Goal: Task Accomplishment & Management: Complete application form

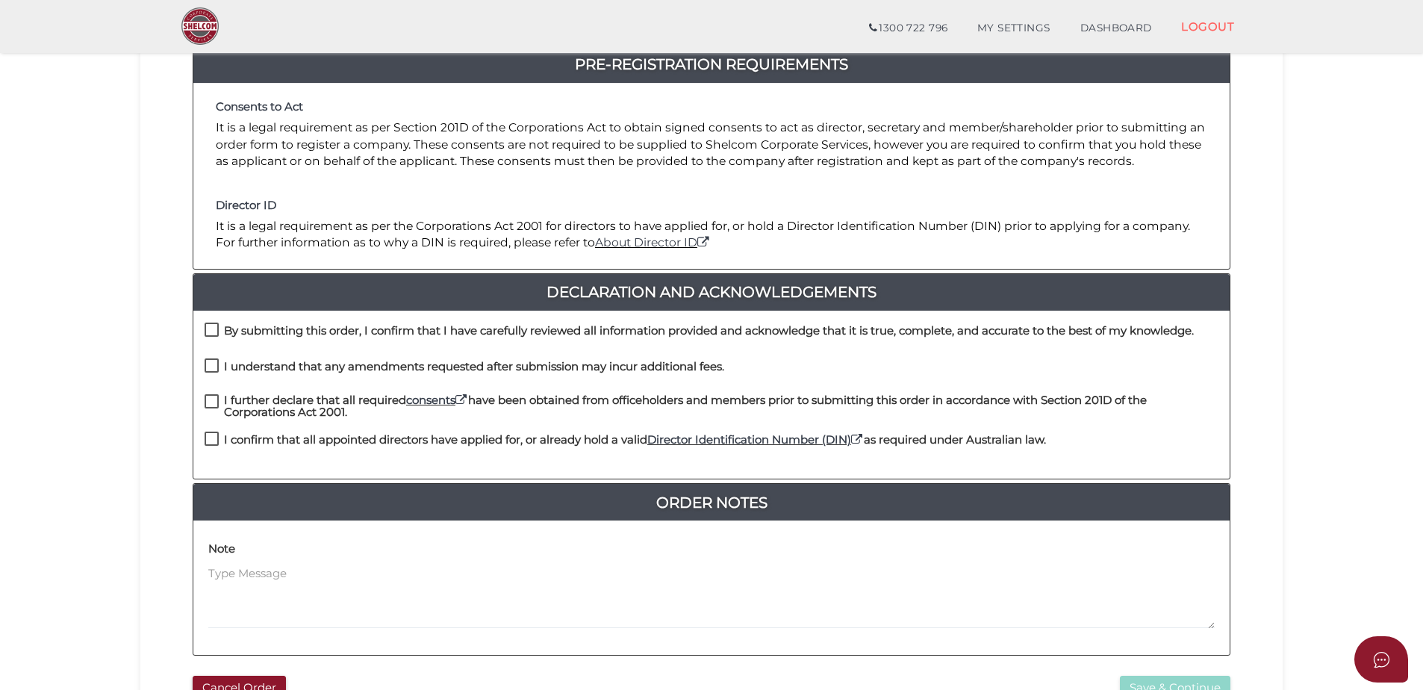
scroll to position [224, 0]
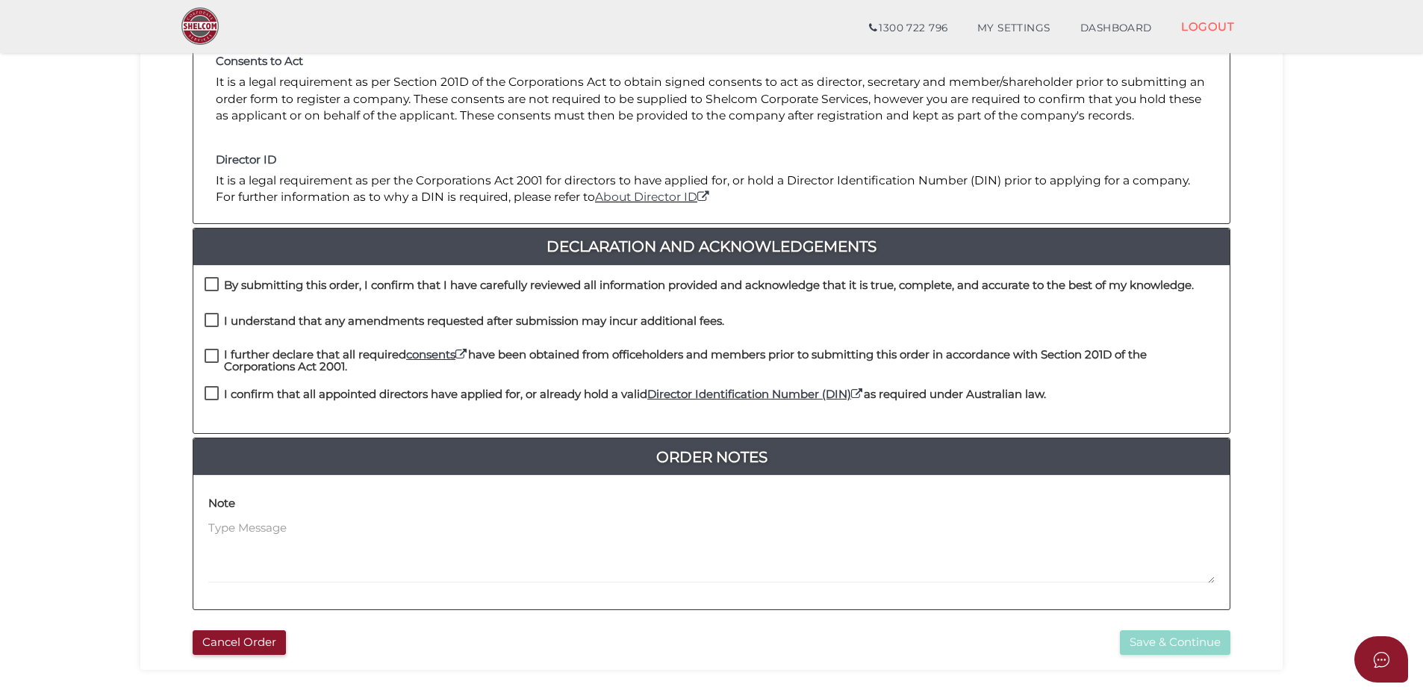
click at [213, 285] on label "By submitting this order, I confirm that I have carefully reviewed all informat…" at bounding box center [699, 288] width 989 height 19
checkbox input "true"
click at [213, 321] on label "I understand that any amendments requested after submission may incur additiona…" at bounding box center [465, 324] width 520 height 19
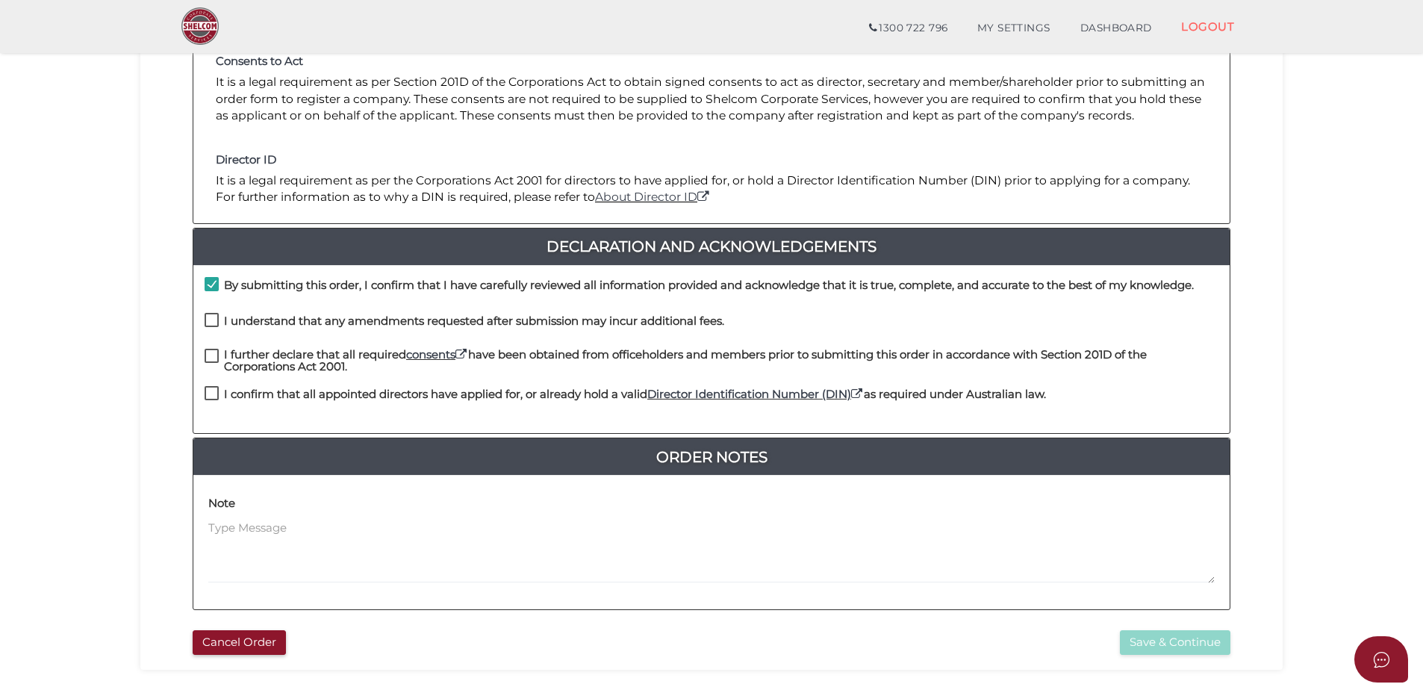
checkbox input "true"
drag, startPoint x: 211, startPoint y: 350, endPoint x: 211, endPoint y: 368, distance: 17.9
click at [211, 351] on label "I further declare that all required consents have been obtained from officehold…" at bounding box center [712, 358] width 1014 height 19
checkbox input "true"
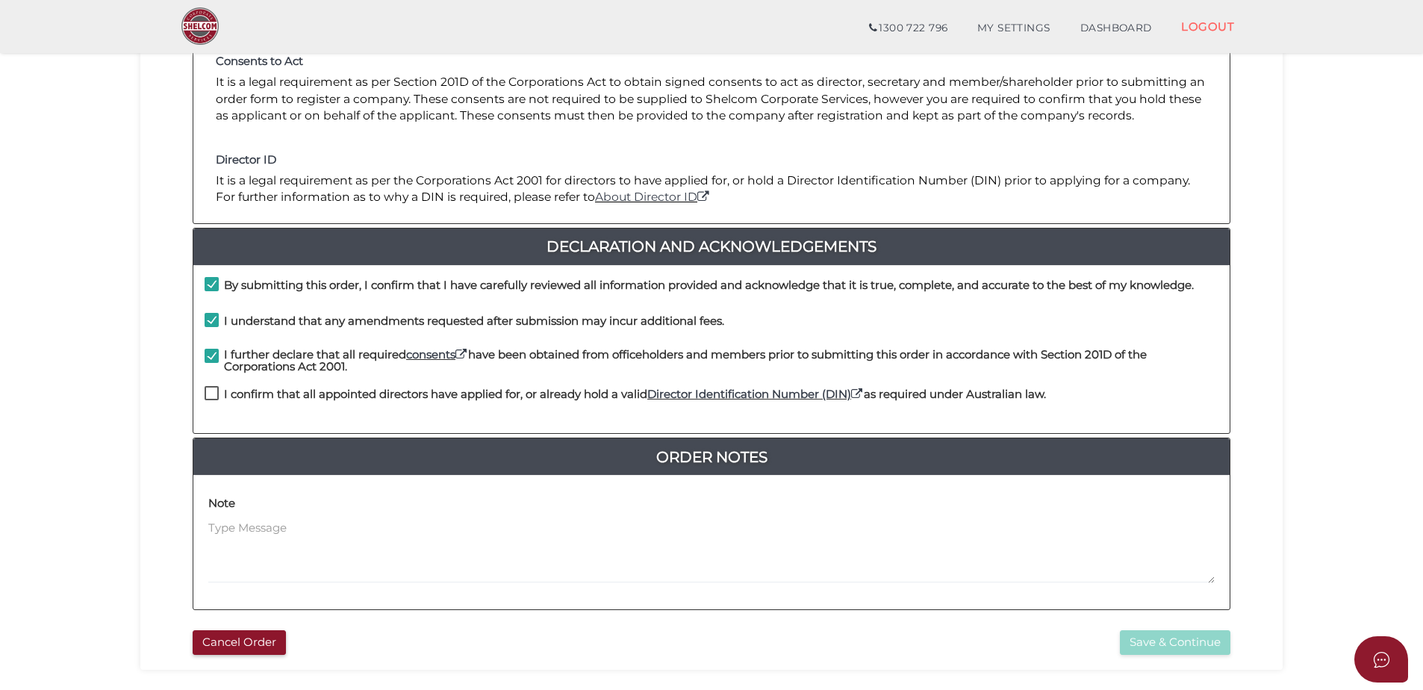
click at [211, 395] on label "I confirm that all appointed directors have applied for, or already hold a vali…" at bounding box center [626, 397] width 842 height 19
checkbox input "true"
drag, startPoint x: 255, startPoint y: 517, endPoint x: 269, endPoint y: 519, distance: 13.6
click at [256, 518] on div "Note" at bounding box center [711, 537] width 1007 height 93
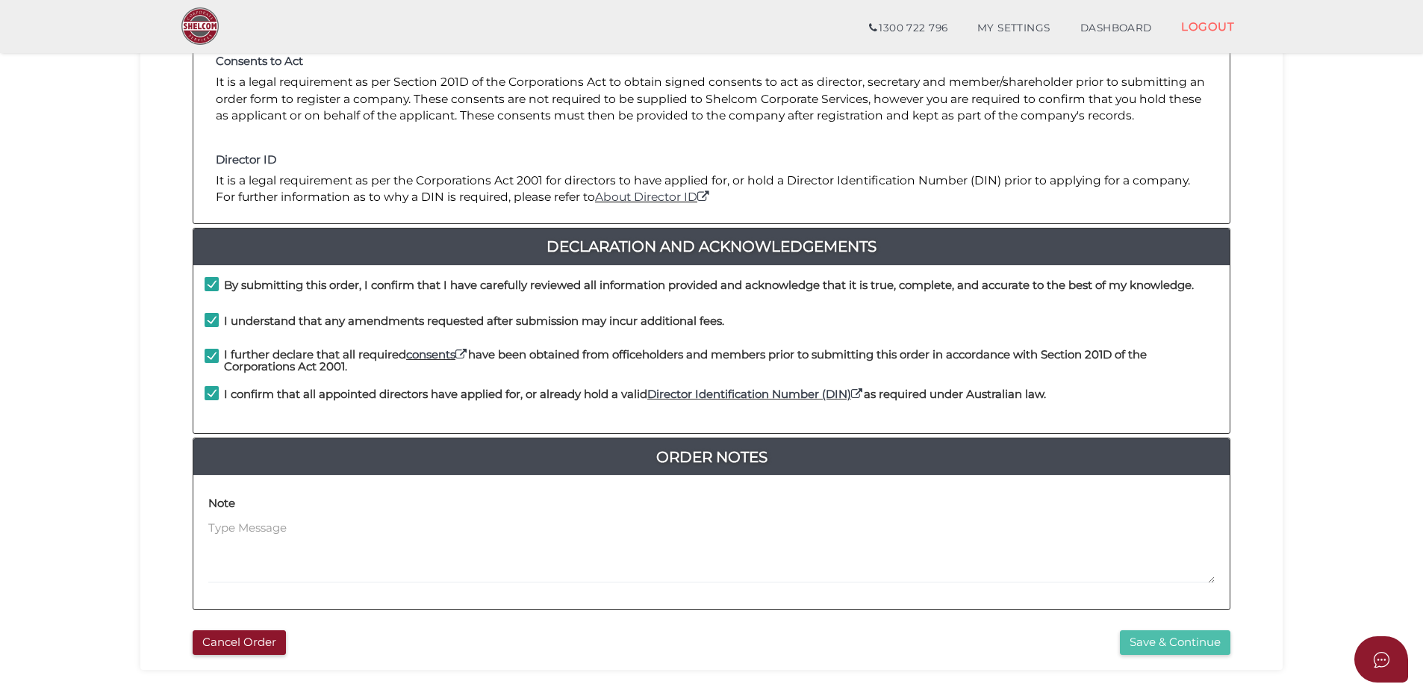
click at [1175, 641] on button "Save & Continue" at bounding box center [1175, 642] width 111 height 25
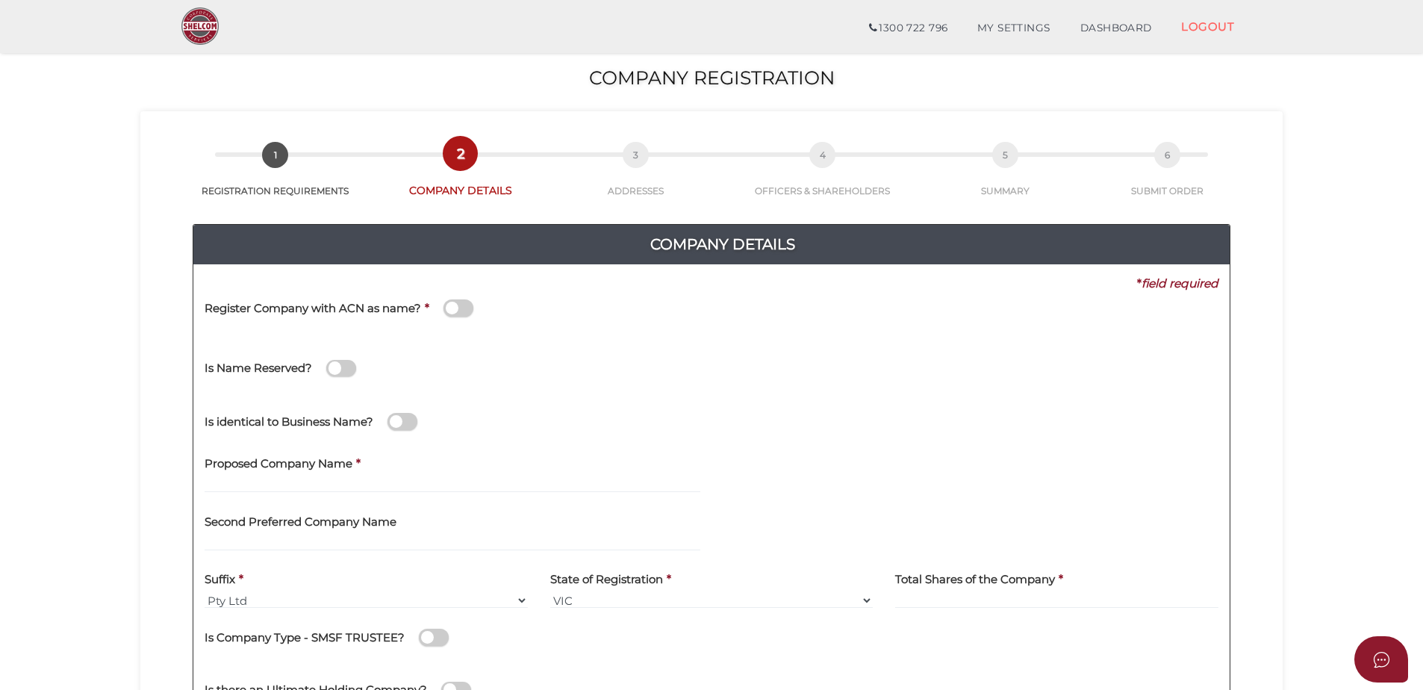
scroll to position [75, 0]
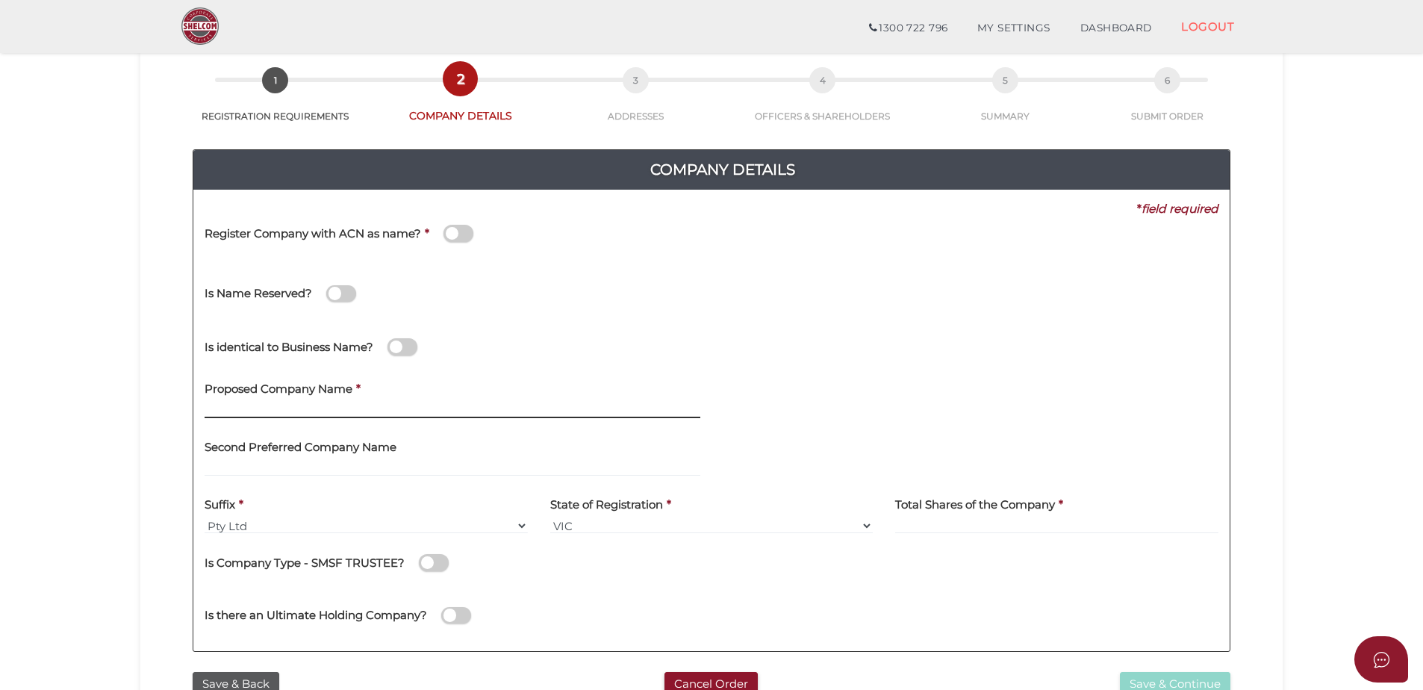
click at [267, 411] on input "text" at bounding box center [453, 410] width 496 height 16
drag, startPoint x: 403, startPoint y: 408, endPoint x: 353, endPoint y: 411, distance: 49.4
click at [353, 411] on input "South Side Plumbing (Vic) pty Ltd" at bounding box center [453, 410] width 496 height 16
type input "South Side Plumbing (Vic)"
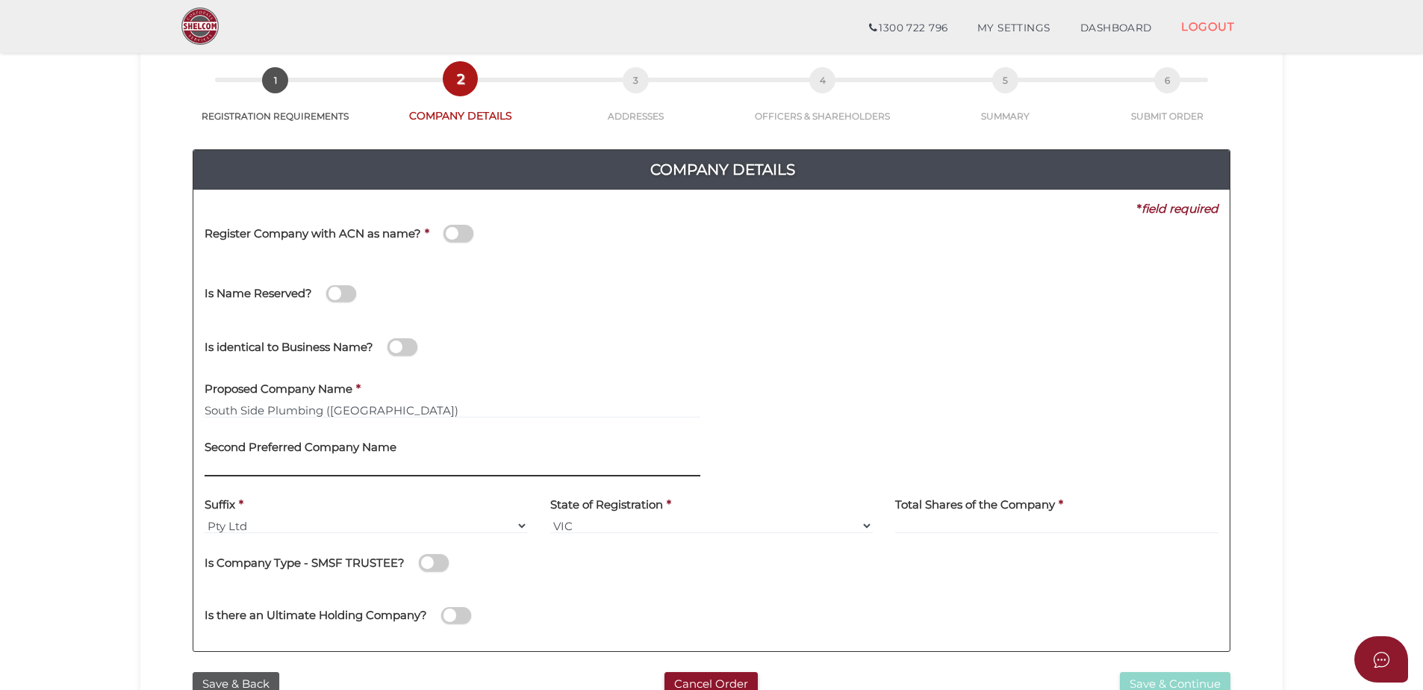
click at [237, 460] on input "text" at bounding box center [453, 468] width 496 height 16
click at [473, 442] on div "Second Preferred Company Name Southside Plumbing Victoria Pty Ltd" at bounding box center [453, 452] width 496 height 47
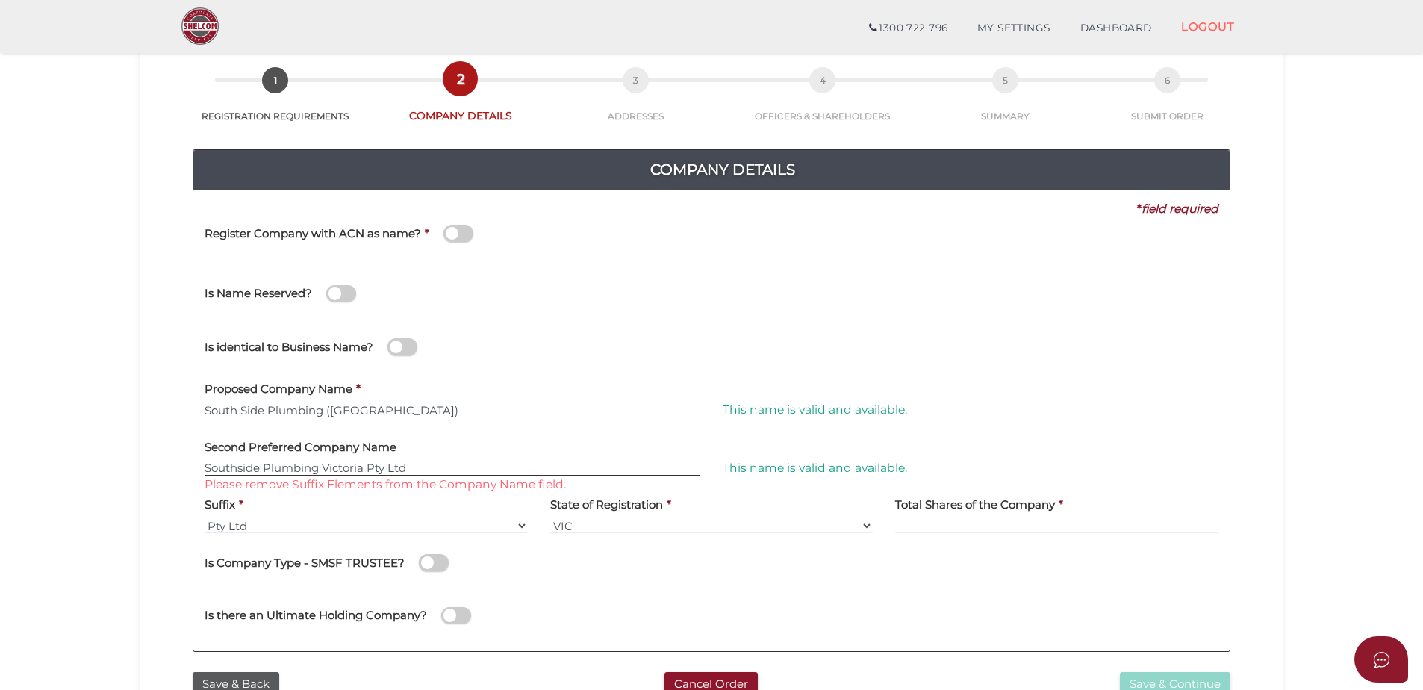
drag, startPoint x: 365, startPoint y: 468, endPoint x: 509, endPoint y: 467, distance: 143.4
click at [509, 467] on input "Southside Plumbing Victoria Pty Ltd" at bounding box center [453, 468] width 496 height 16
click at [509, 467] on input "Southside Plumbing Victoria" at bounding box center [453, 468] width 496 height 16
type input "Southside Plumbing Victoria"
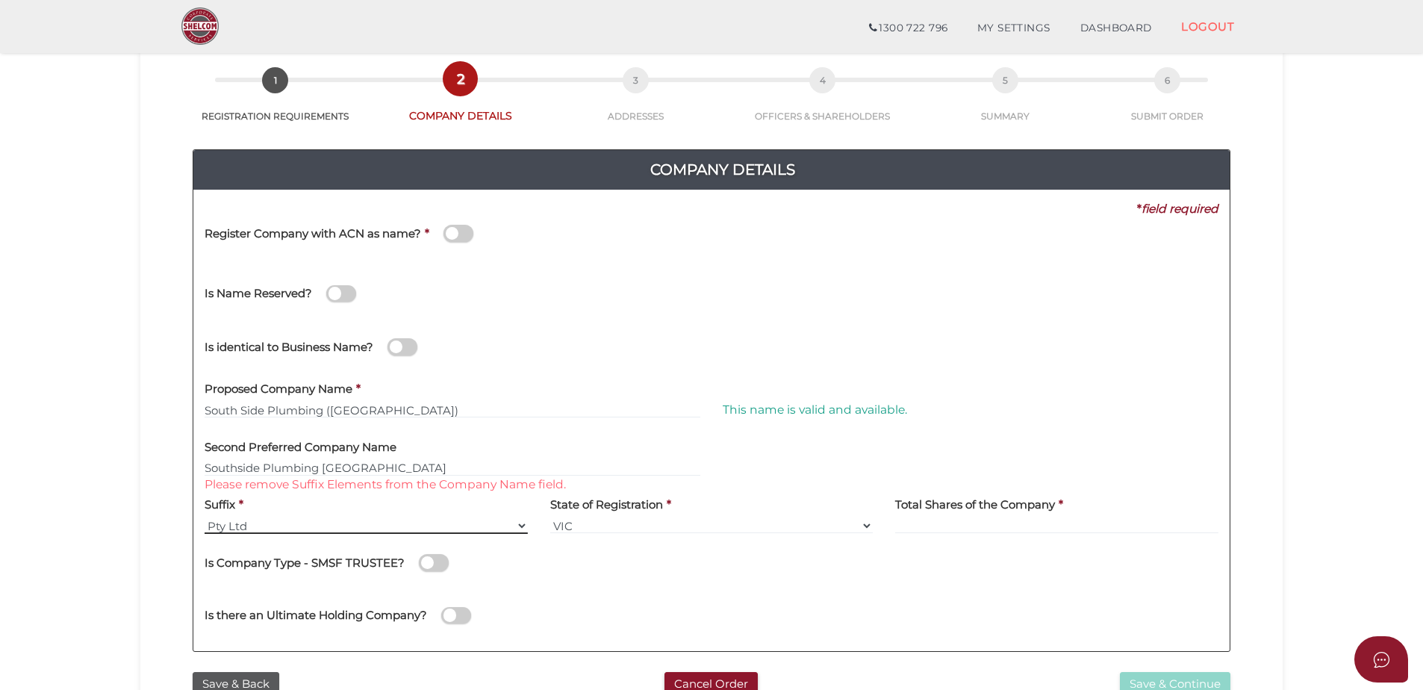
click at [400, 518] on select "Pty Ltd Pty Ltd Pty. Ltd. Pty Limited Proprietary Limited Proprietary Ltd" at bounding box center [366, 526] width 323 height 16
click at [621, 419] on div "Proposed Company Name * South Side Plumbing (Vic)" at bounding box center [452, 401] width 518 height 58
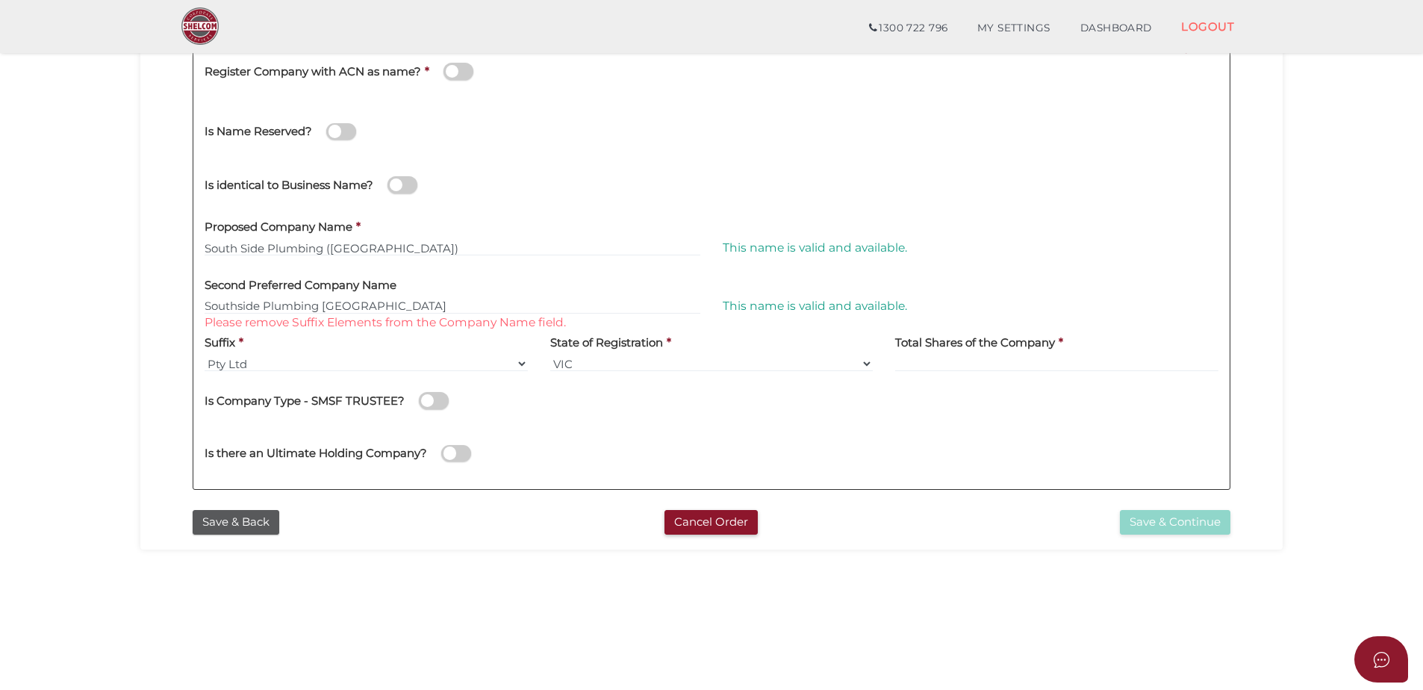
scroll to position [299, 0]
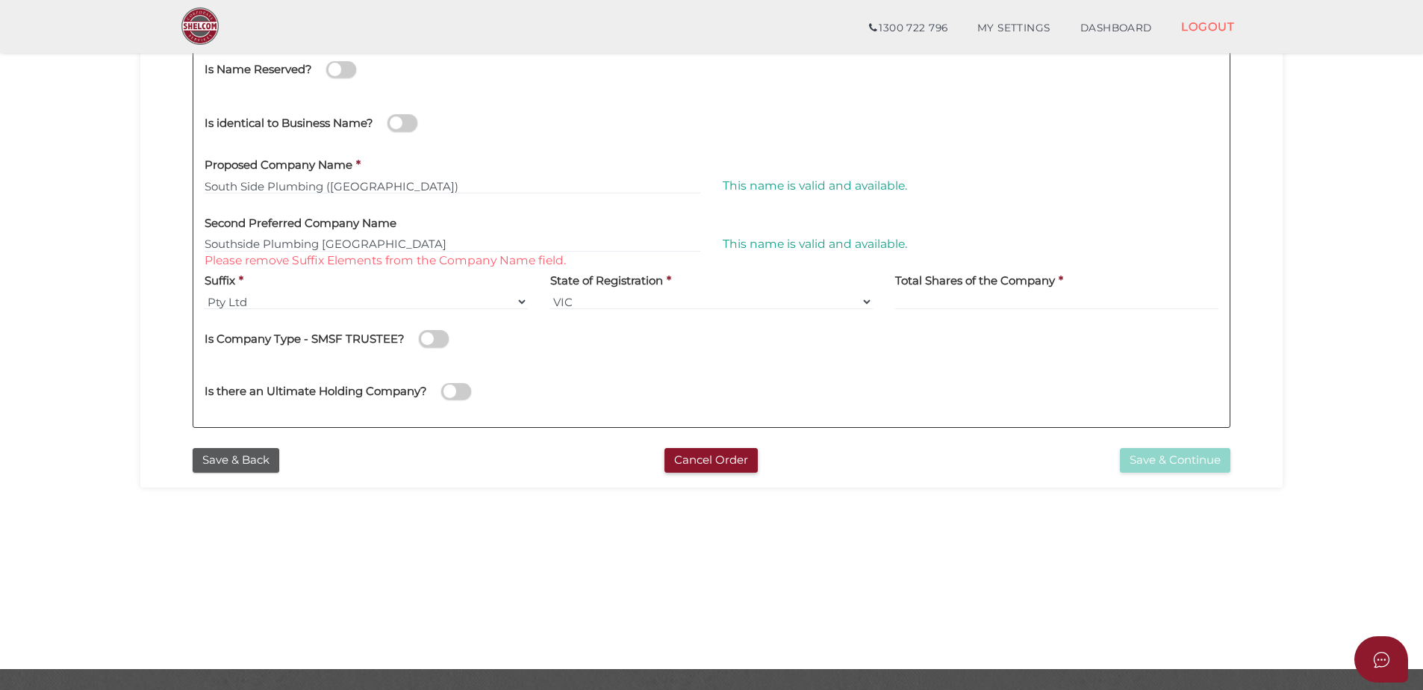
click at [767, 367] on div "Is there an Ultimate Holding Company?" at bounding box center [711, 389] width 1037 height 53
click at [914, 302] on input at bounding box center [1056, 301] width 323 height 16
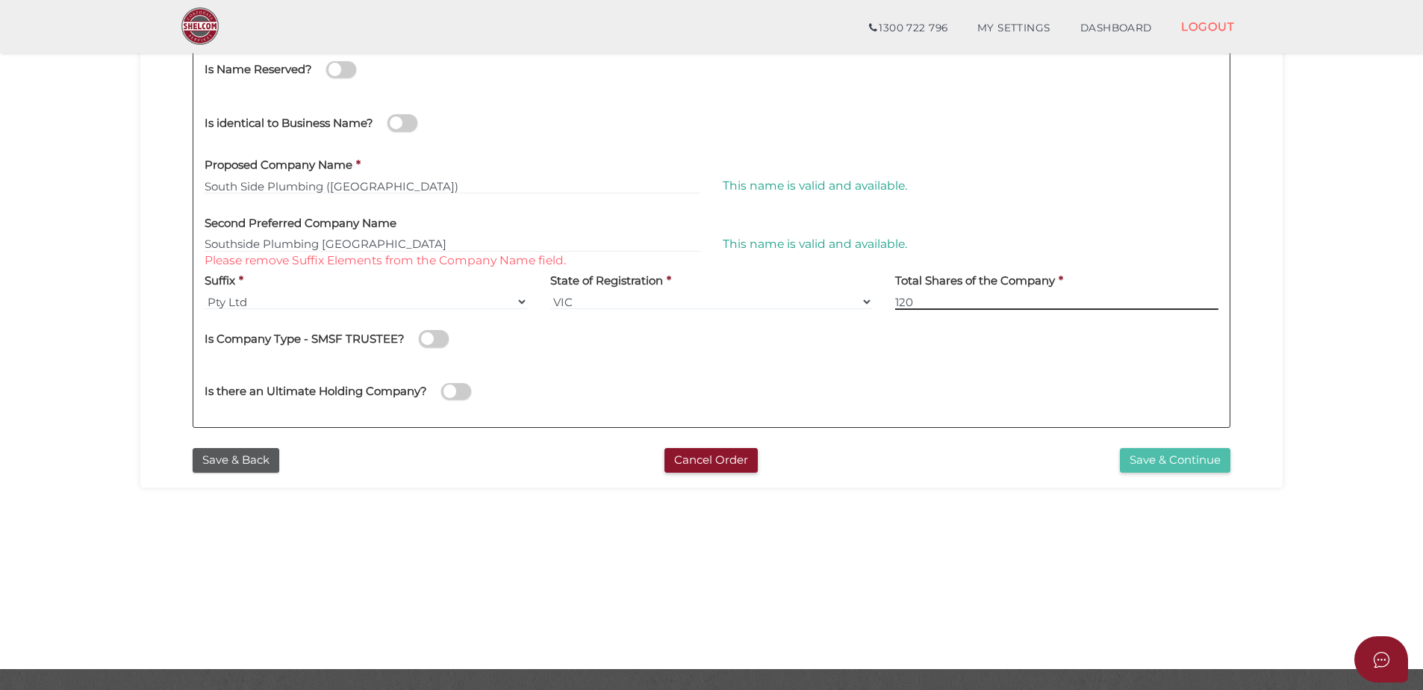
type input "120"
click at [1205, 465] on button "Save & Continue" at bounding box center [1175, 460] width 111 height 25
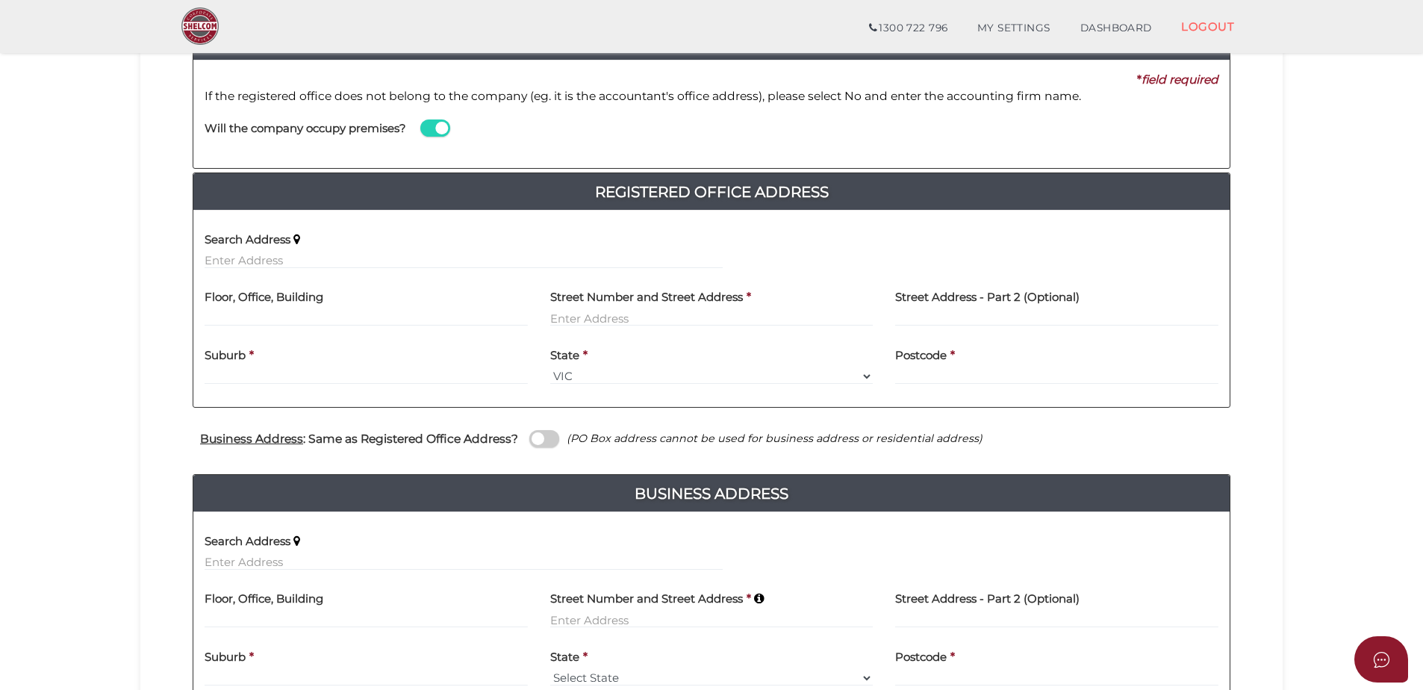
scroll to position [224, 0]
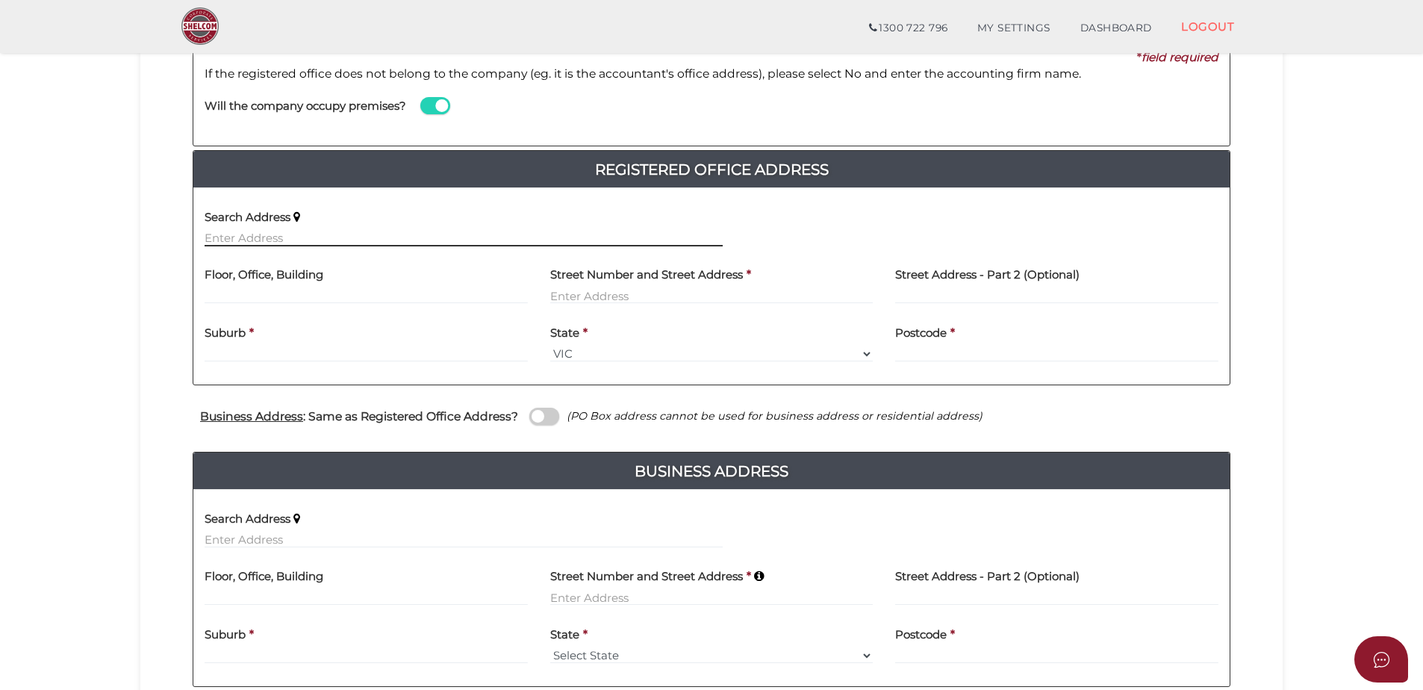
click at [218, 237] on input "text" at bounding box center [464, 238] width 518 height 16
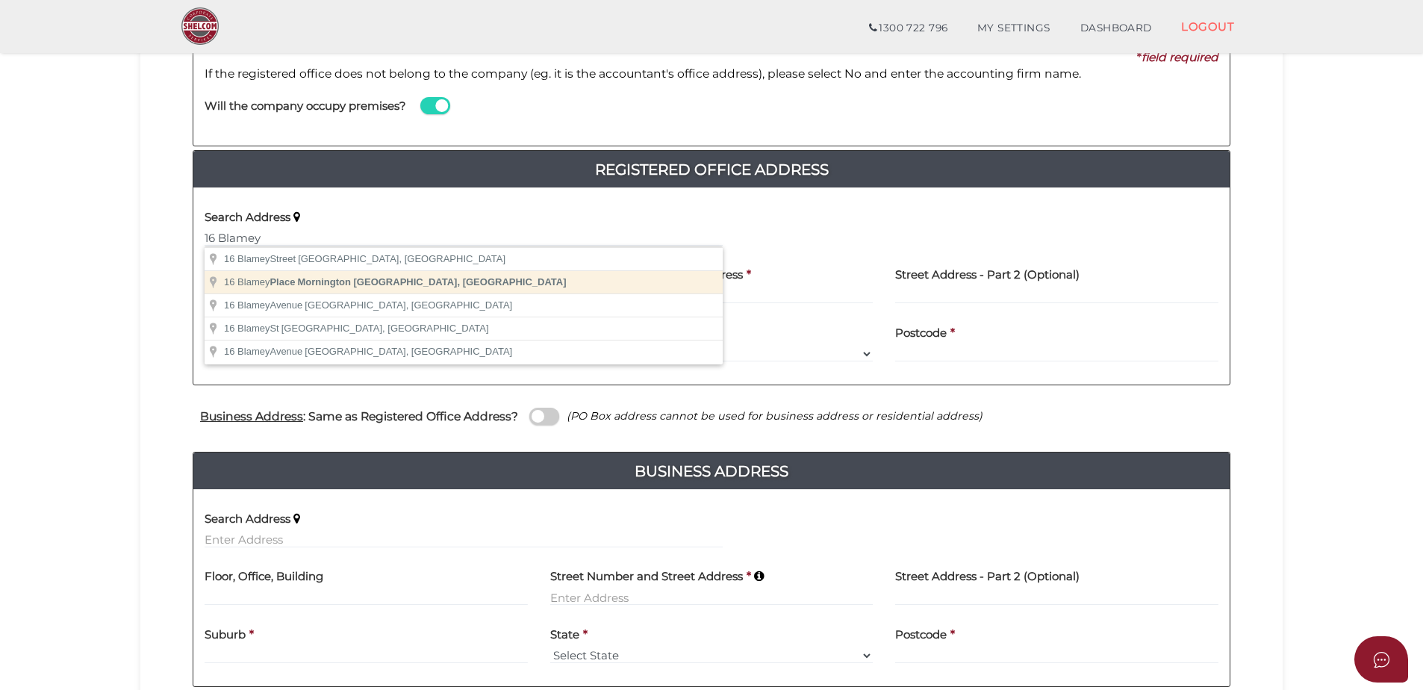
type input "16 Blamey Place, Mornington VIC, Australia"
type input "16 Blamey Place"
type input "Mornington"
select select "VIC"
type input "3931"
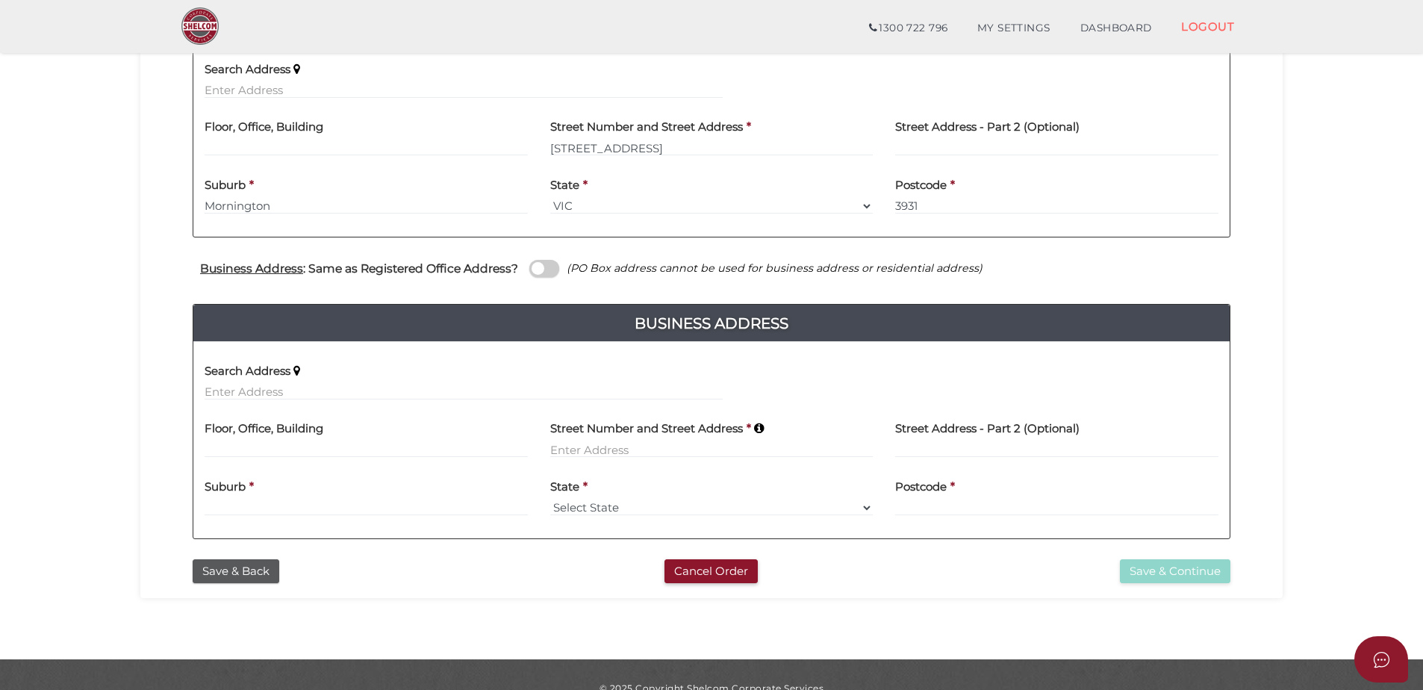
scroll to position [373, 0]
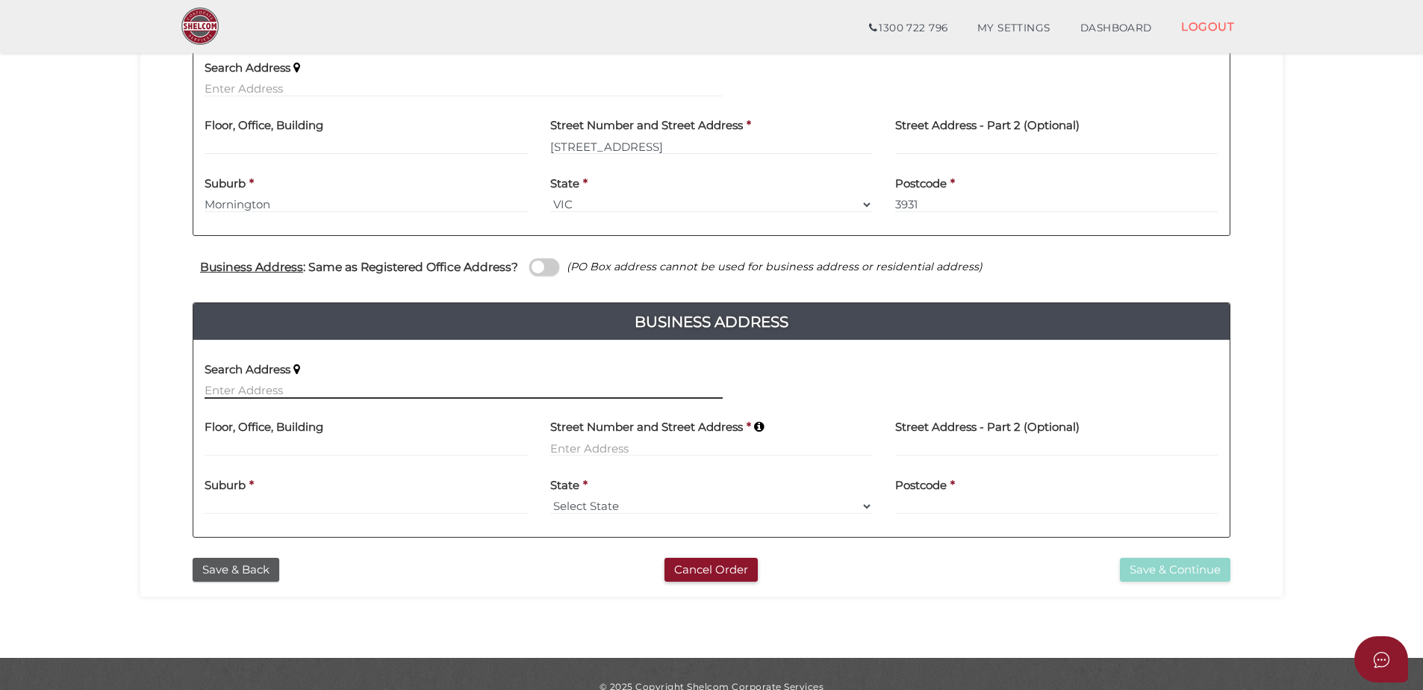
drag, startPoint x: 217, startPoint y: 391, endPoint x: 435, endPoint y: 402, distance: 218.3
click at [217, 391] on input "text" at bounding box center [464, 390] width 518 height 16
drag, startPoint x: 229, startPoint y: 377, endPoint x: 214, endPoint y: 377, distance: 15.7
click at [214, 377] on label "Search Address" at bounding box center [248, 367] width 86 height 31
drag, startPoint x: 214, startPoint y: 377, endPoint x: 222, endPoint y: 381, distance: 9.0
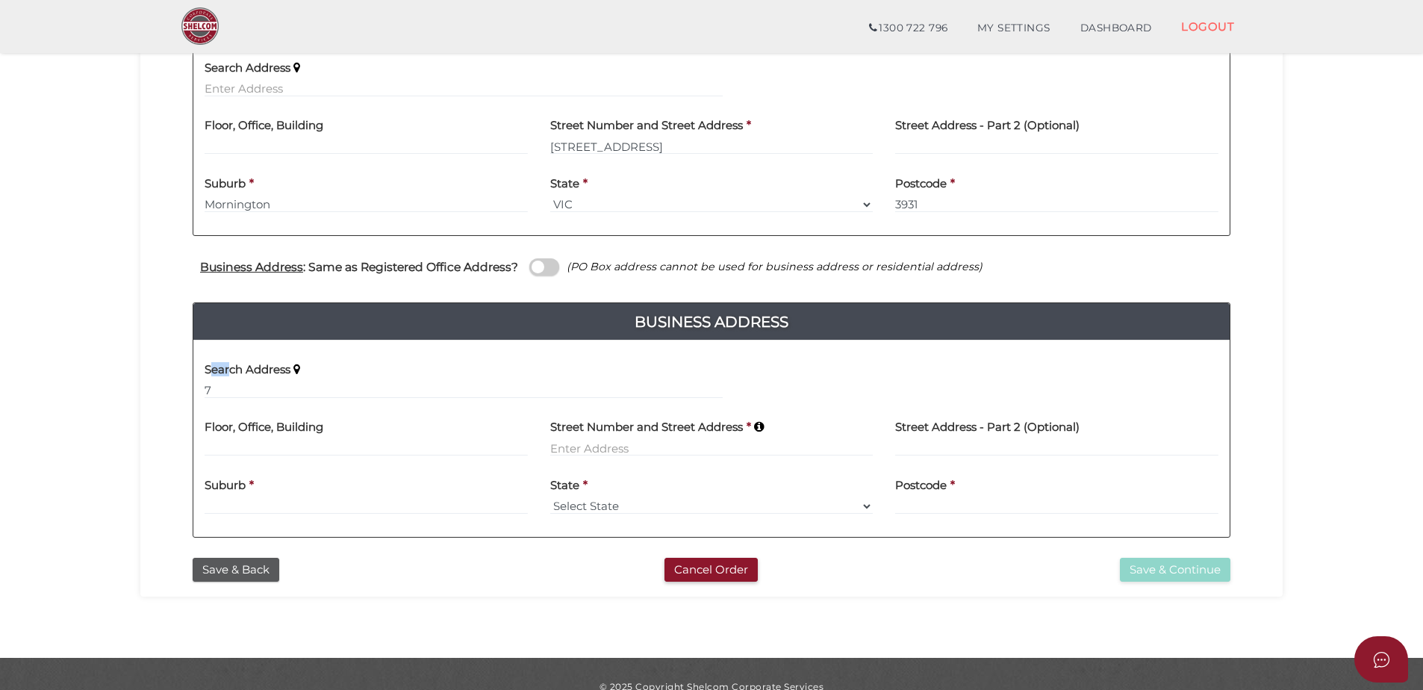
click at [220, 379] on label "Search Address" at bounding box center [248, 367] width 86 height 31
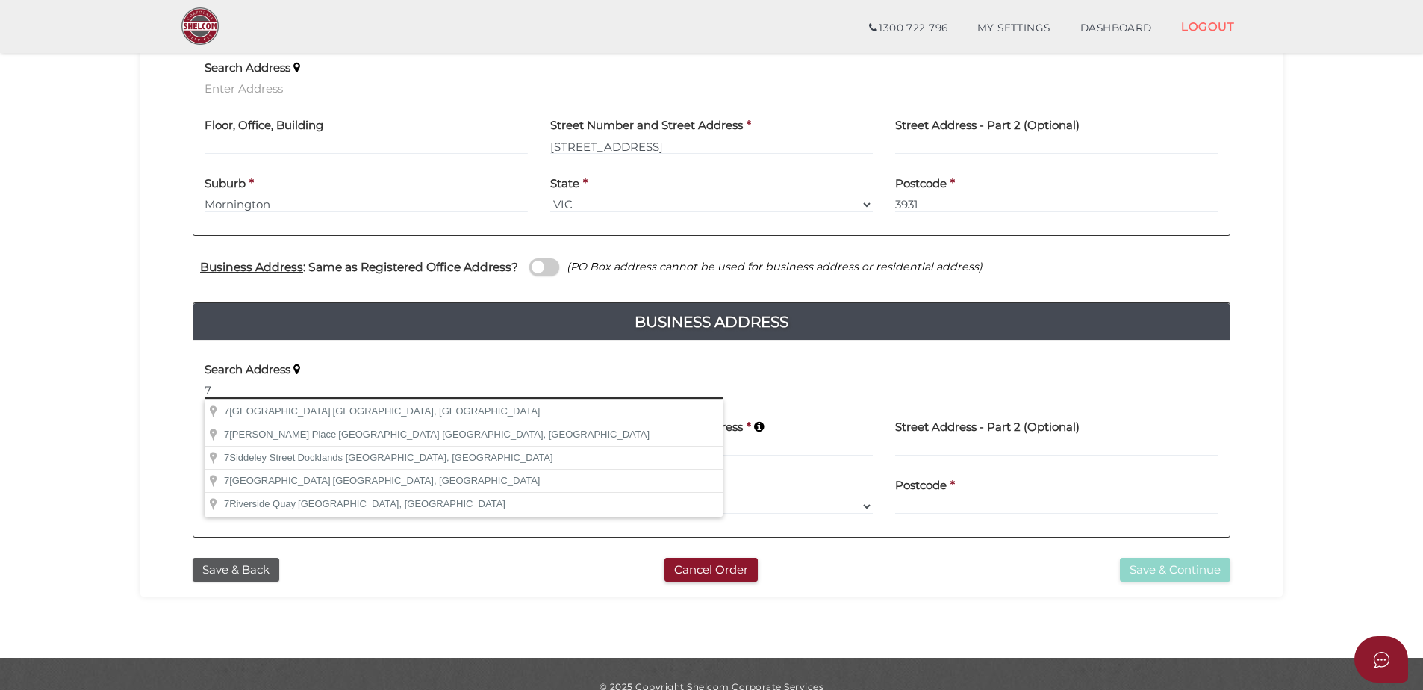
drag, startPoint x: 224, startPoint y: 386, endPoint x: 196, endPoint y: 386, distance: 28.4
click at [196, 386] on div "Search Address 7" at bounding box center [463, 381] width 541 height 58
paste input "UNIT 7, 22 KEON PARADE, THOMASTOWN, VIC, 3074"
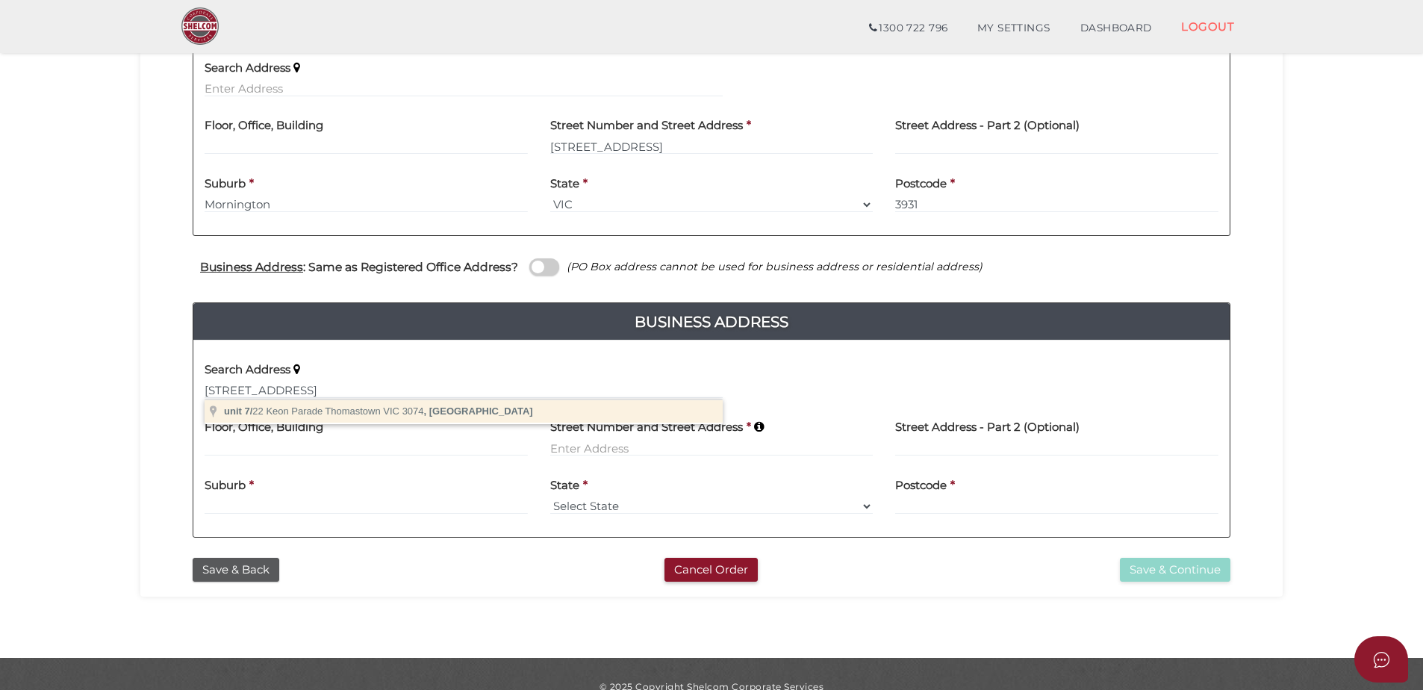
type input "unit 7/22 Keon Parade, Thomastown VIC 3074, Australia"
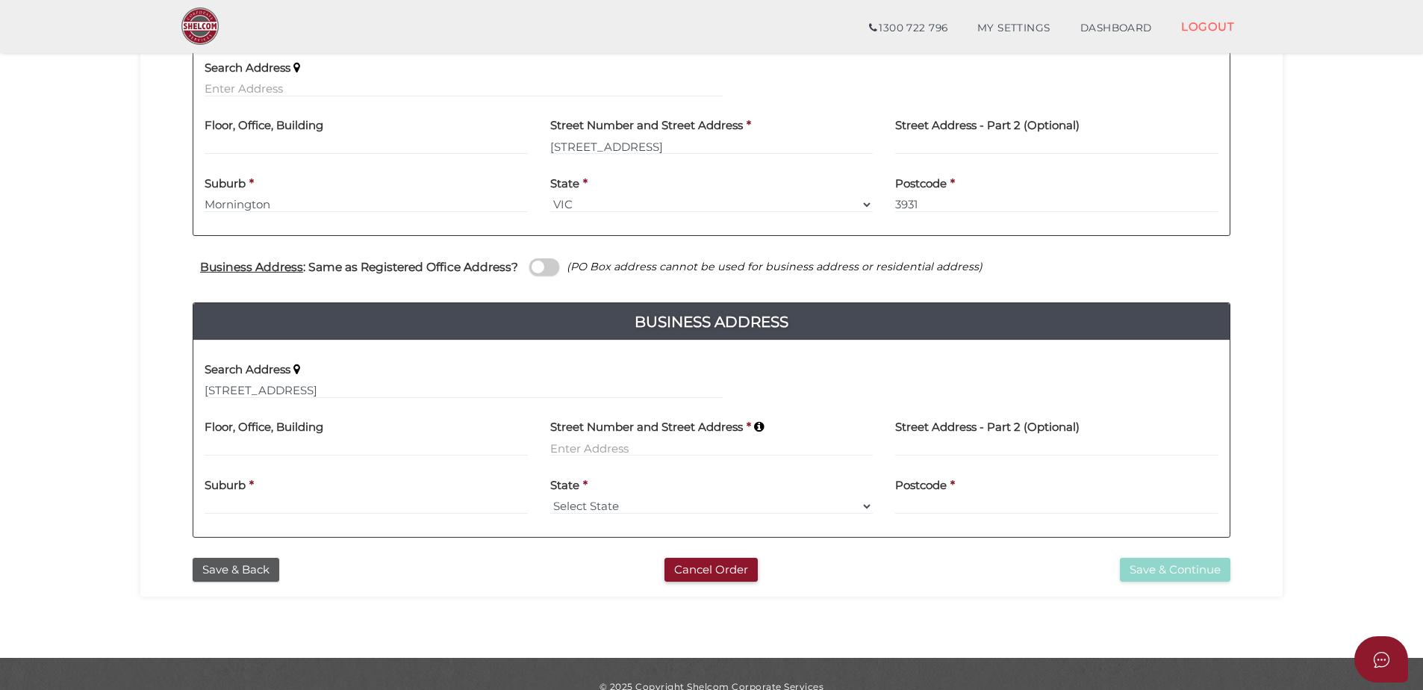
type input "unit 7"
type input "22 Keon Parade"
type input "Thomastown"
select select "VIC"
type input "3074"
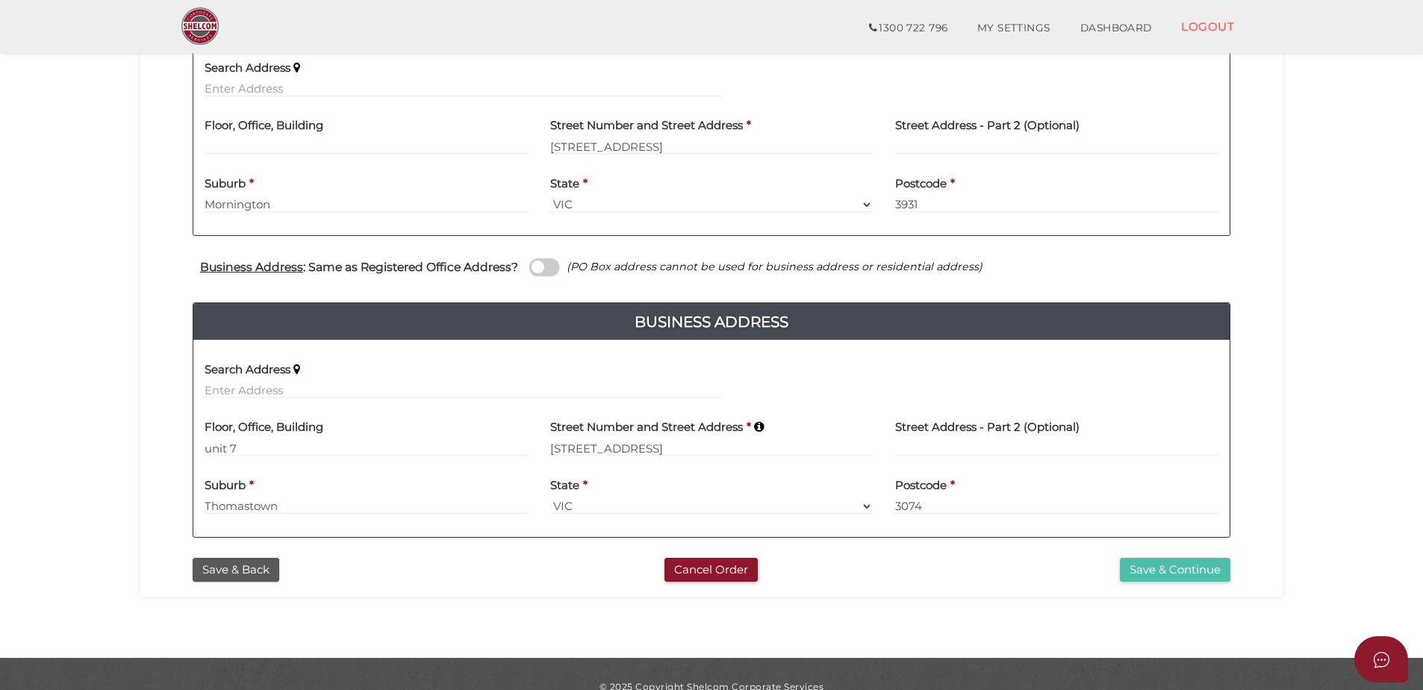
click at [1193, 571] on button "Save & Continue" at bounding box center [1175, 570] width 111 height 25
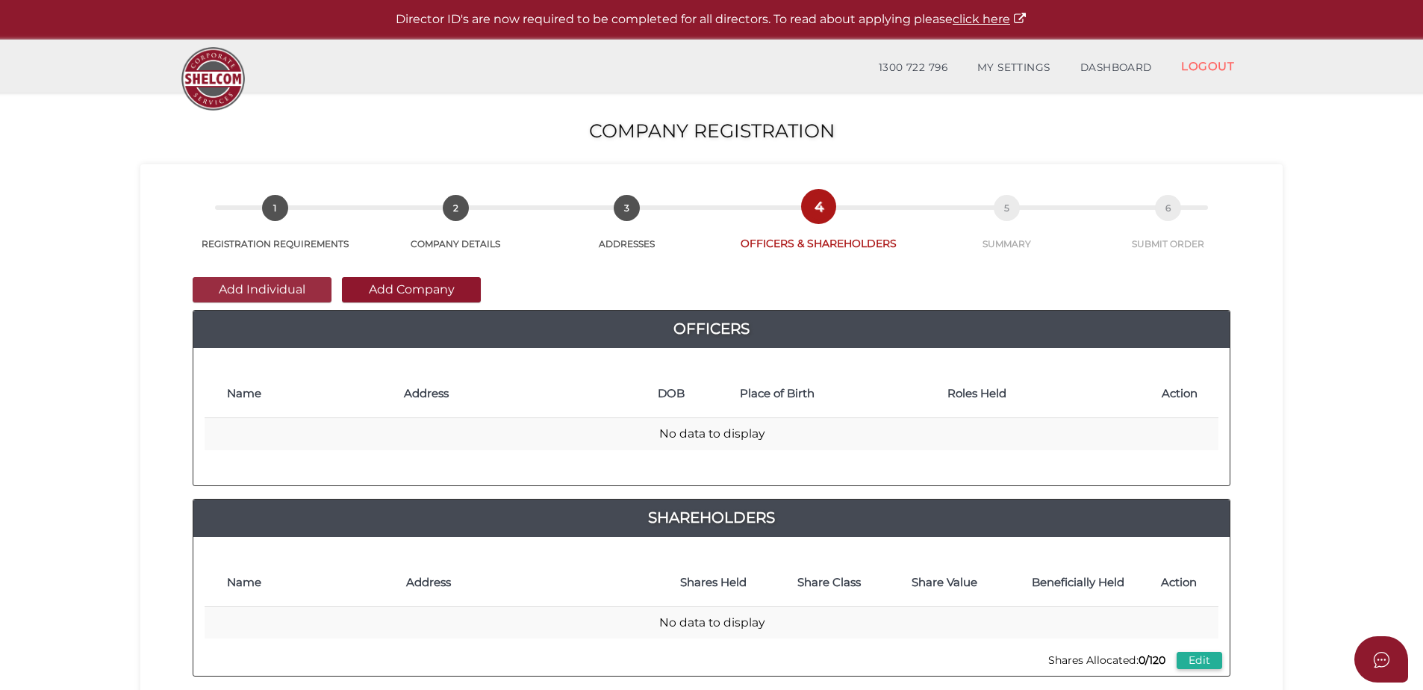
click at [270, 287] on button "Add Individual" at bounding box center [262, 289] width 139 height 25
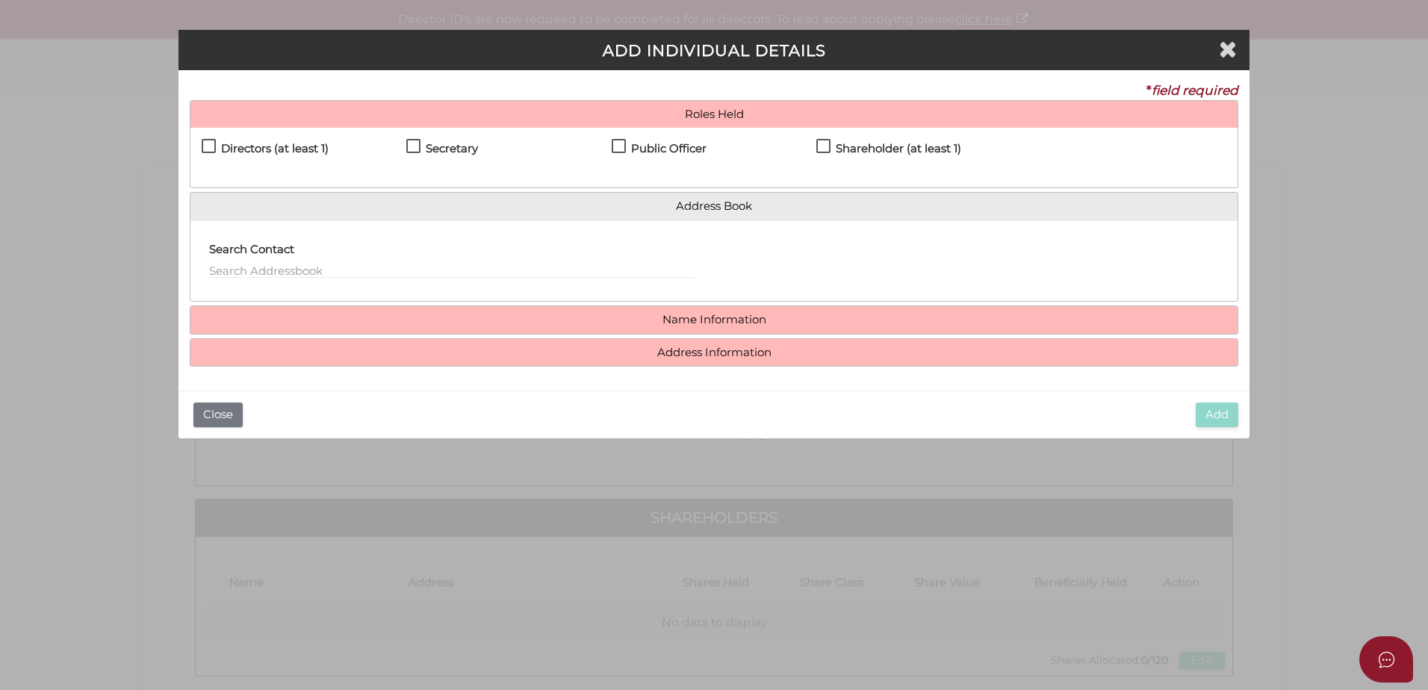
click at [214, 146] on label "Directors (at least 1)" at bounding box center [265, 152] width 127 height 19
checkbox input "true"
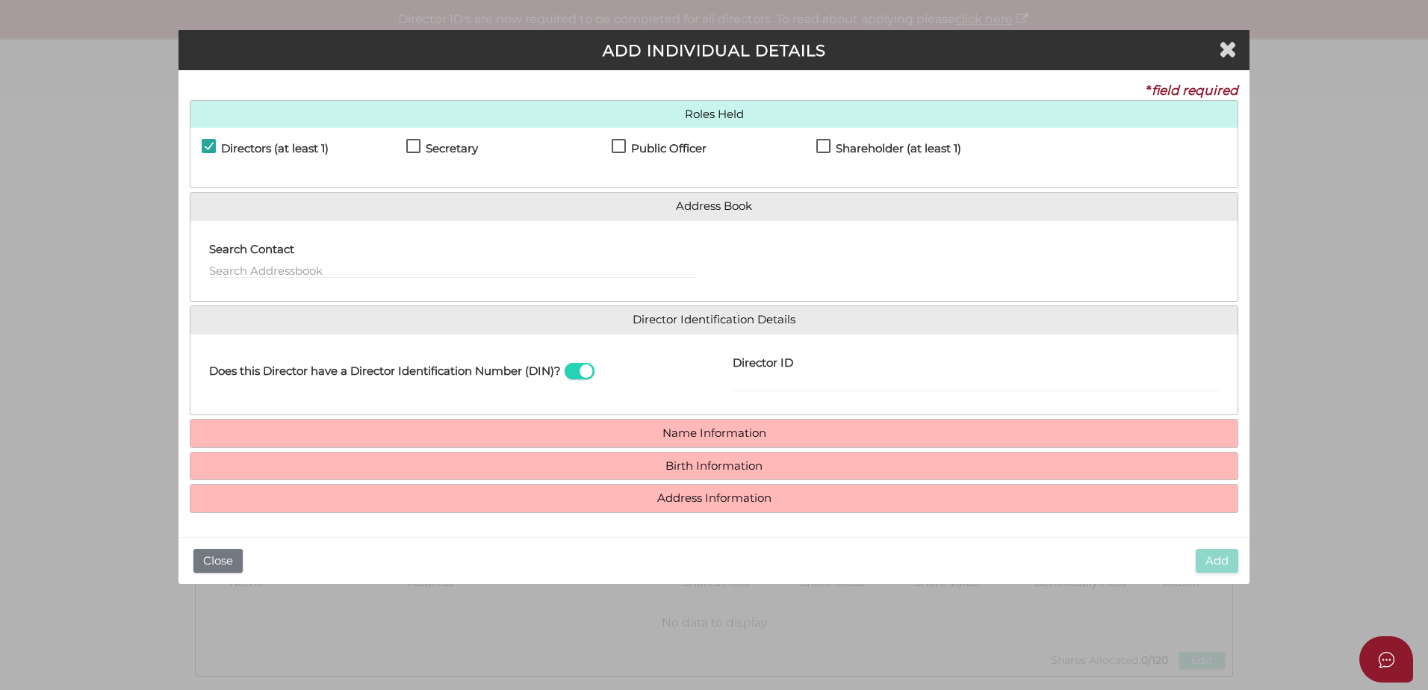
click at [418, 147] on label "Secretary" at bounding box center [442, 152] width 72 height 19
checkbox input "true"
click at [621, 143] on label "Public Officer" at bounding box center [659, 152] width 95 height 19
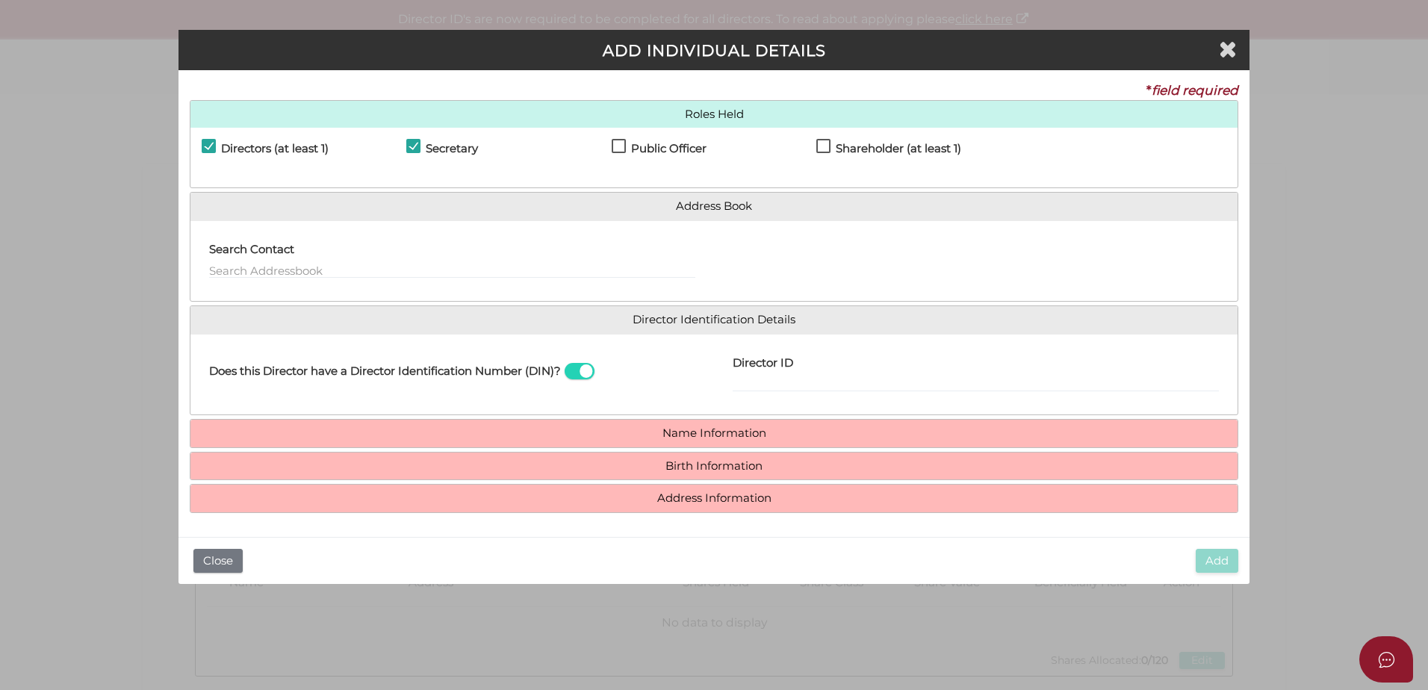
checkbox input "true"
click at [282, 270] on input "text" at bounding box center [452, 270] width 486 height 16
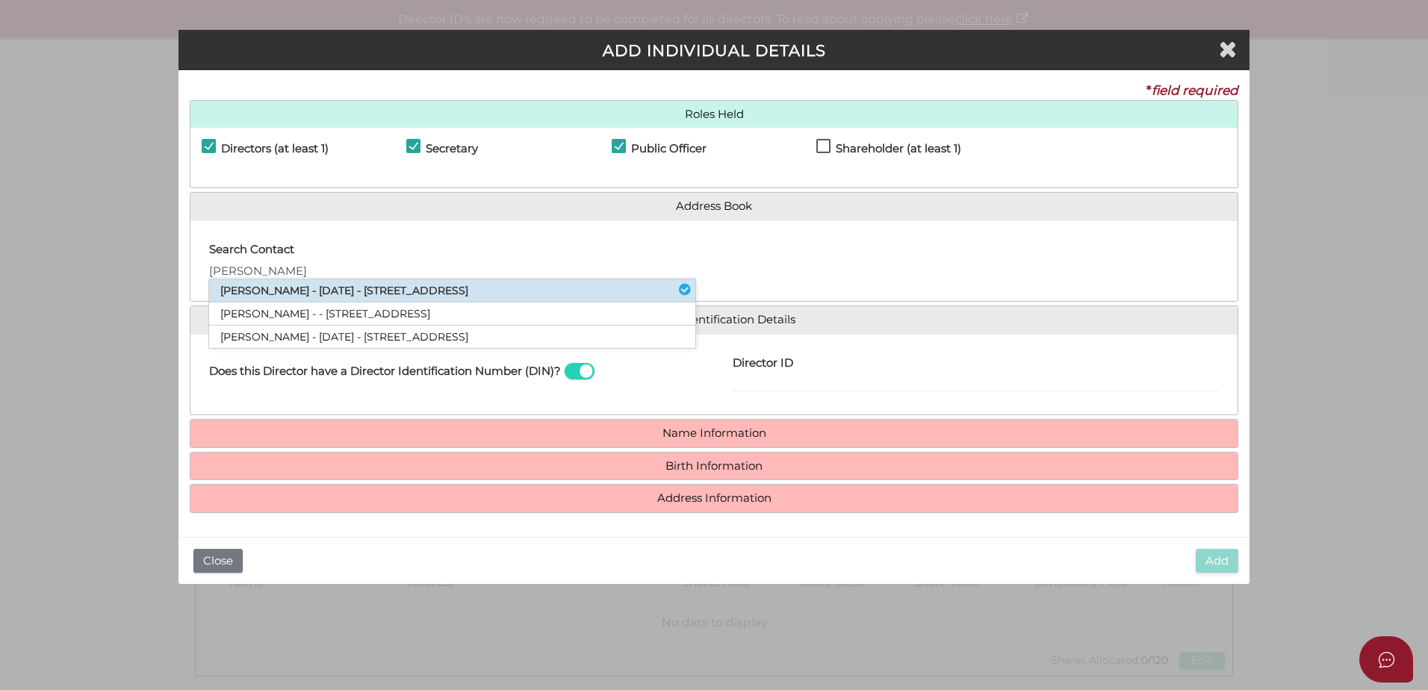
click at [280, 284] on li "Ryan Grech - 30/05/1997 - 22 Keon Parade, Thomastown, VIC, 3074" at bounding box center [452, 290] width 486 height 23
type input "Ryan"
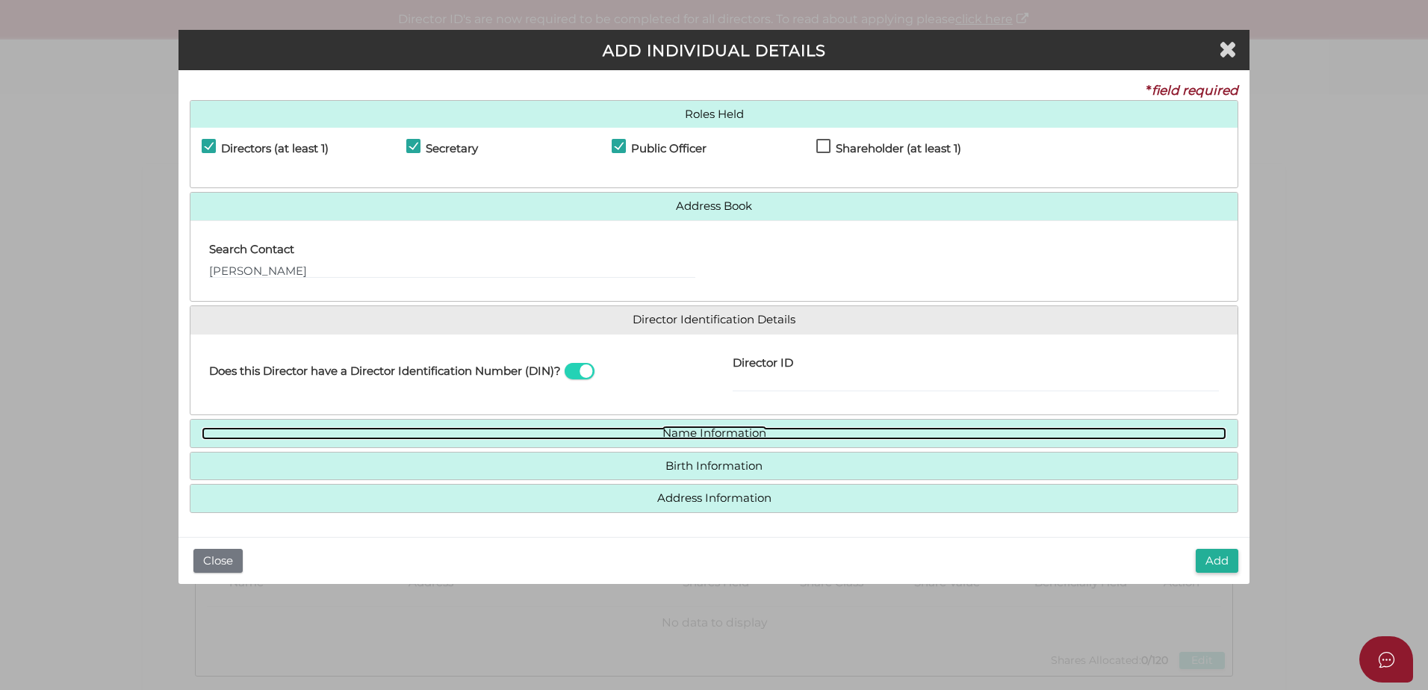
click at [612, 432] on link "Name Information" at bounding box center [714, 433] width 1025 height 13
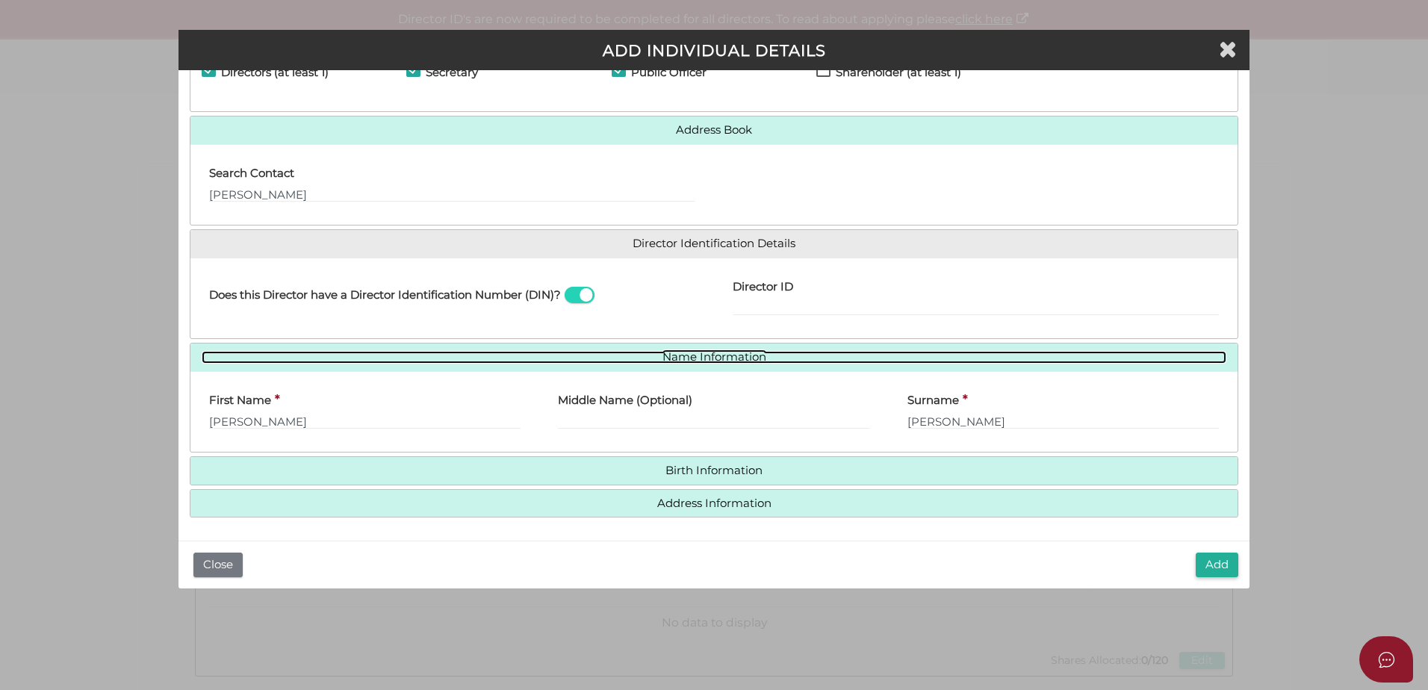
scroll to position [77, 0]
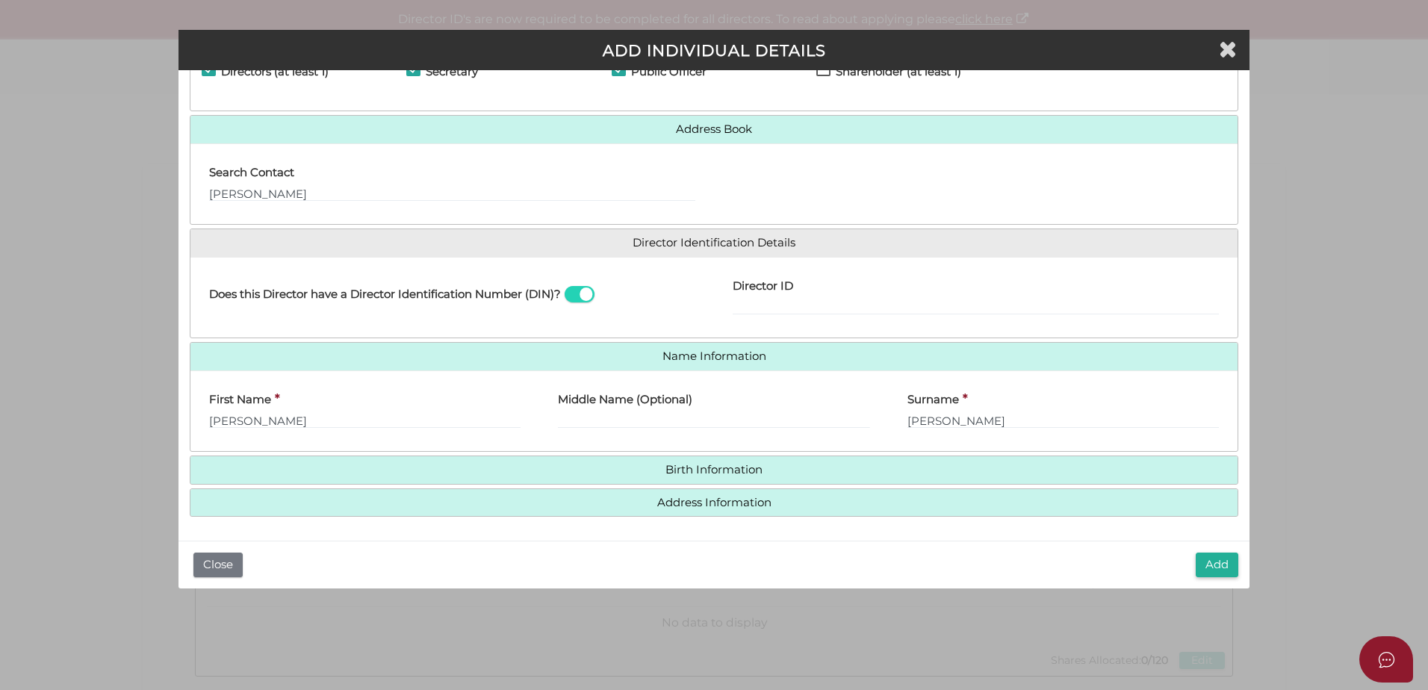
click at [605, 479] on h4 "Birth Information" at bounding box center [713, 470] width 1047 height 28
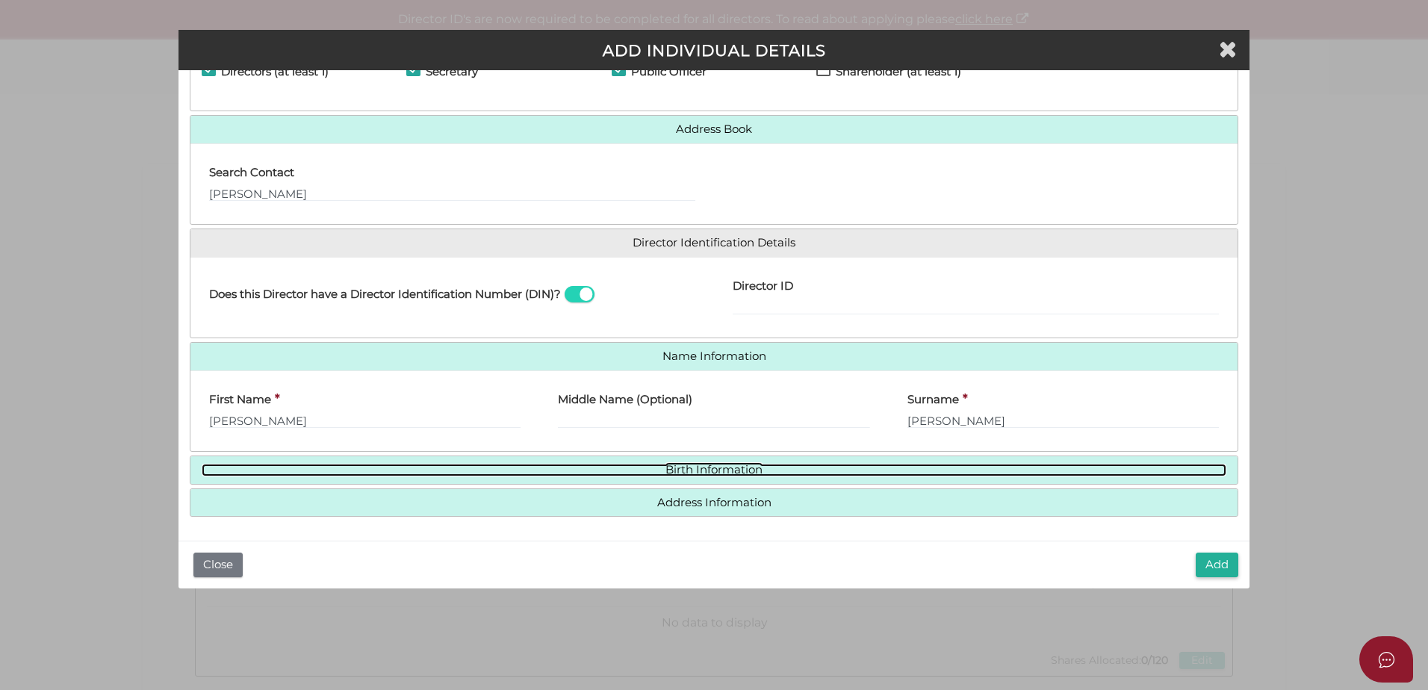
click at [695, 474] on link "Birth Information" at bounding box center [714, 470] width 1025 height 13
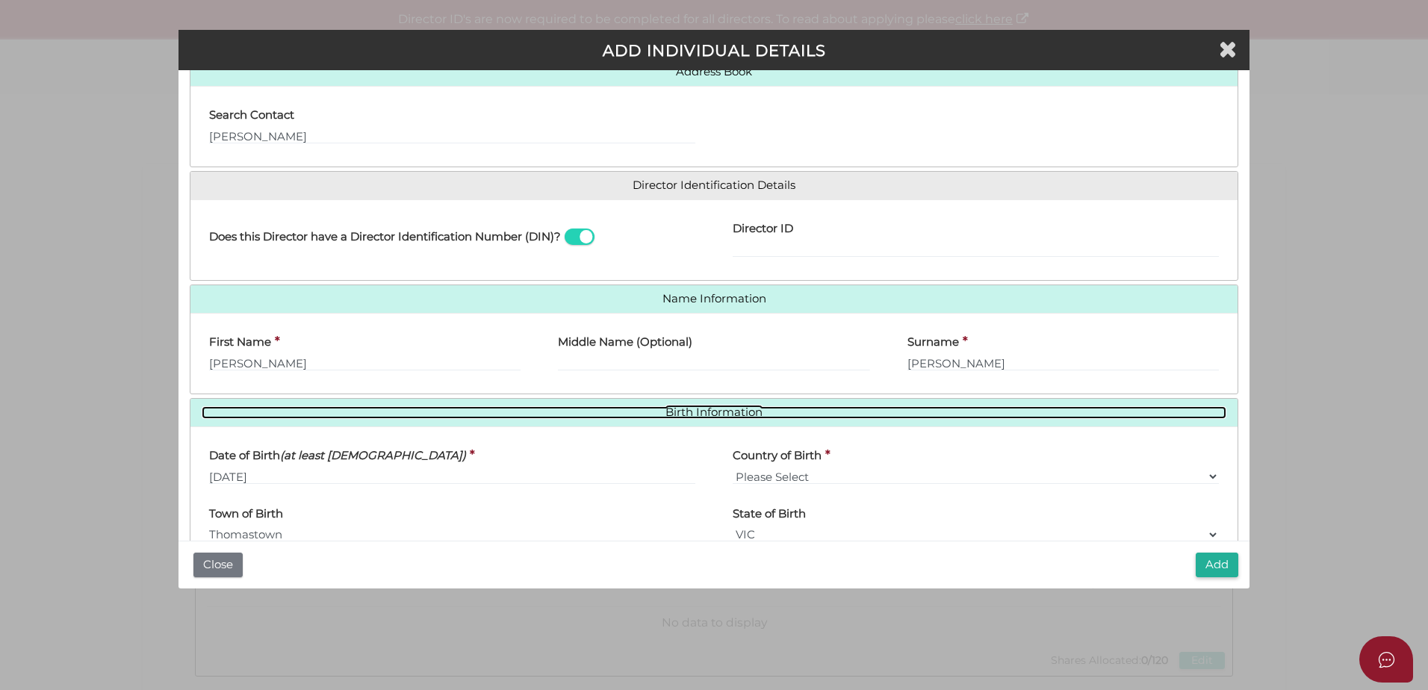
scroll to position [216, 0]
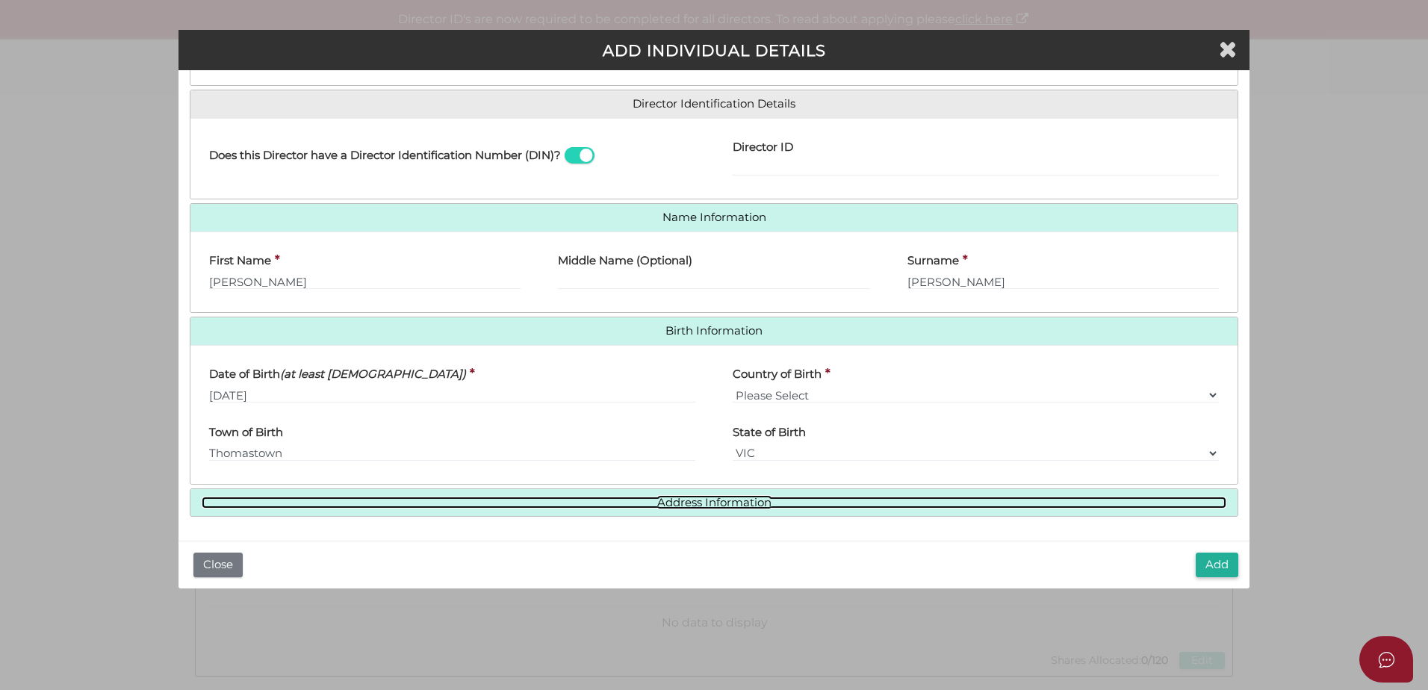
click at [640, 504] on link "Address Information" at bounding box center [714, 503] width 1025 height 13
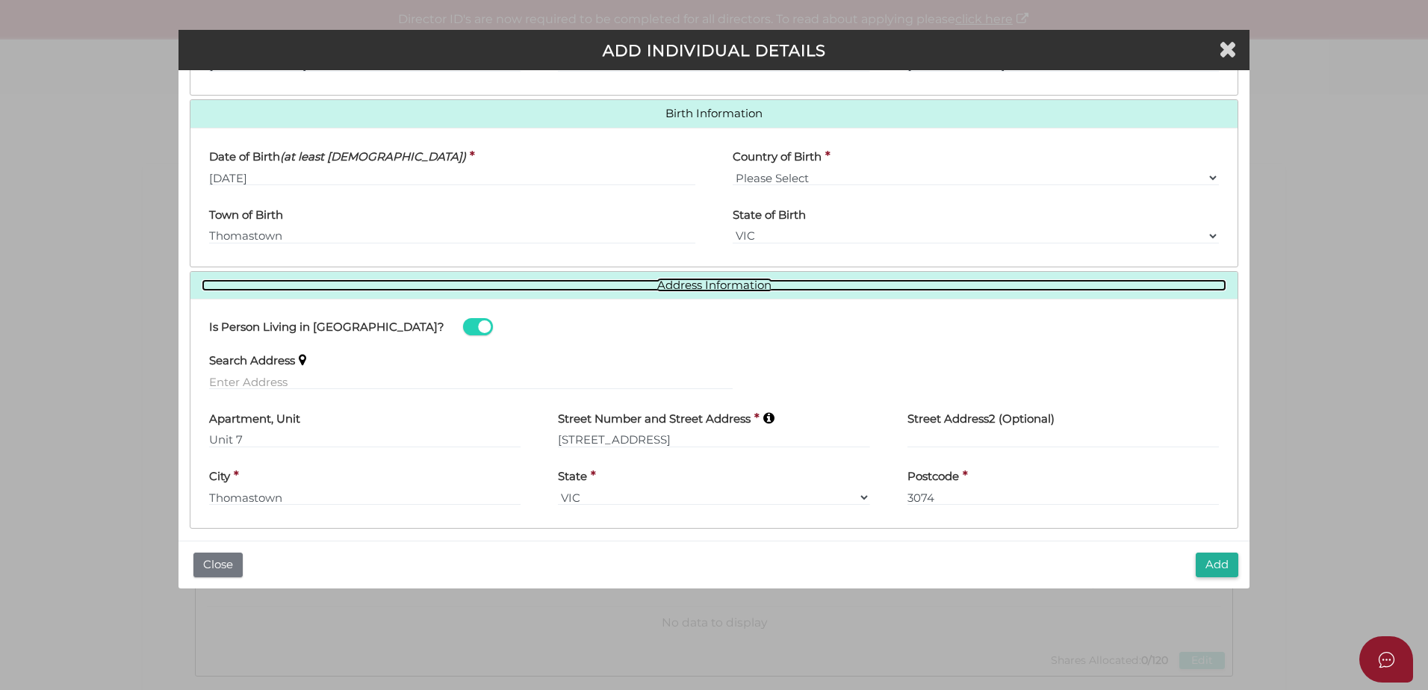
scroll to position [445, 0]
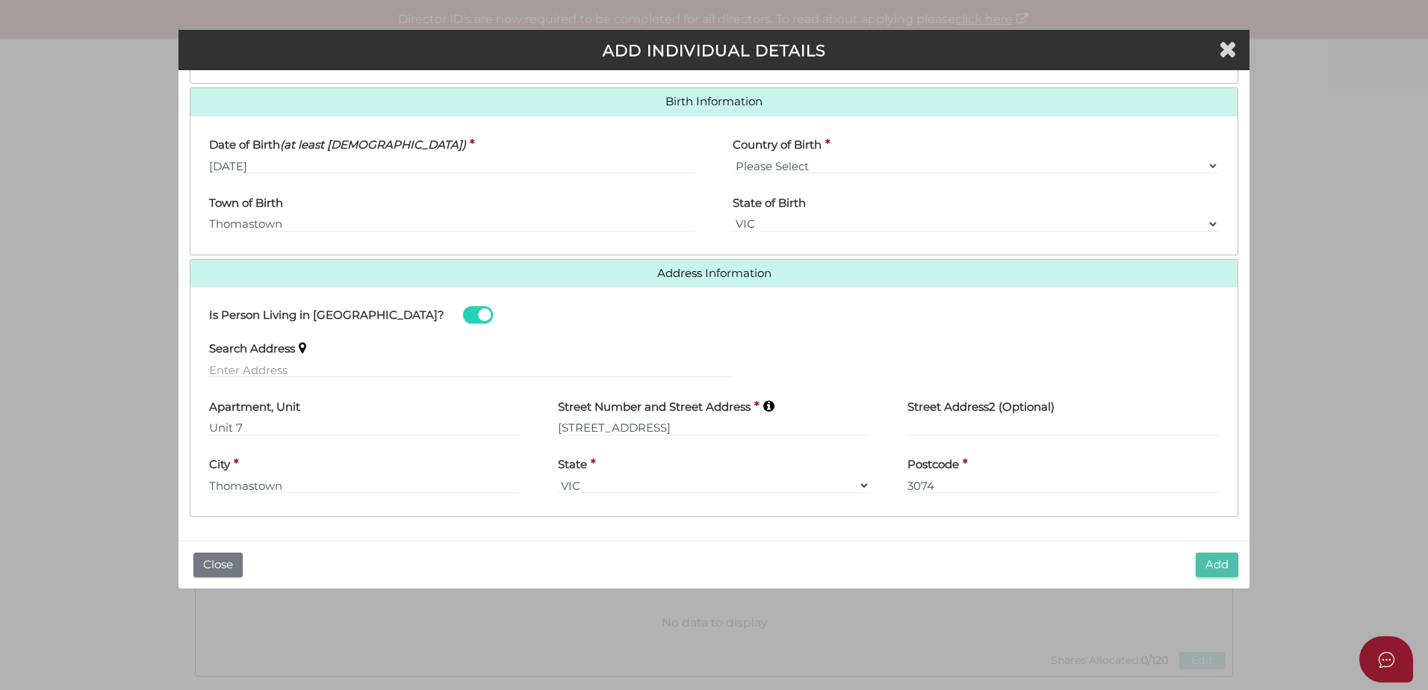
click at [1219, 565] on button "Add" at bounding box center [1217, 565] width 43 height 25
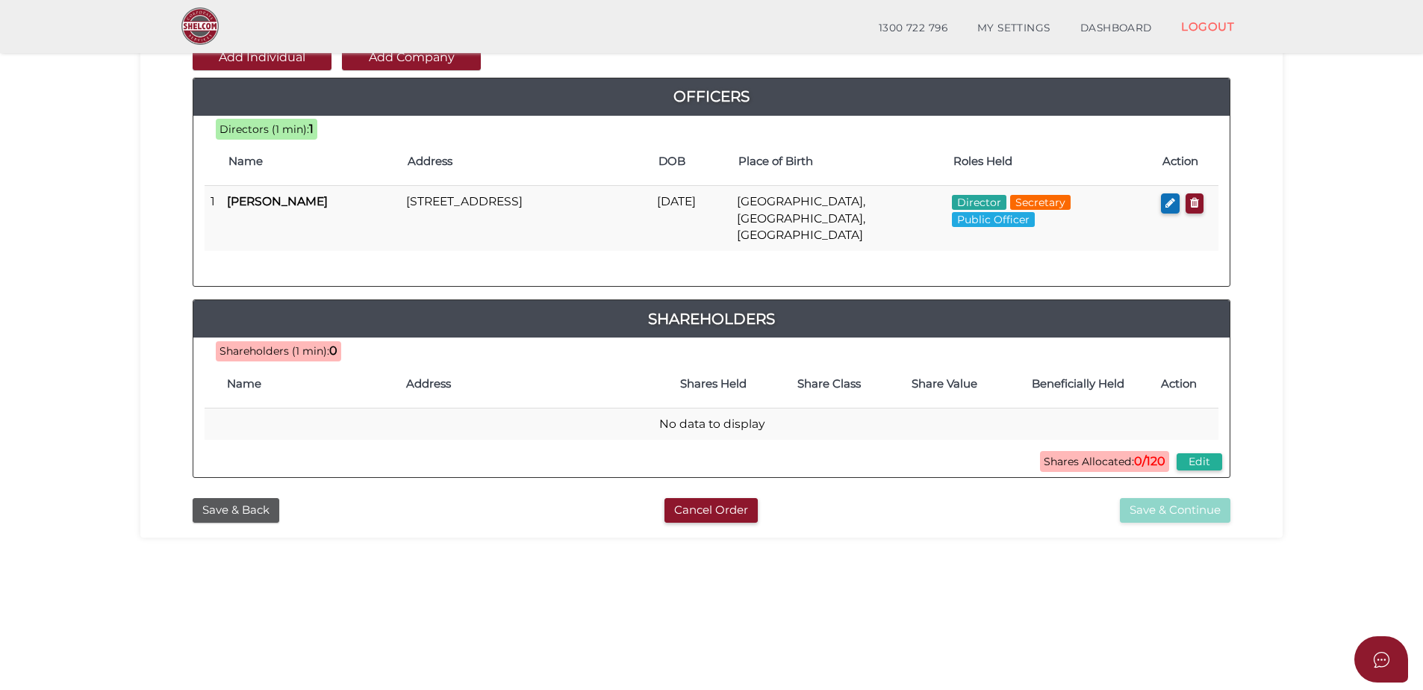
scroll to position [224, 0]
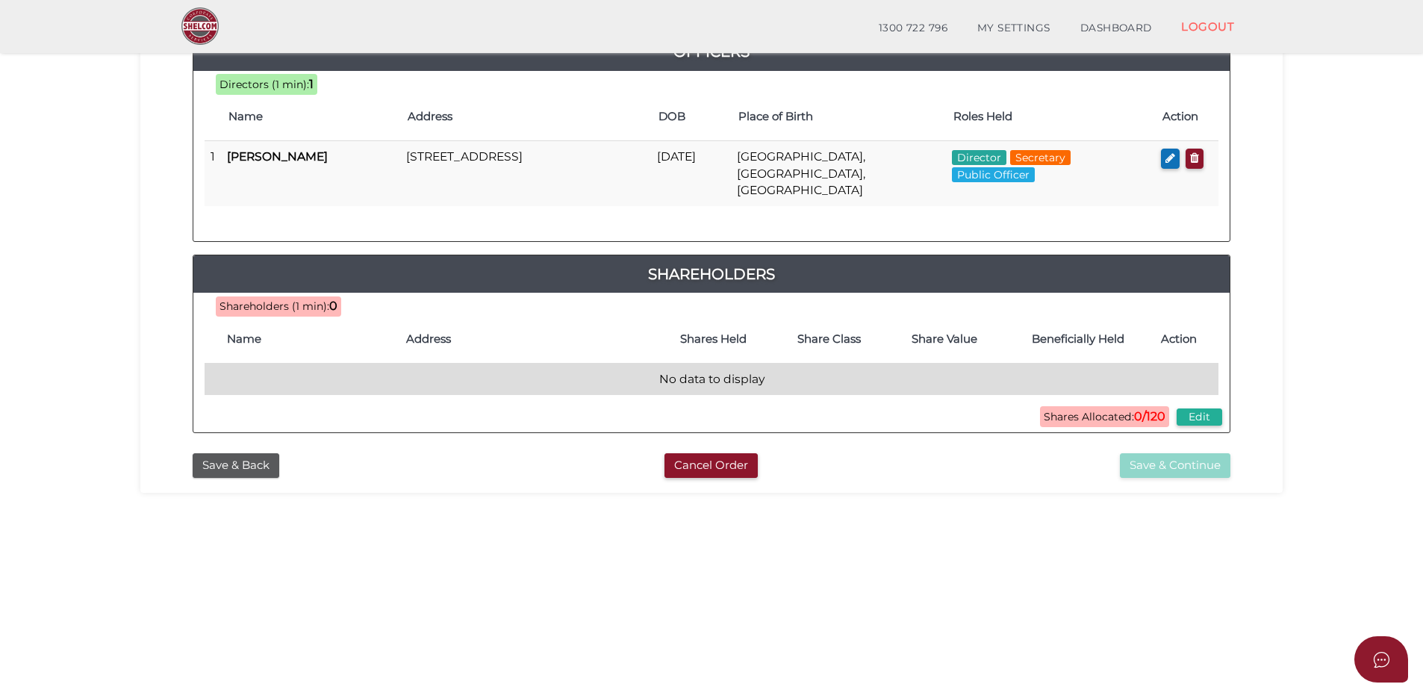
click at [244, 363] on td "No data to display" at bounding box center [712, 379] width 1014 height 32
click at [276, 366] on td "No data to display" at bounding box center [712, 379] width 1014 height 32
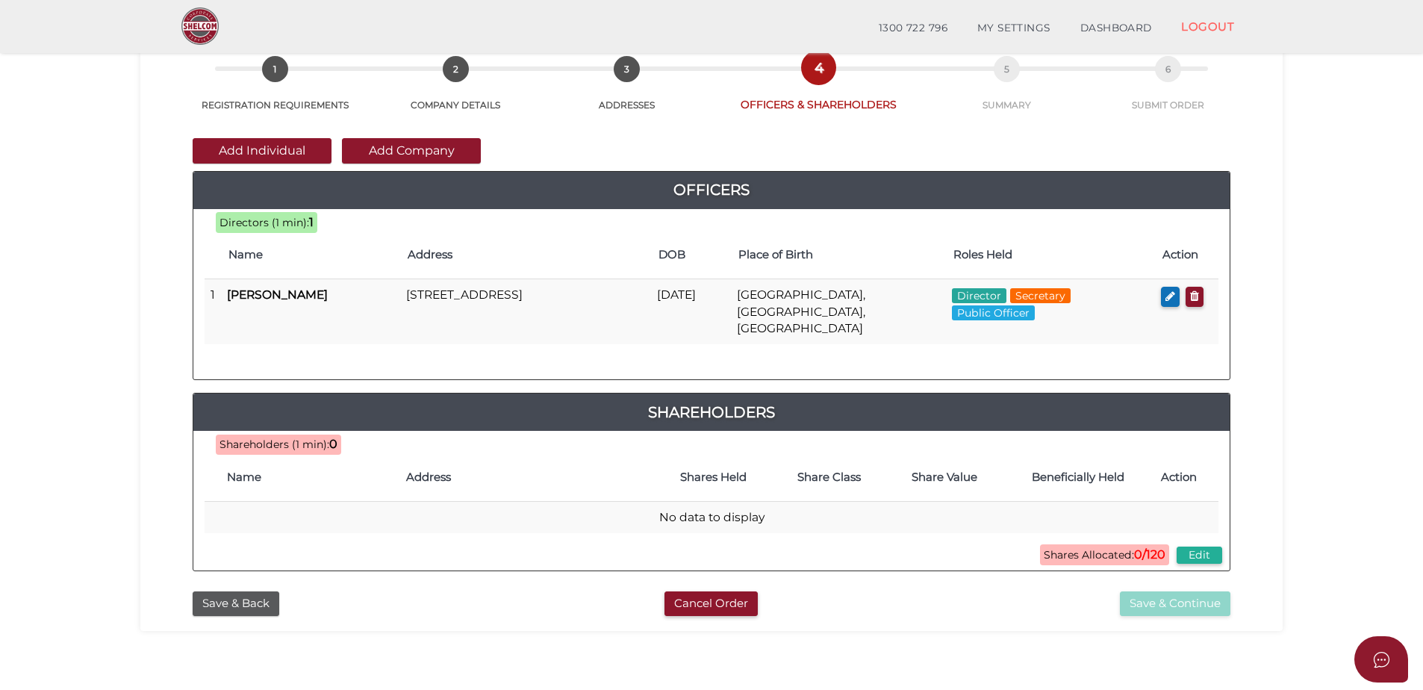
scroll to position [75, 0]
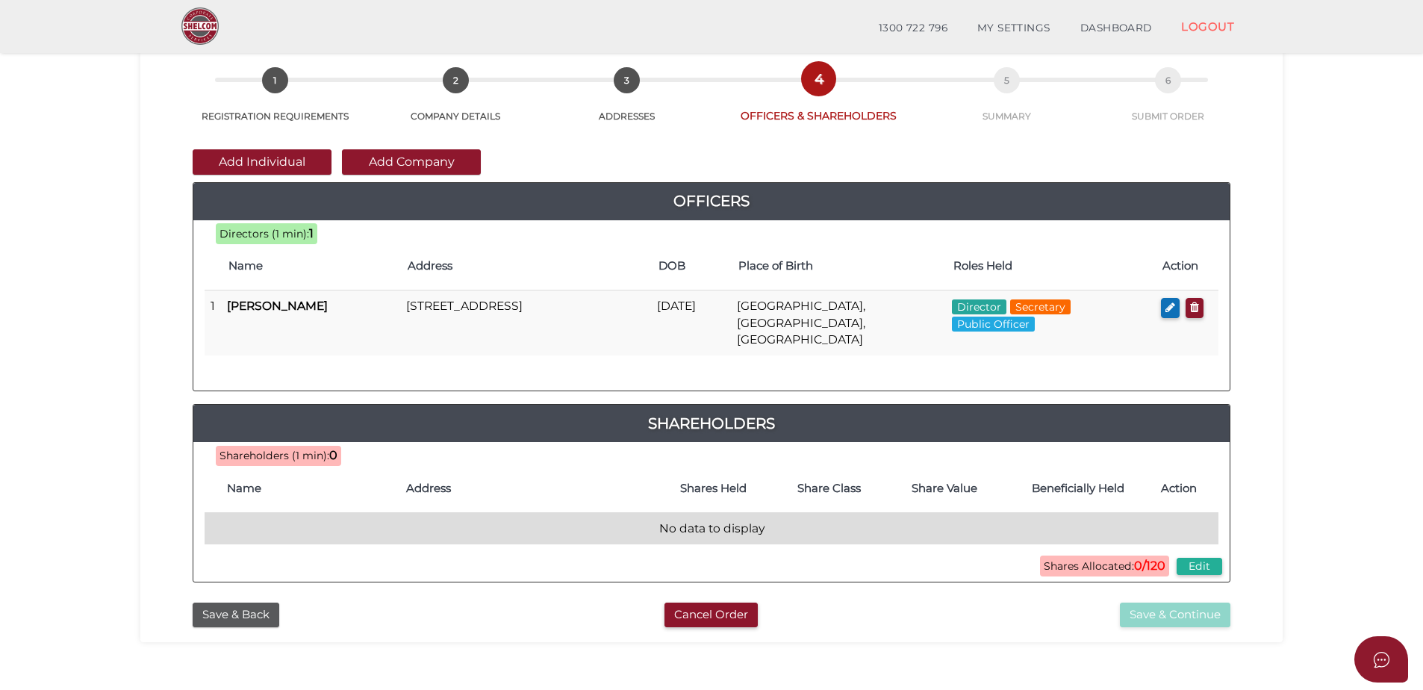
drag, startPoint x: 288, startPoint y: 506, endPoint x: 298, endPoint y: 507, distance: 9.8
click at [288, 512] on td "No data to display" at bounding box center [712, 528] width 1014 height 32
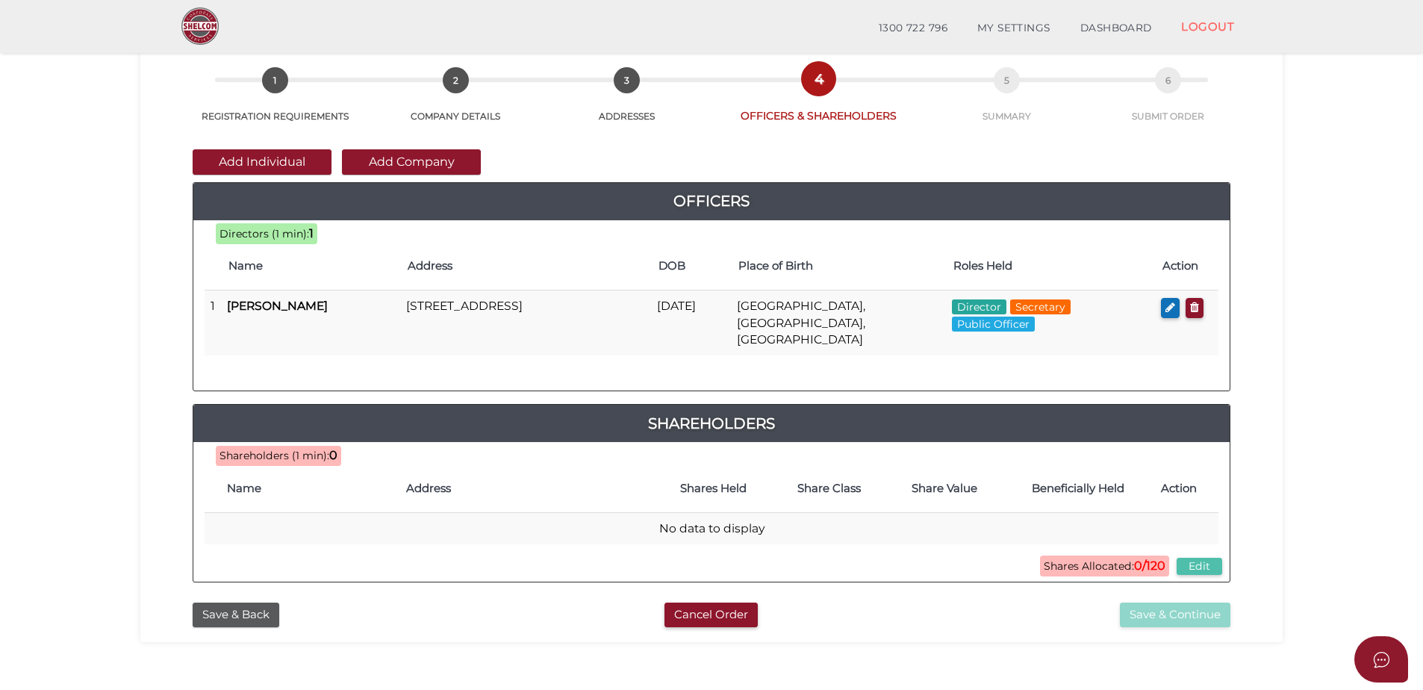
click at [1210, 558] on button "Edit" at bounding box center [1200, 566] width 46 height 17
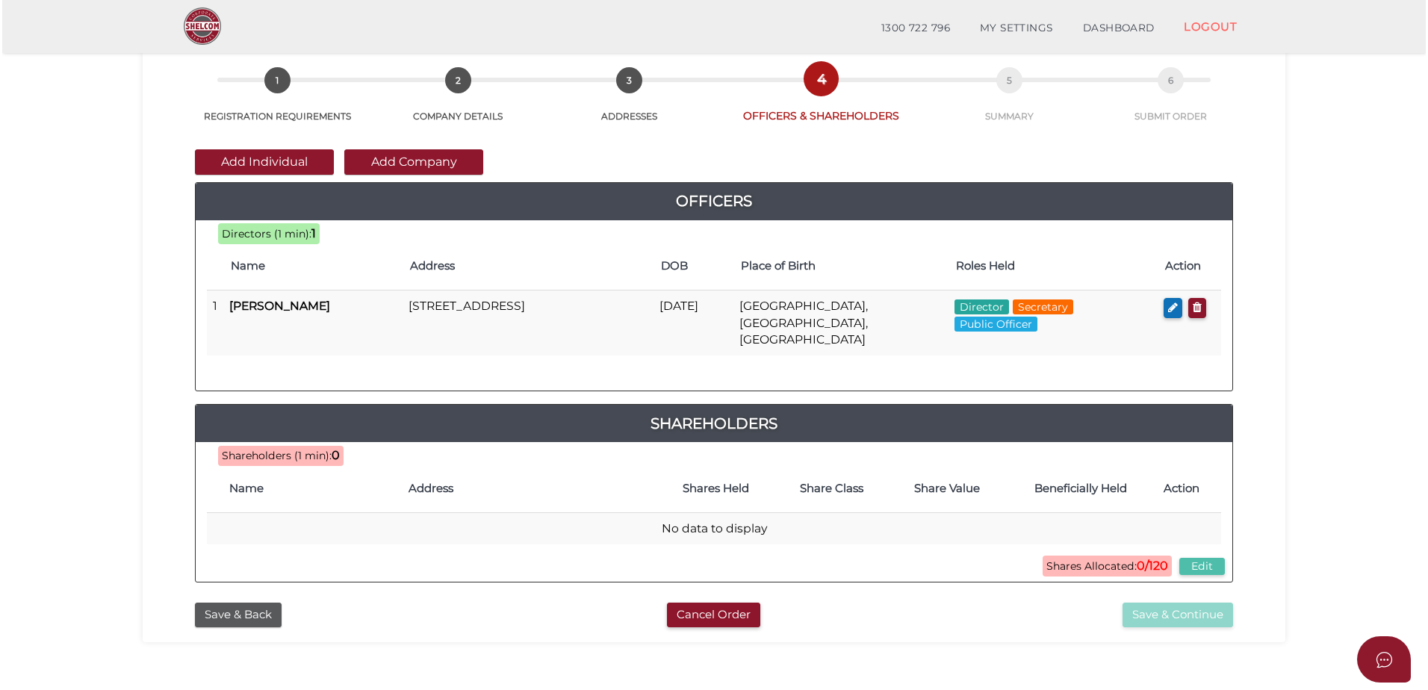
scroll to position [0, 0]
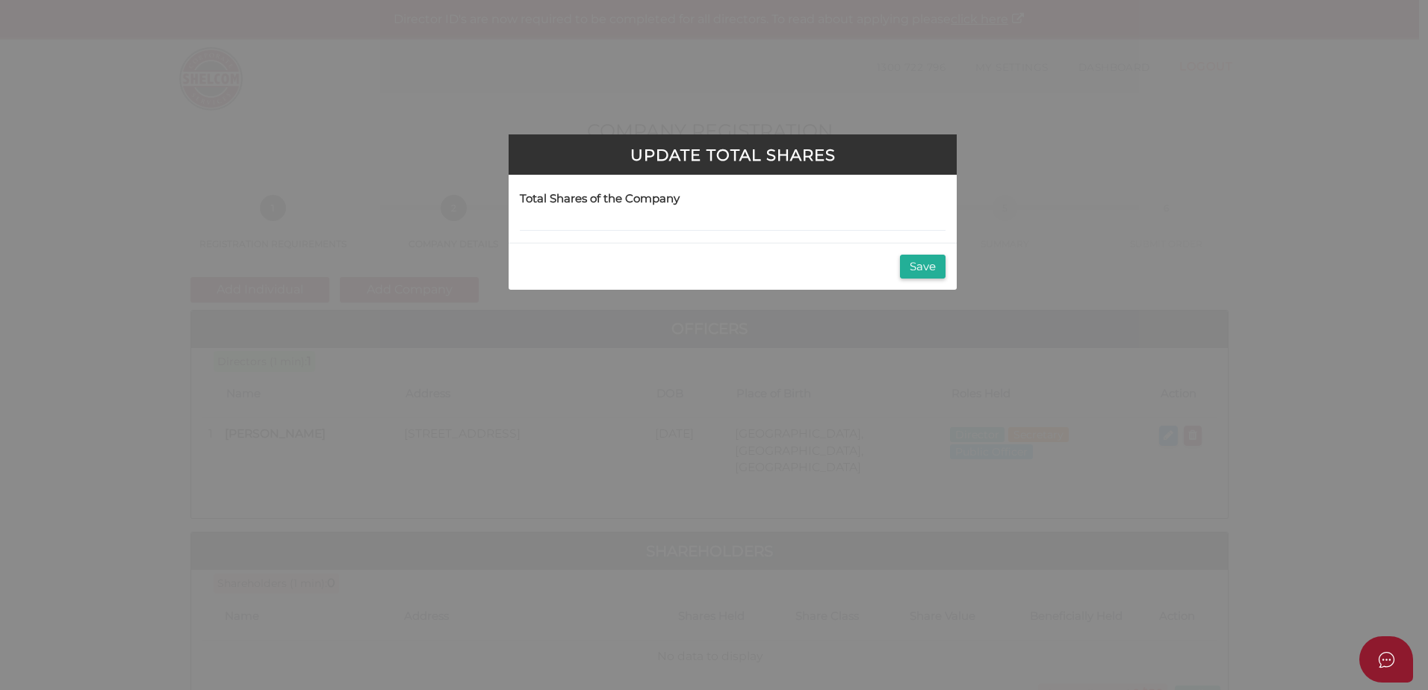
click at [473, 397] on div "Update Total Shares Total Shares of the Company Save" at bounding box center [714, 345] width 1428 height 690
click at [923, 267] on button "Save" at bounding box center [923, 267] width 46 height 25
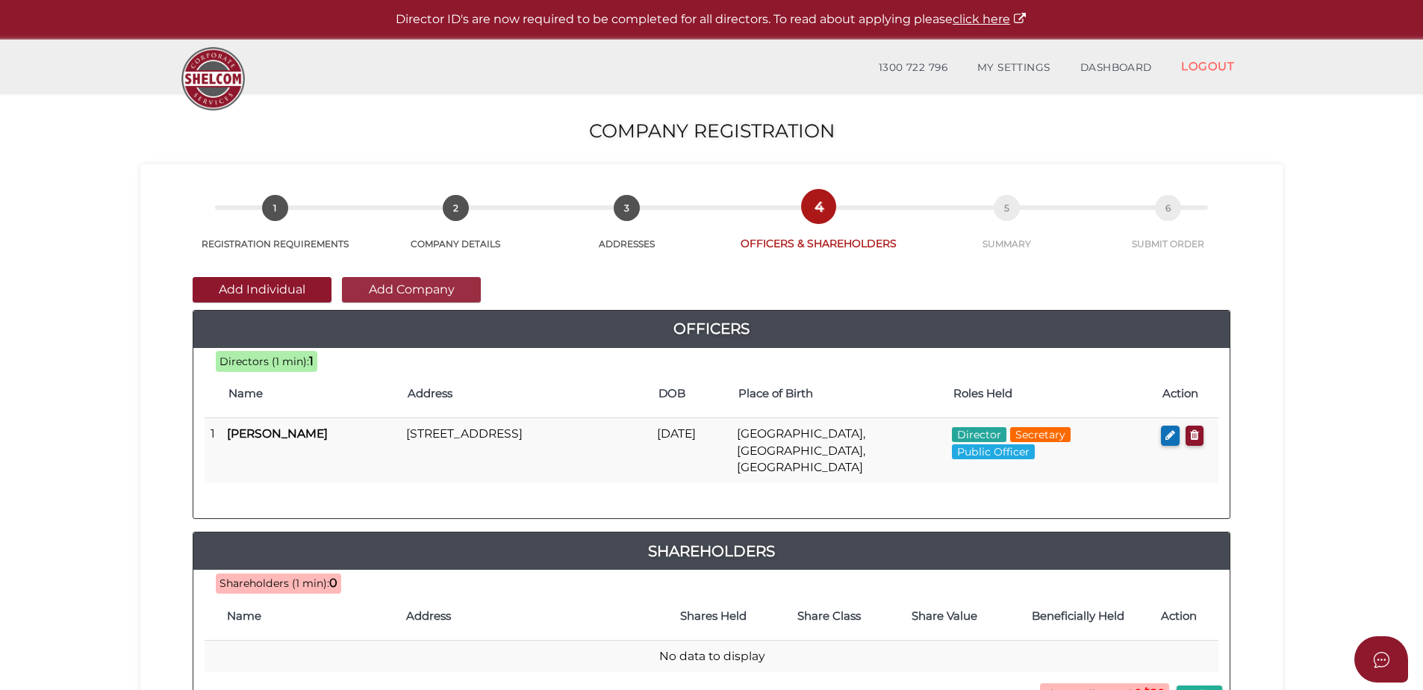
click at [394, 290] on button "Add Company" at bounding box center [411, 289] width 139 height 25
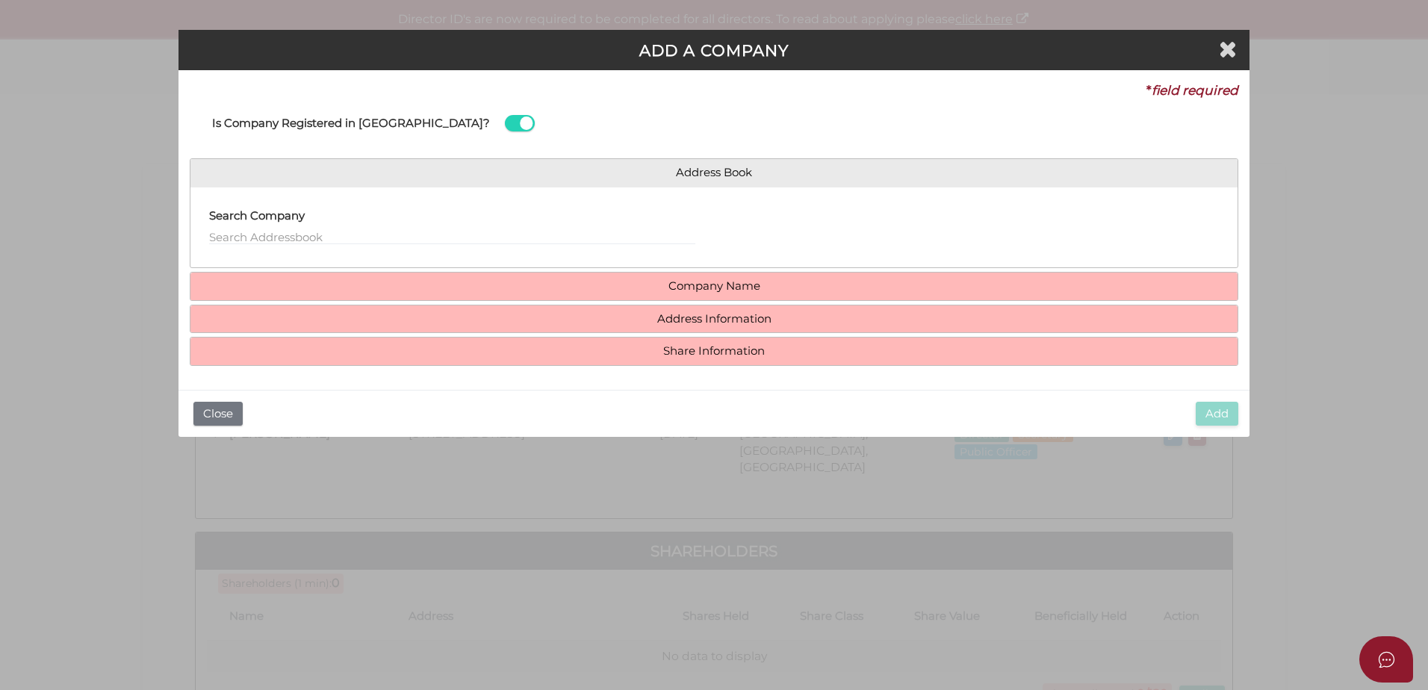
click at [264, 225] on label "Search Company" at bounding box center [257, 214] width 96 height 31
click at [264, 232] on input "text" at bounding box center [452, 237] width 486 height 16
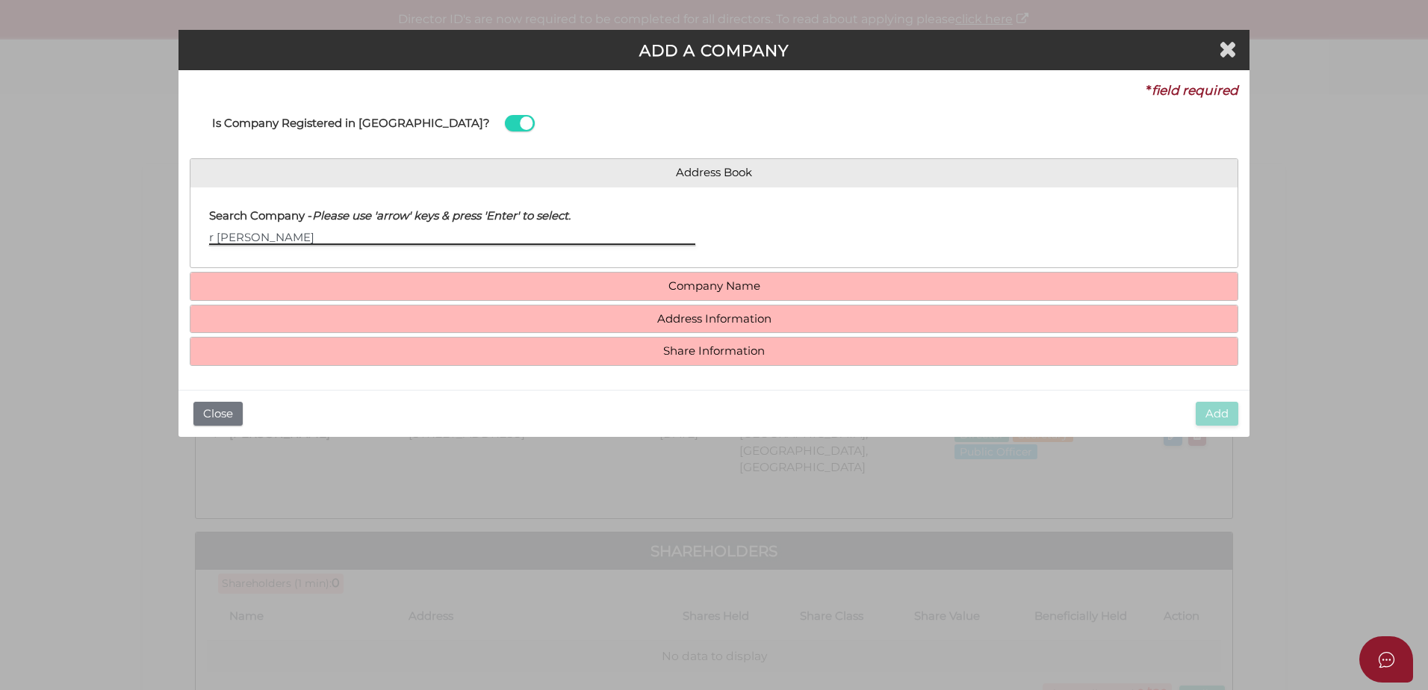
type input "r [PERSON_NAME]"
drag, startPoint x: 261, startPoint y: 237, endPoint x: 154, endPoint y: 240, distance: 107.6
click at [154, 240] on div "ADD A COMPANY * field required Is Company Registered in [GEOGRAPHIC_DATA]? Addr…" at bounding box center [714, 345] width 1428 height 690
type input "g"
type input "r"
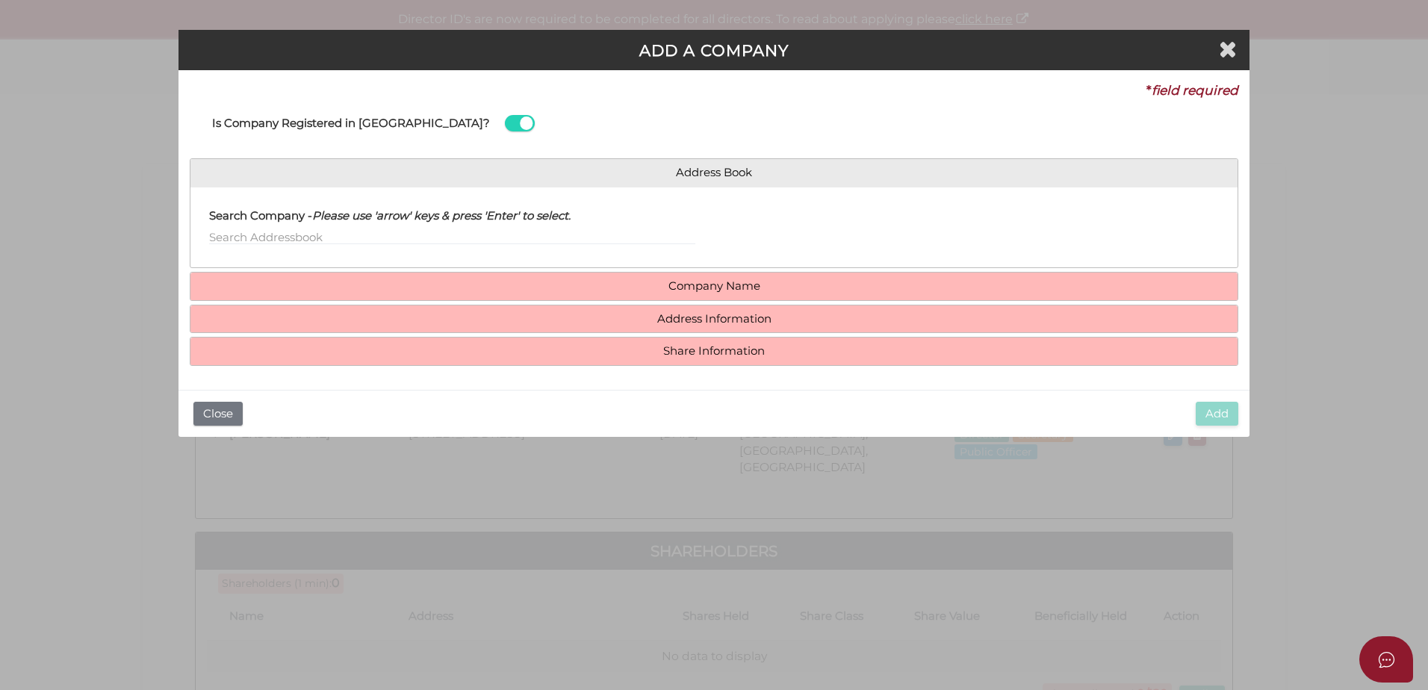
click at [730, 293] on h4 "Company Name" at bounding box center [713, 287] width 1047 height 28
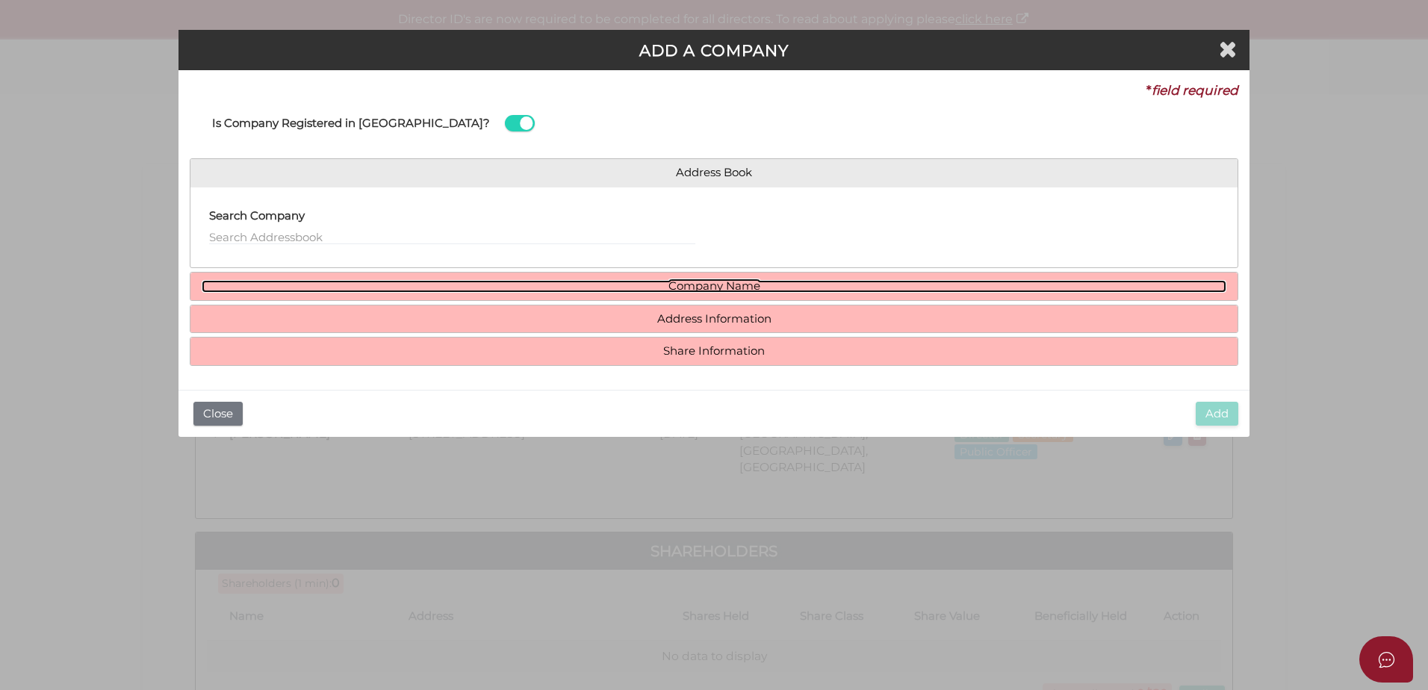
click at [709, 288] on link "Company Name" at bounding box center [714, 286] width 1025 height 13
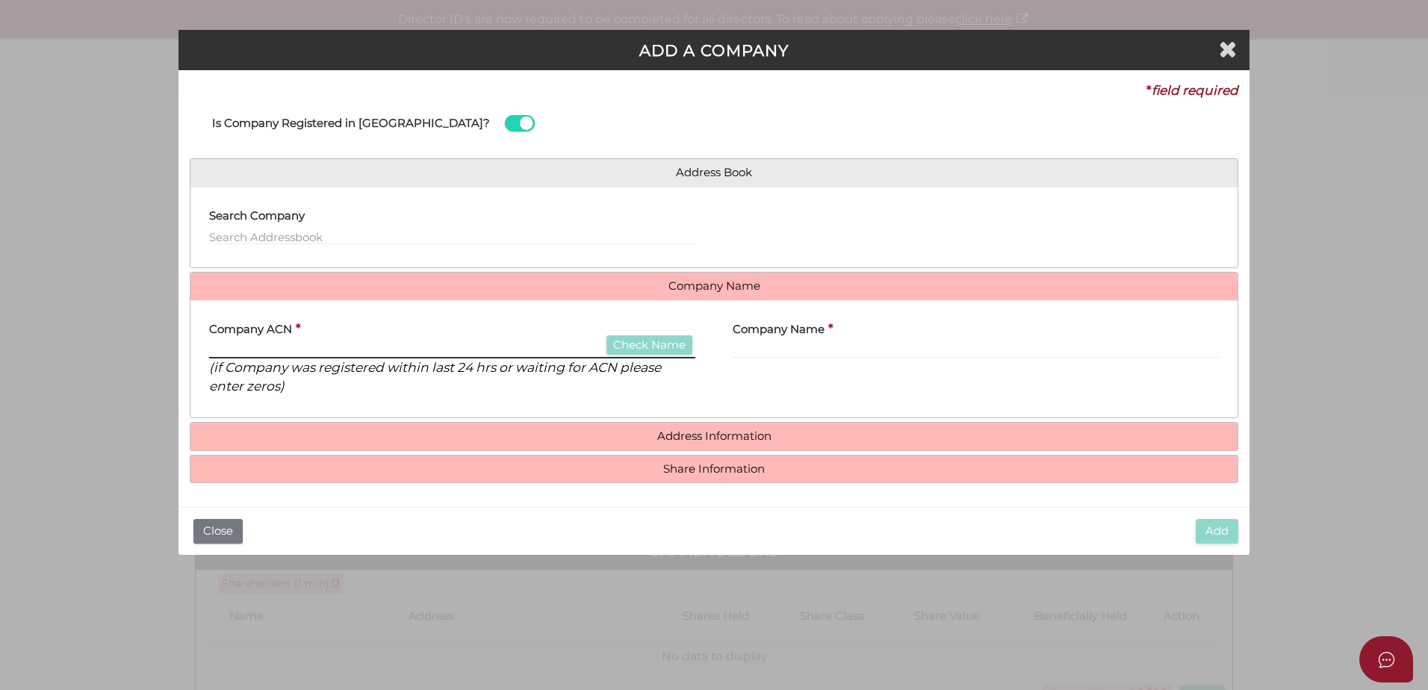
click at [338, 352] on input "text" at bounding box center [452, 350] width 486 height 16
type input "663736589"
click at [651, 347] on button "Check Name" at bounding box center [649, 345] width 86 height 20
type input "R [PERSON_NAME] HOLDINGS PTY LTD"
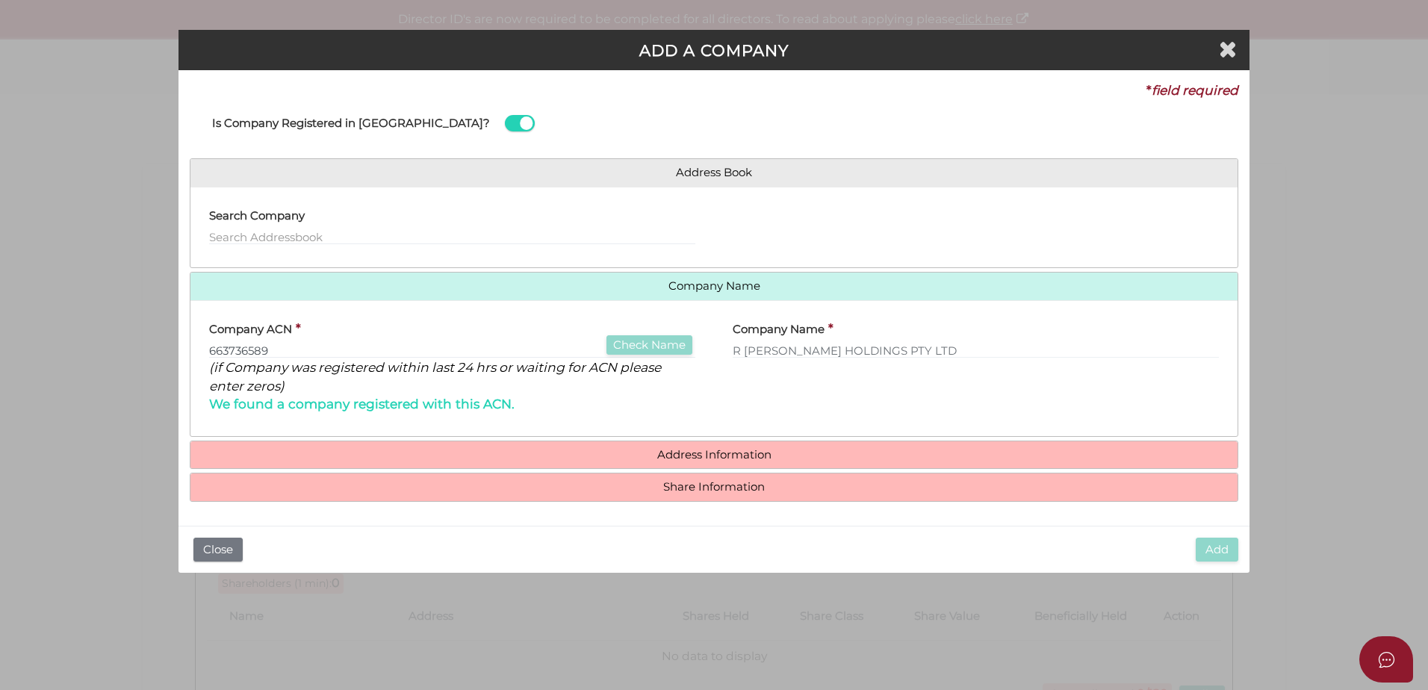
click at [707, 405] on div "Company ACN * 663736589 Check Name (if Company was registered within last 24 hr…" at bounding box center [451, 368] width 523 height 113
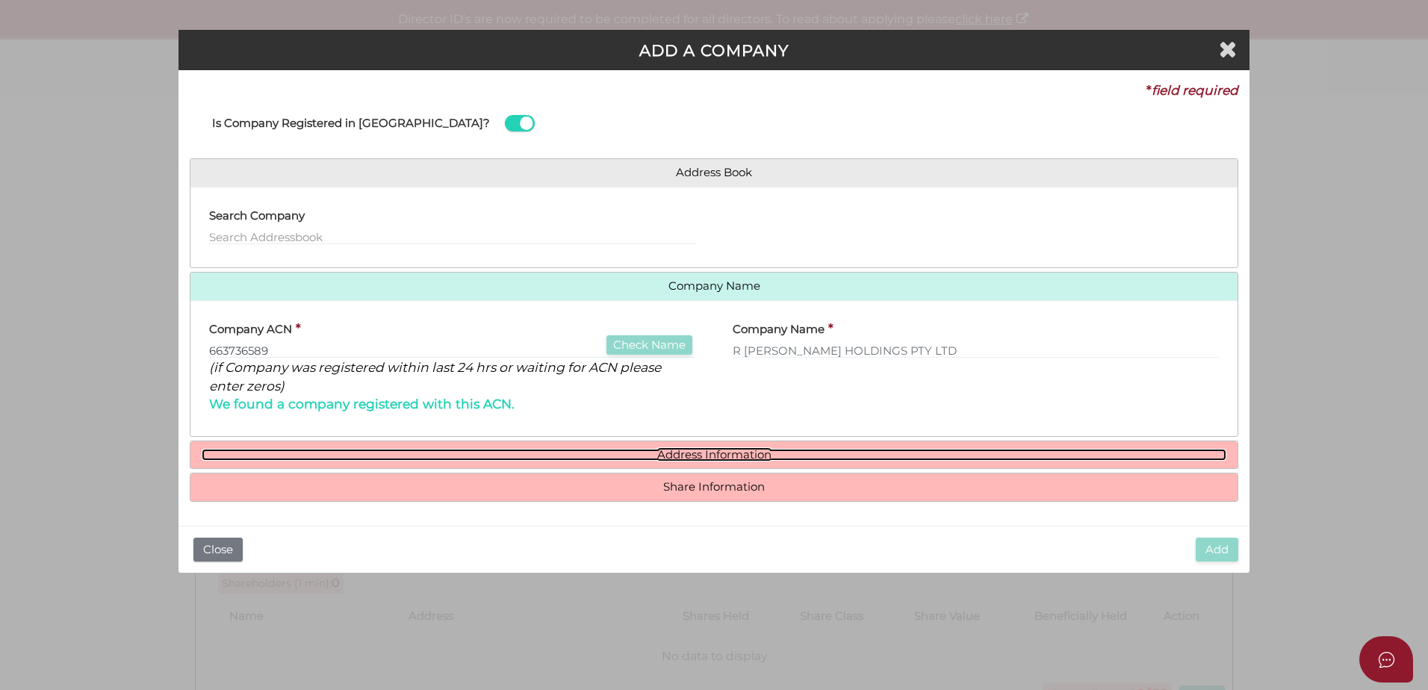
click at [706, 456] on link "Address Information" at bounding box center [714, 455] width 1025 height 13
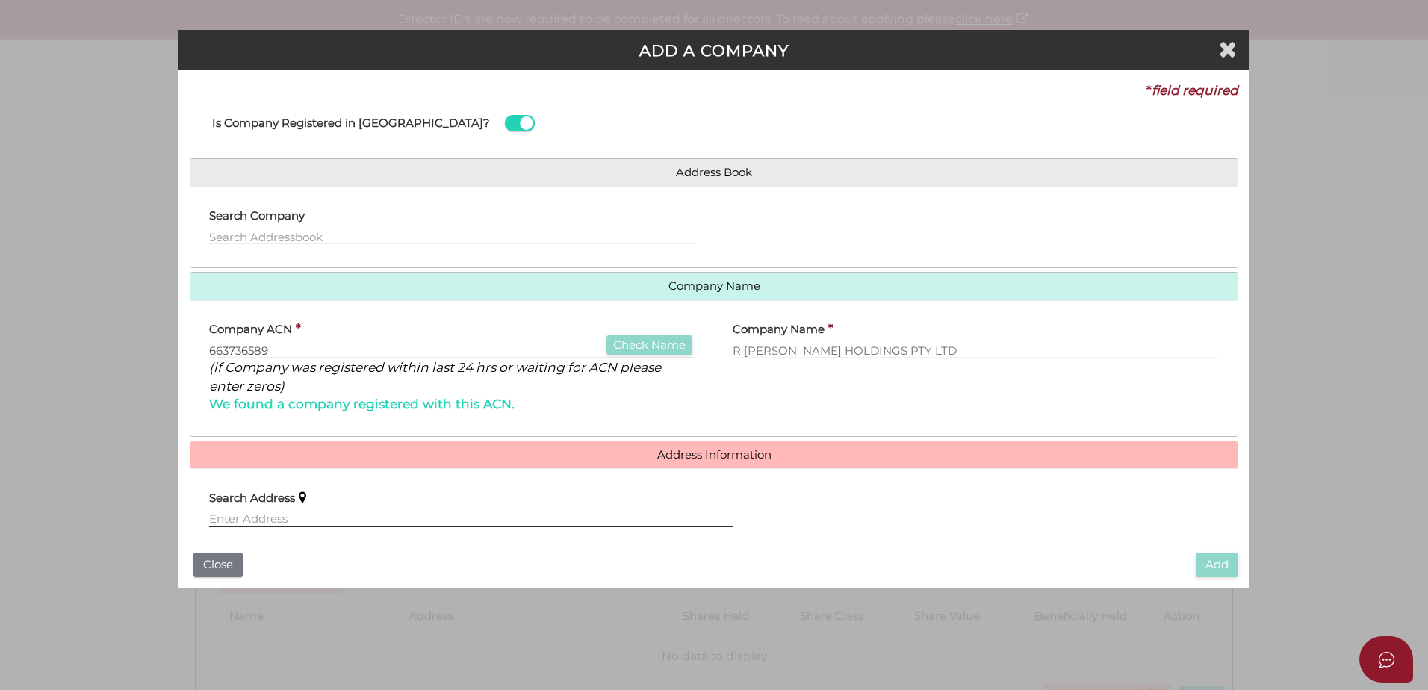
click at [382, 520] on input "text" at bounding box center [470, 519] width 523 height 16
paste input "UNIT 7, 22 KEON PARADE, THOMASTOWN, VIC, 3074"
type input "UNIT 7, 22 KEON PARADE, THOMASTOWN, VIC, 3074"
select select
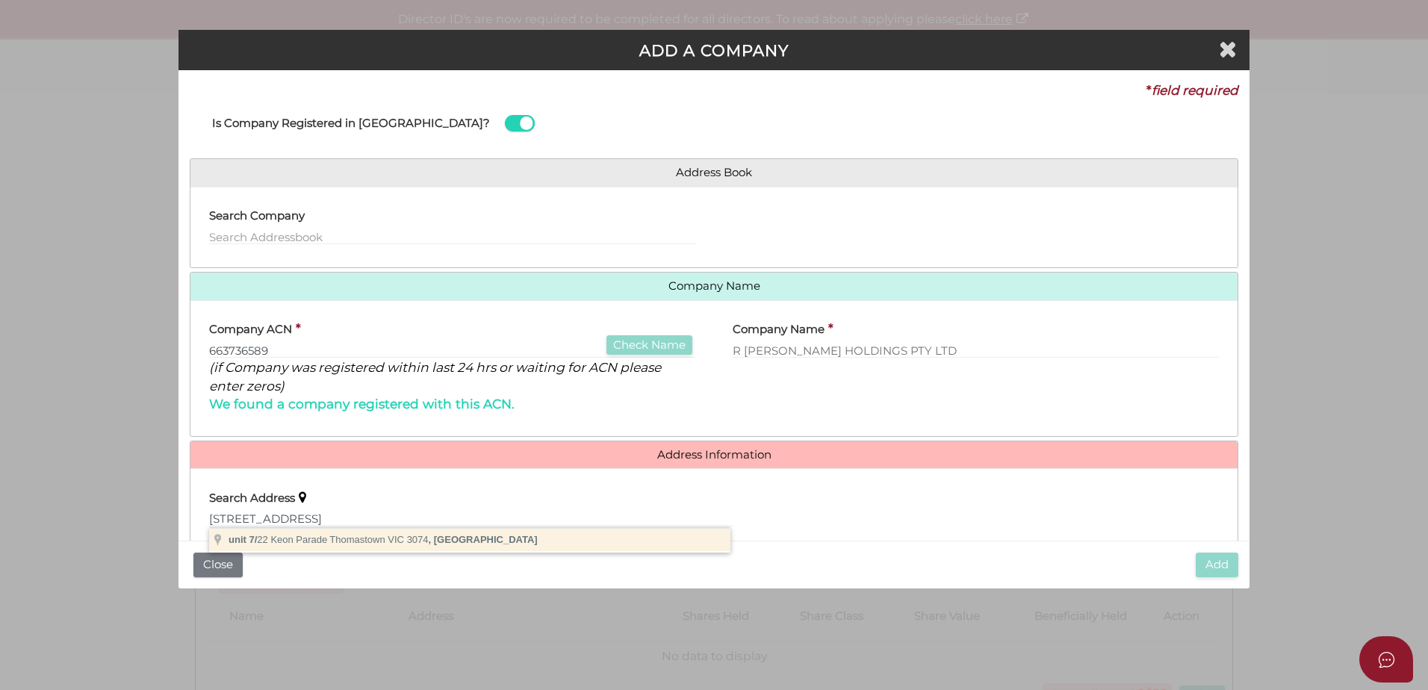
type input "unit 7/22 Keon Parade, Thomastown VIC 3074, Australia"
type input "unit 7"
type input "22 Keon Parade"
type input "Thomastown"
select select "VIC"
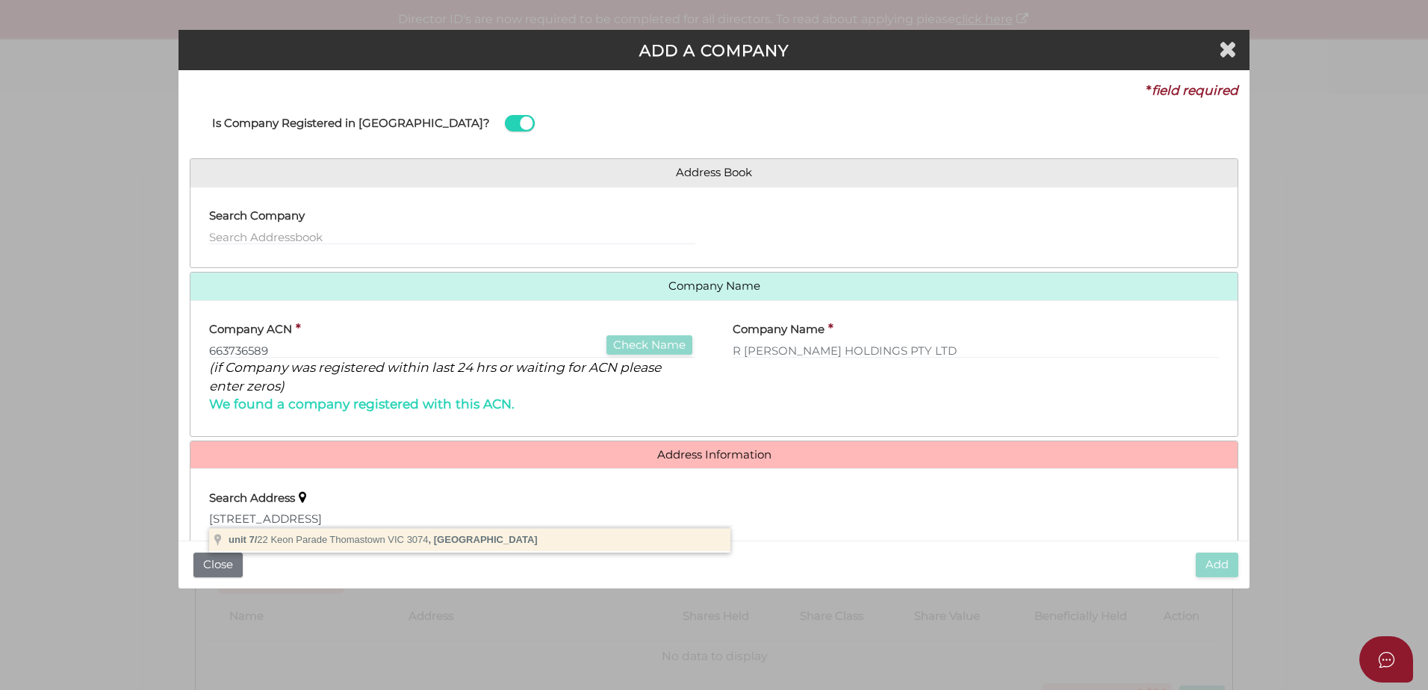
type input "3074"
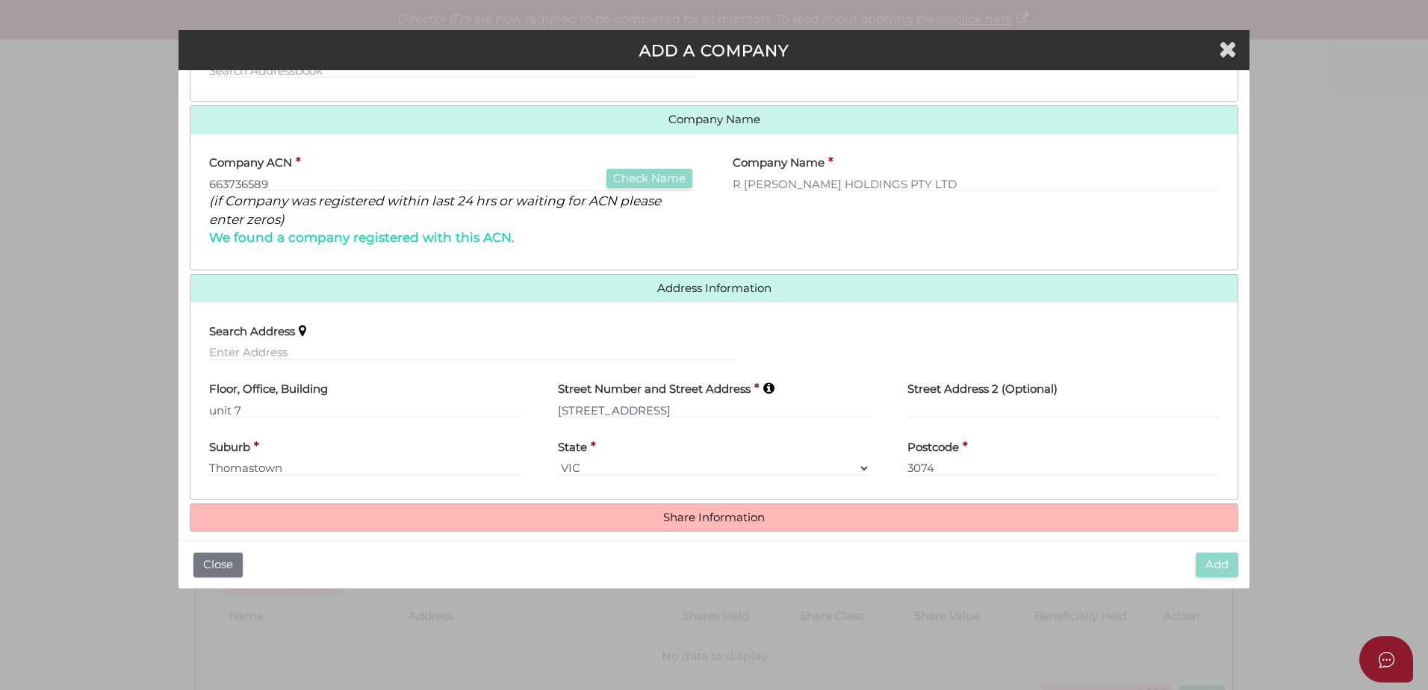
scroll to position [181, 0]
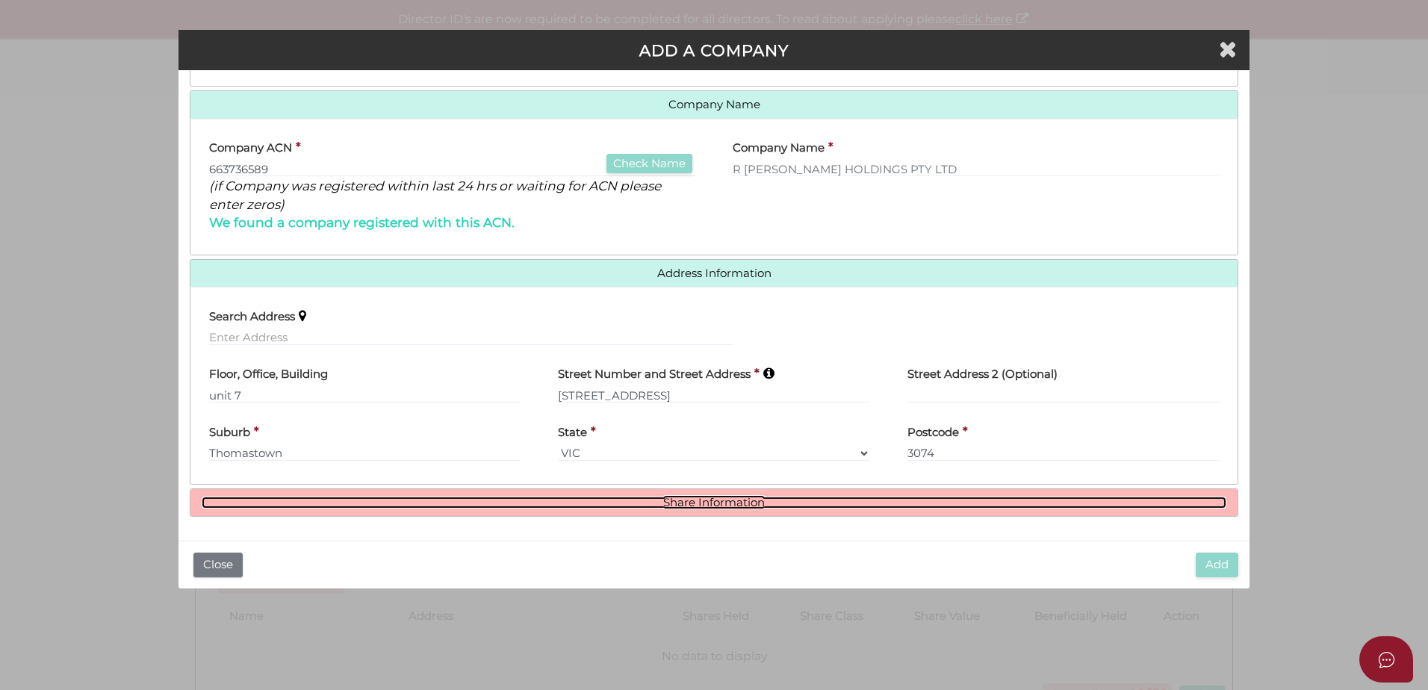
click at [703, 504] on link "Share Information" at bounding box center [714, 503] width 1025 height 13
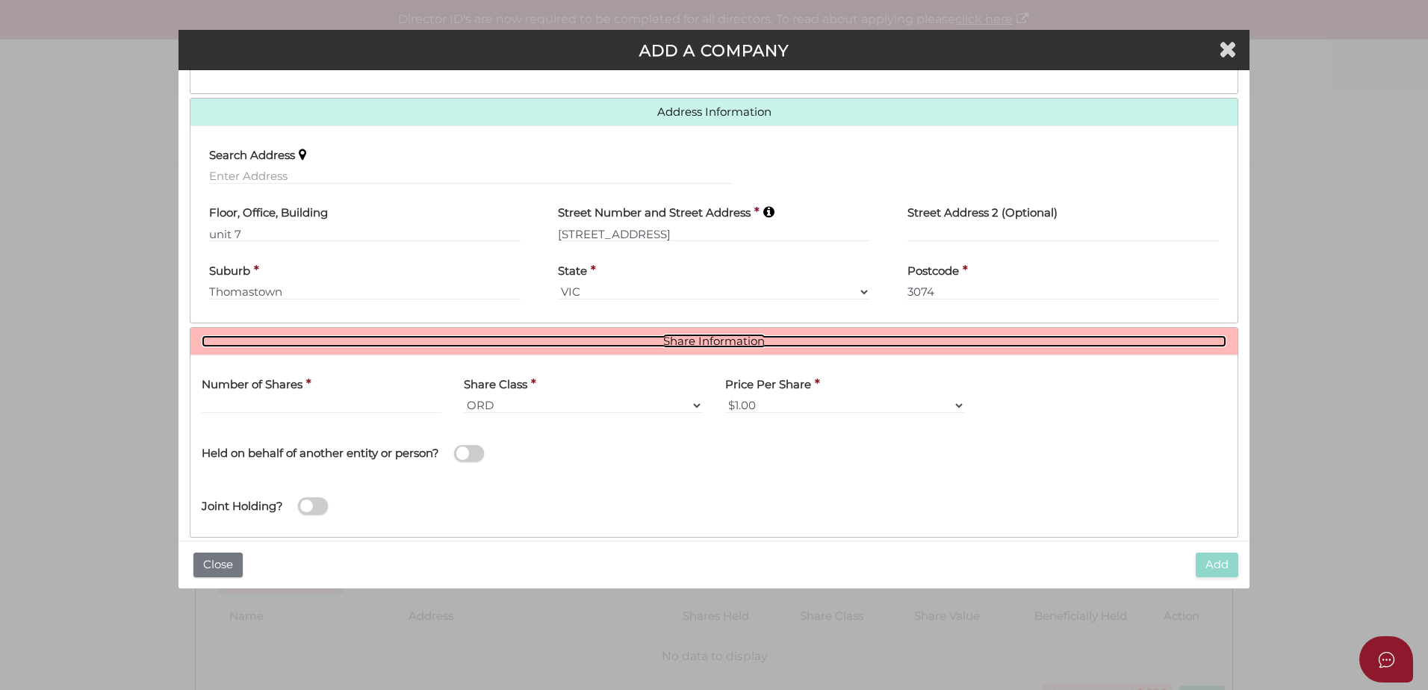
scroll to position [364, 0]
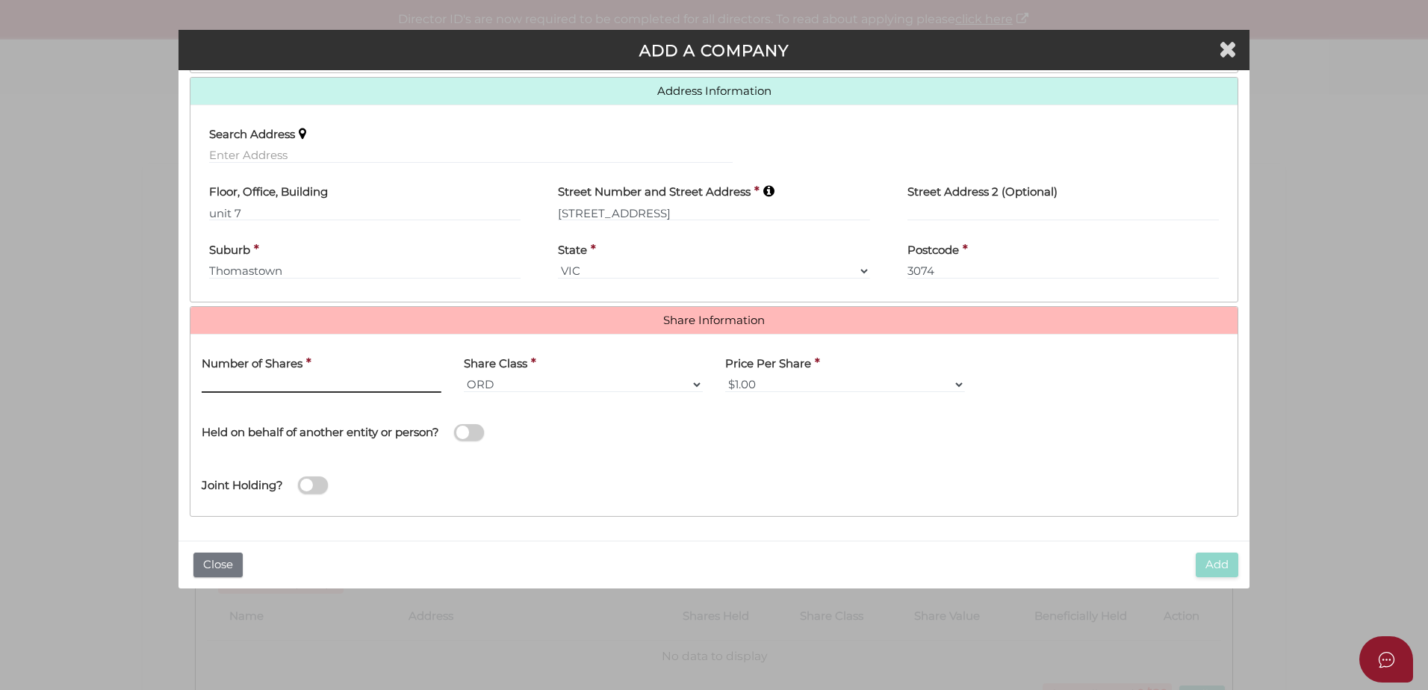
click at [278, 384] on input "text" at bounding box center [322, 384] width 240 height 16
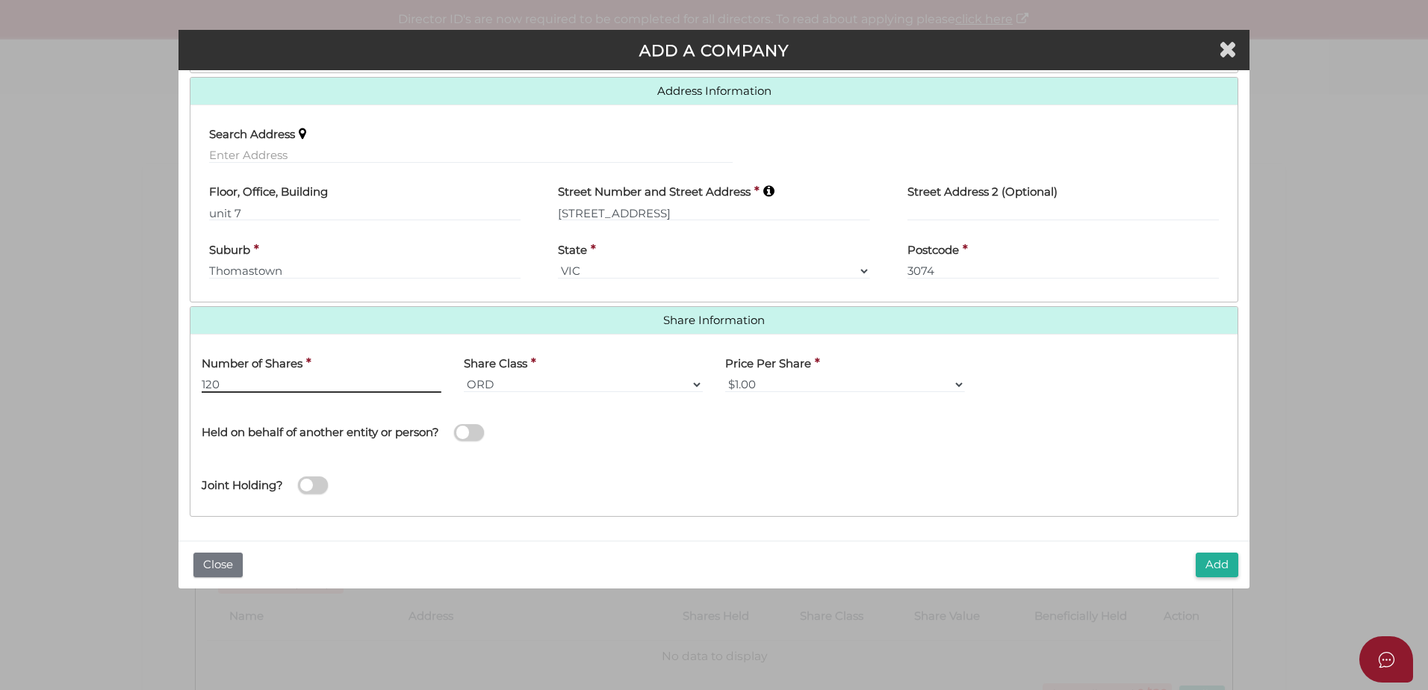
type input "120"
click at [470, 431] on span at bounding box center [469, 432] width 30 height 17
click at [0, 0] on input "checkbox" at bounding box center [0, 0] width 0 height 0
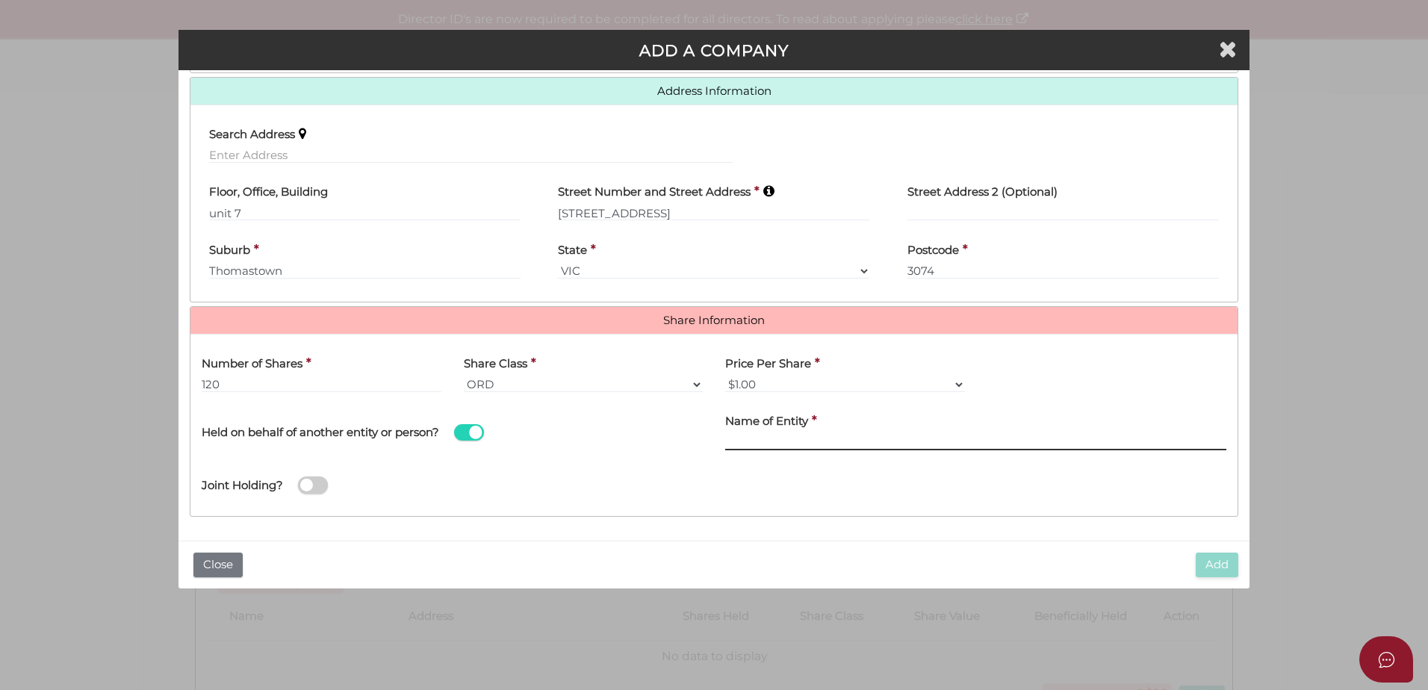
click at [738, 443] on input "text" at bounding box center [975, 442] width 501 height 16
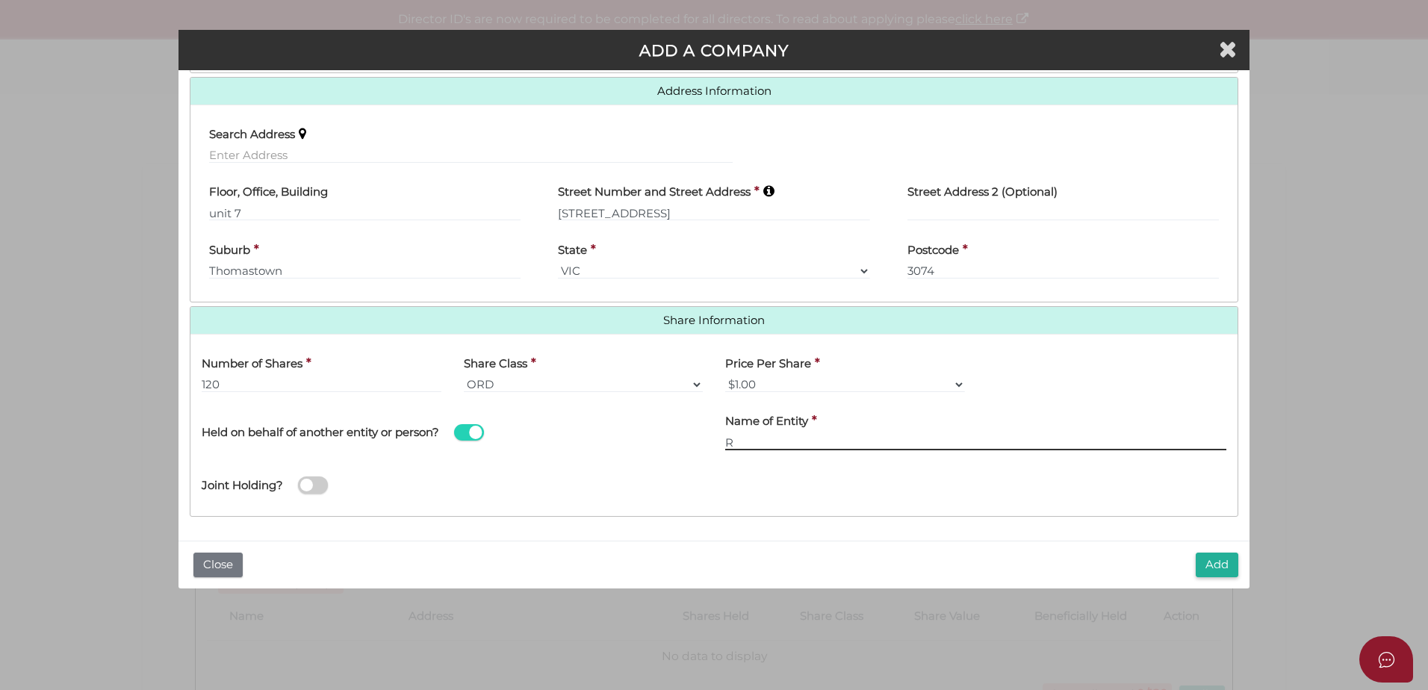
drag, startPoint x: 733, startPoint y: 446, endPoint x: 710, endPoint y: 448, distance: 23.3
click at [710, 448] on div "Held on behalf of another entity or person? Name of Entity * R" at bounding box center [713, 430] width 1047 height 53
paste input "Grech Family Trust"
type input "R Grech Family Trust"
click at [1224, 568] on button "Add" at bounding box center [1217, 565] width 43 height 25
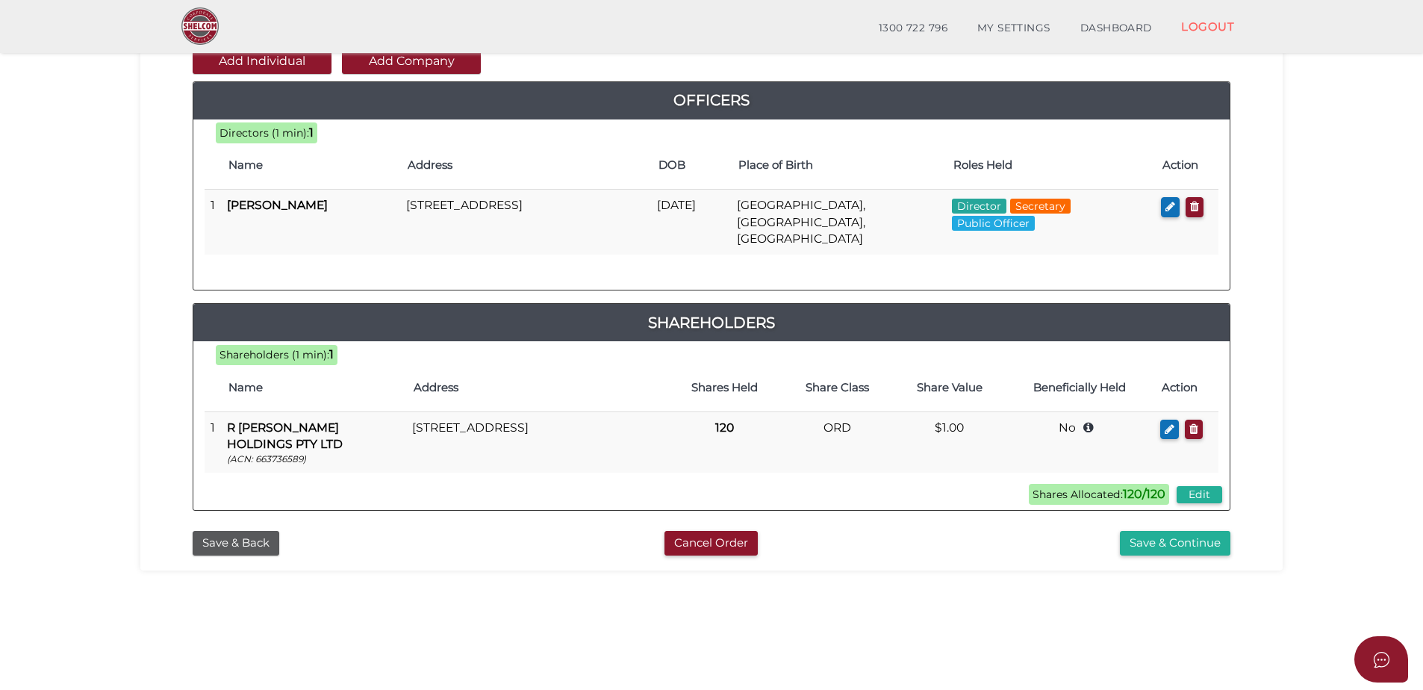
scroll to position [149, 0]
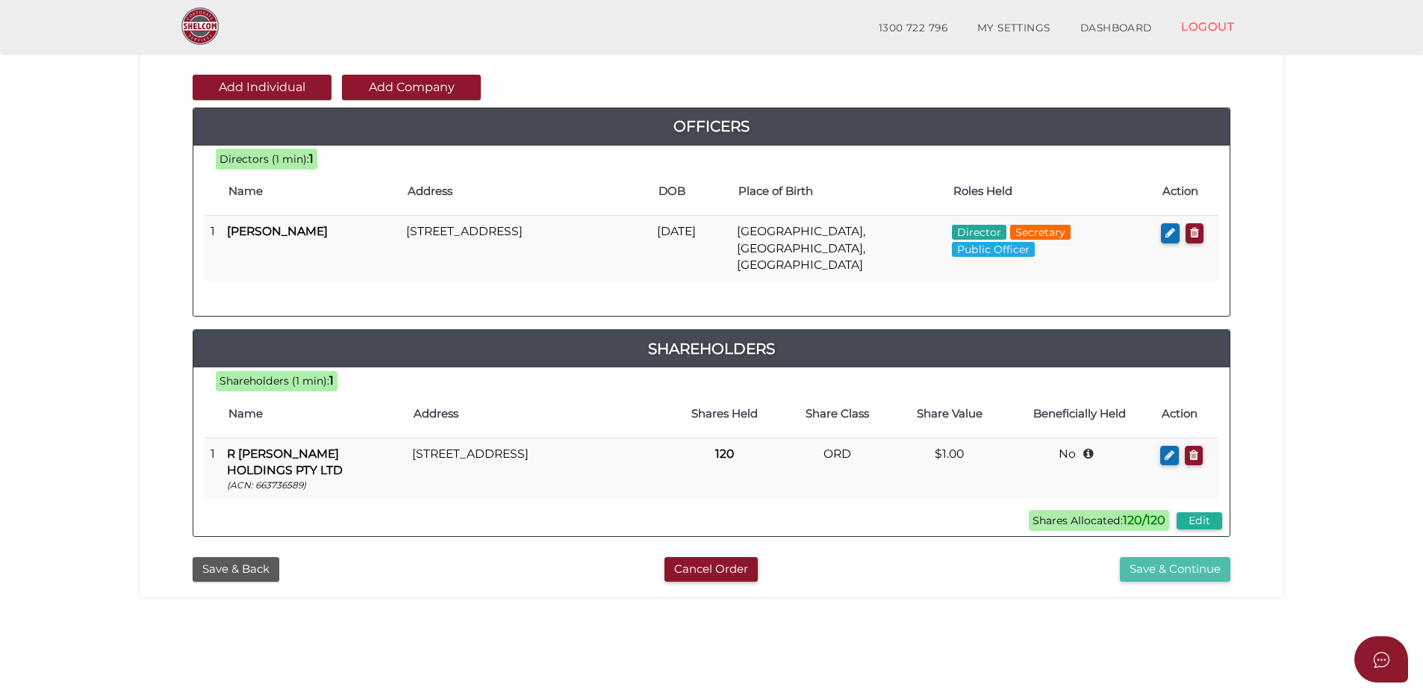
click at [1184, 557] on button "Save & Continue" at bounding box center [1175, 569] width 111 height 25
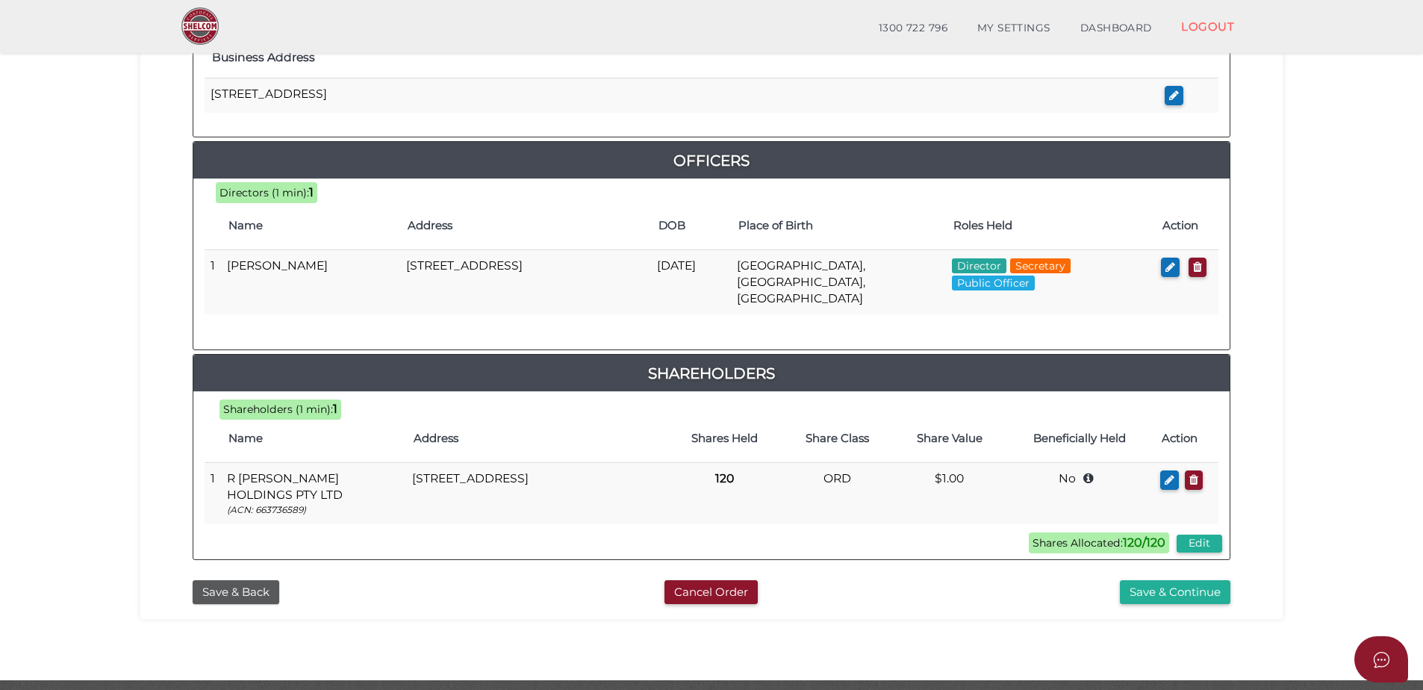
scroll to position [644, 0]
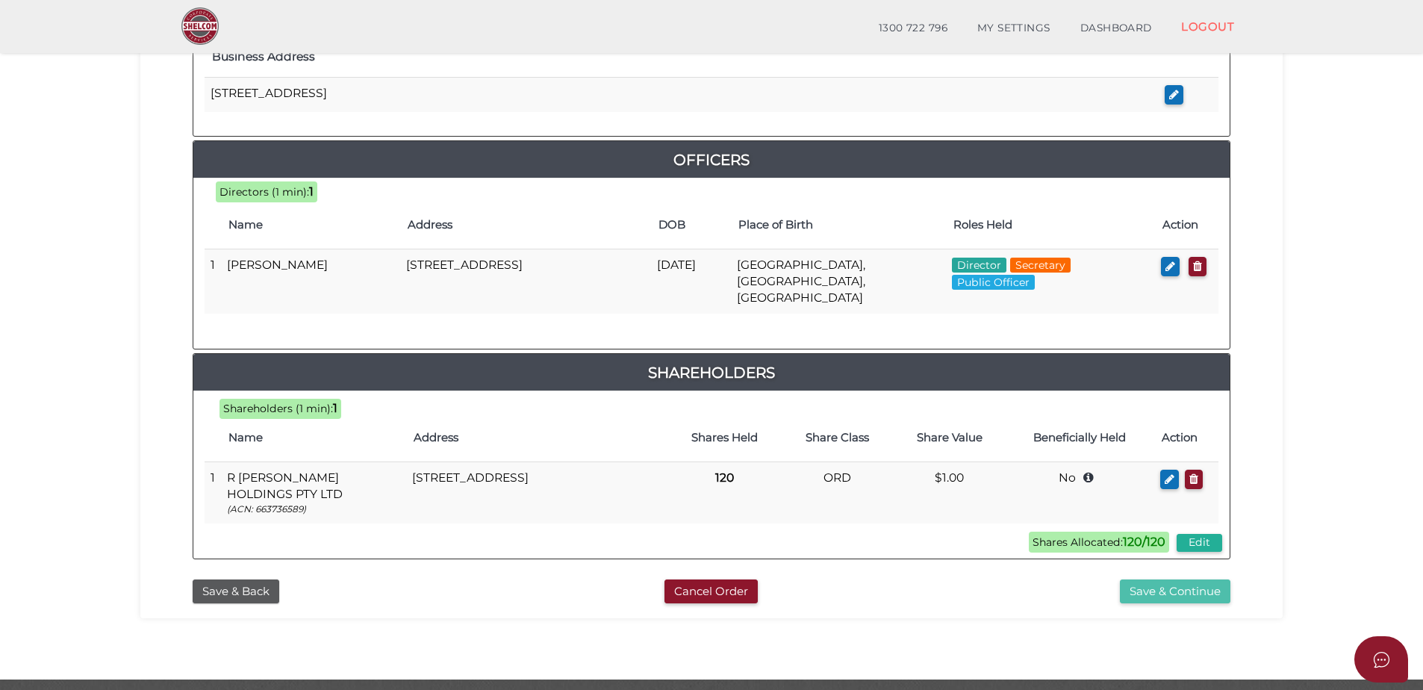
click at [1181, 579] on button "Save & Continue" at bounding box center [1175, 591] width 111 height 25
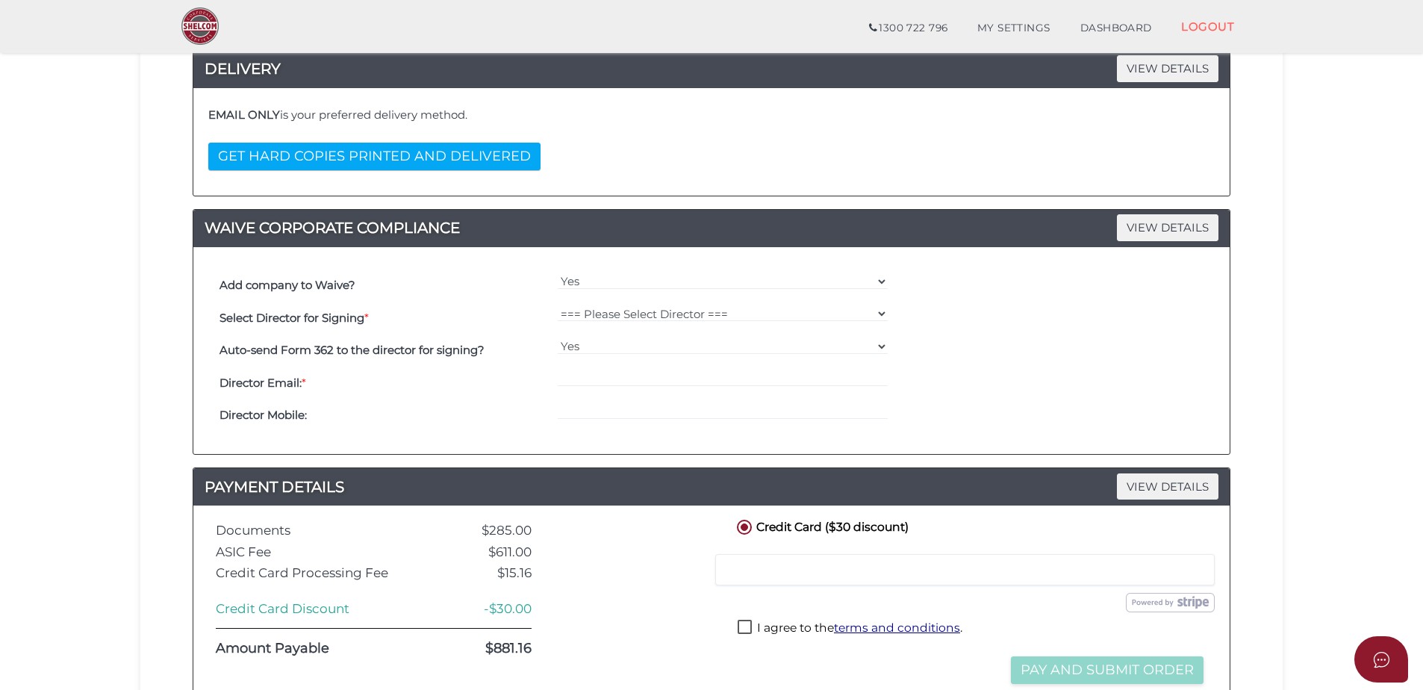
scroll to position [299, 0]
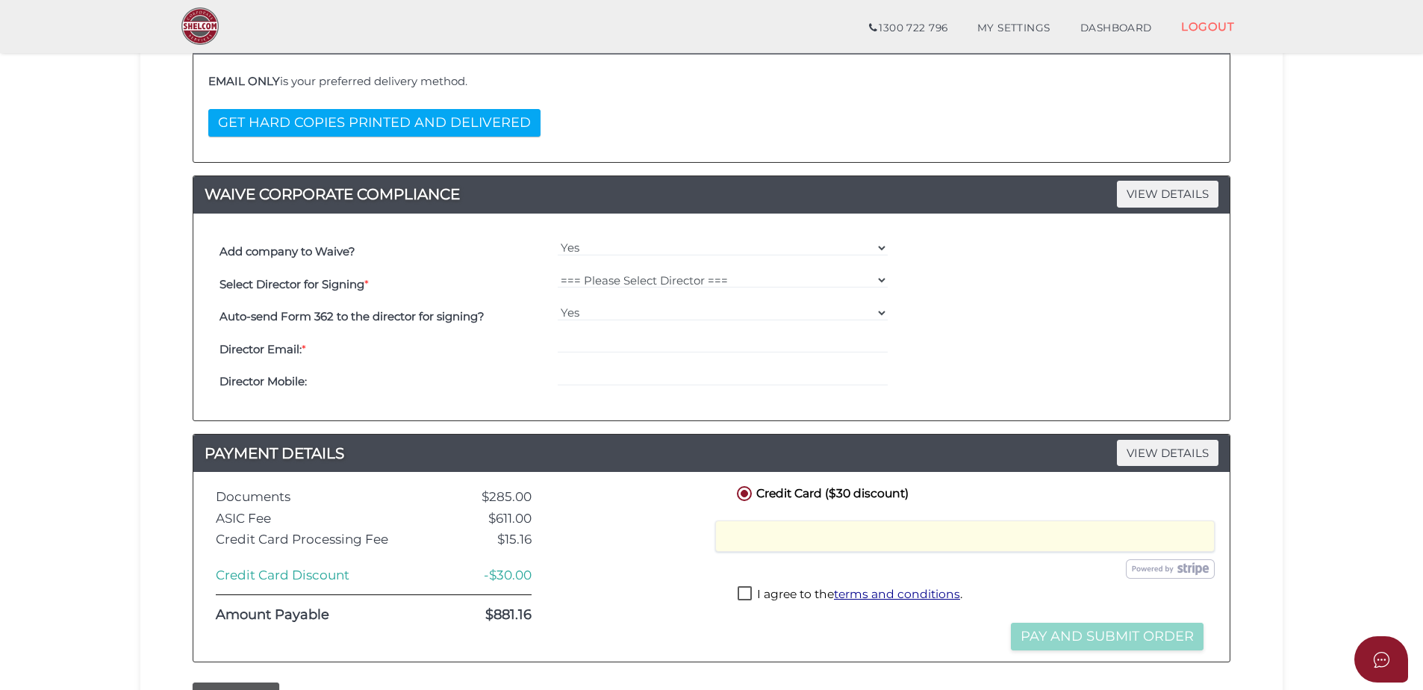
click at [747, 593] on label "I agree to the terms and conditions ." at bounding box center [850, 595] width 225 height 19
checkbox input "true"
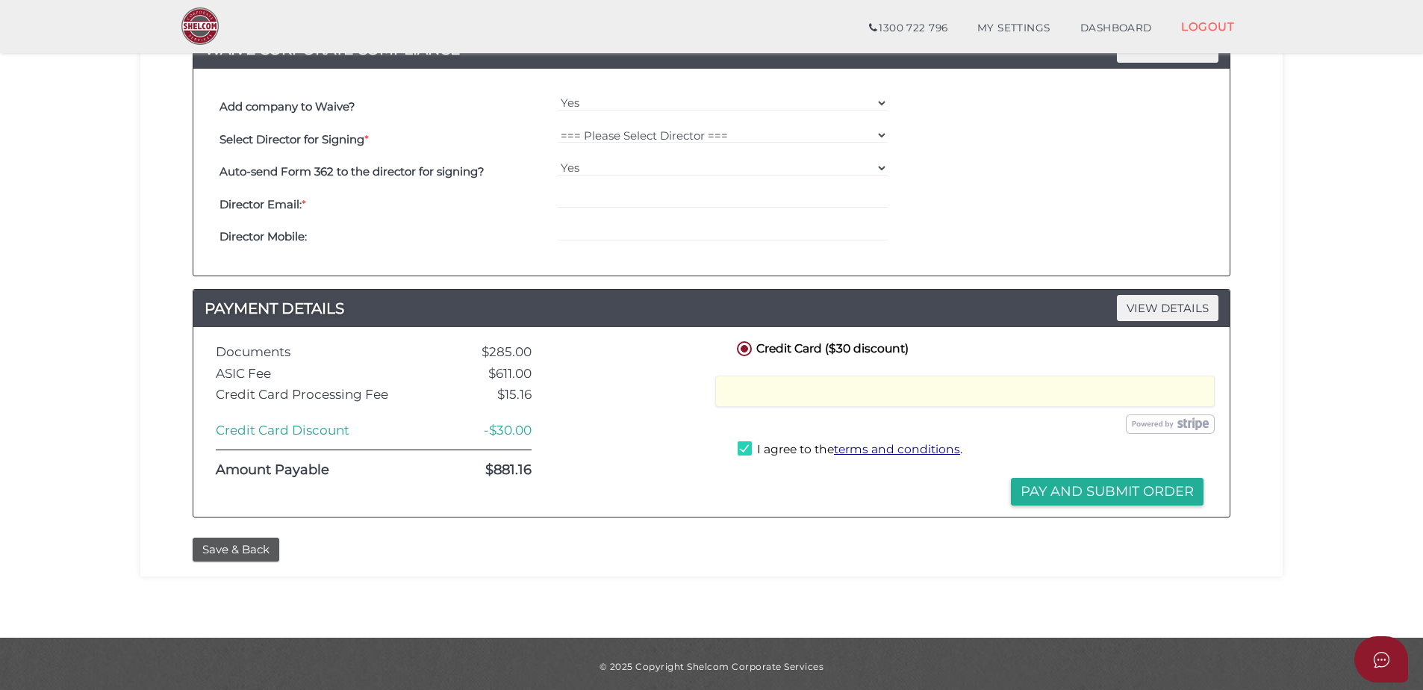
scroll to position [449, 0]
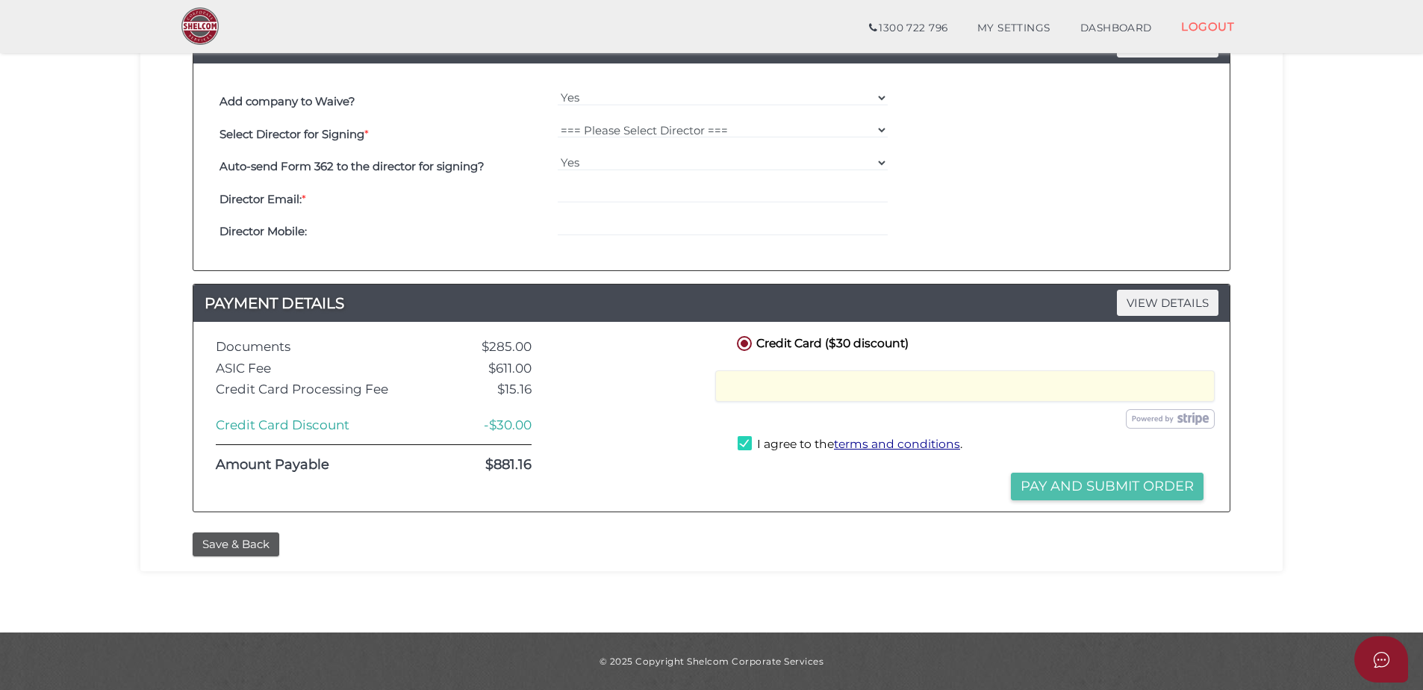
click at [1086, 492] on button "Pay and Submit Order" at bounding box center [1107, 487] width 193 height 28
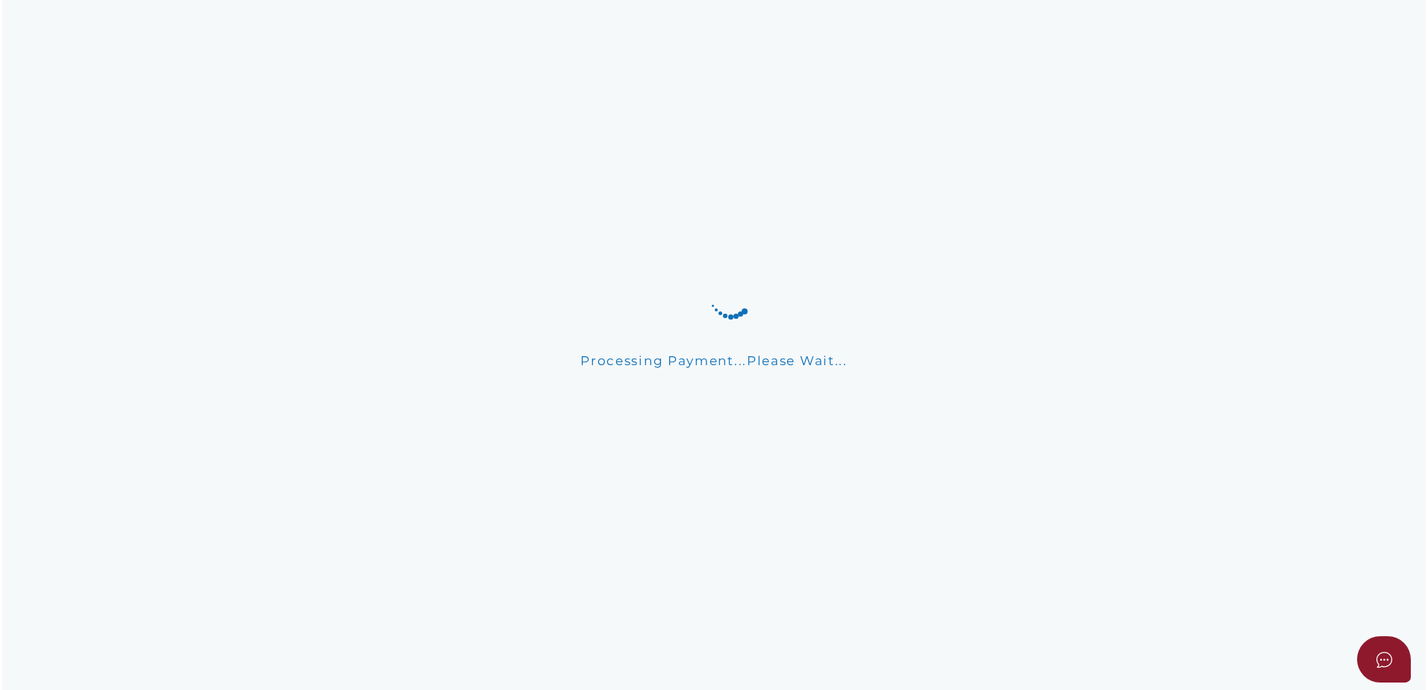
scroll to position [0, 0]
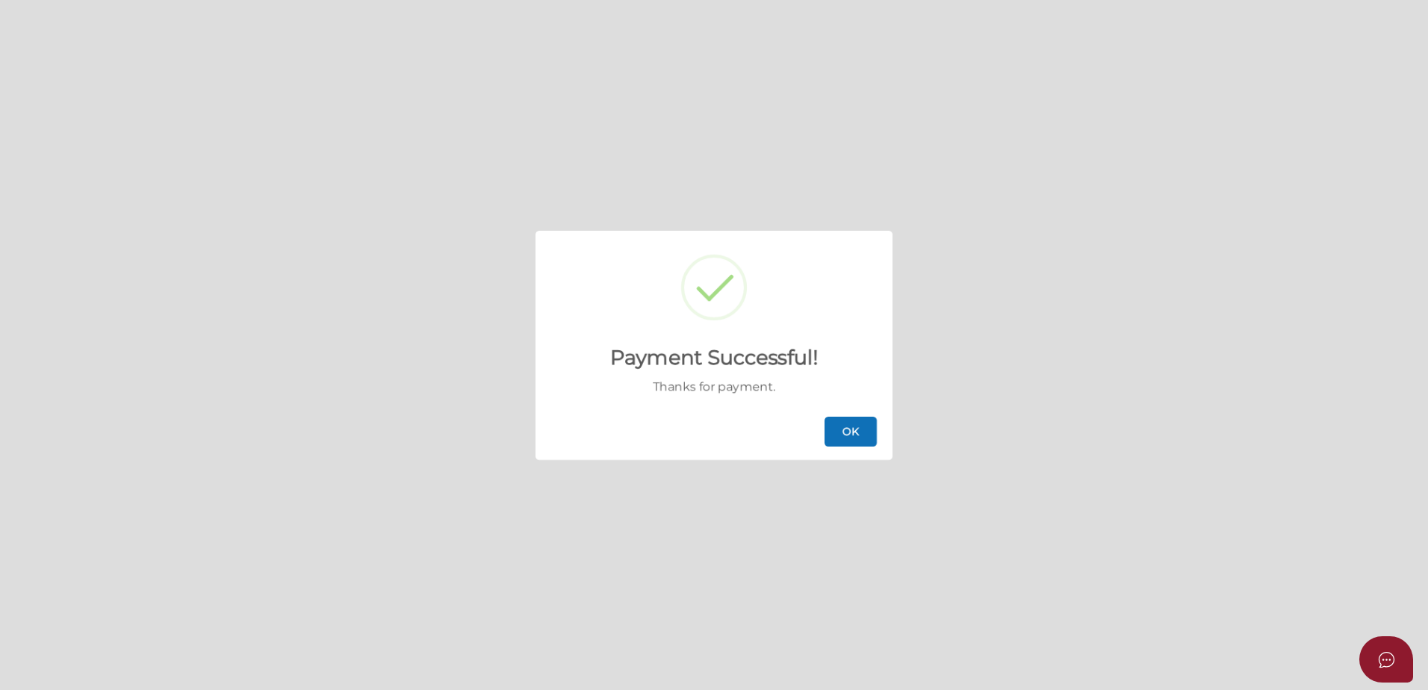
click at [866, 434] on button "OK" at bounding box center [850, 432] width 52 height 30
